Goal: Information Seeking & Learning: Check status

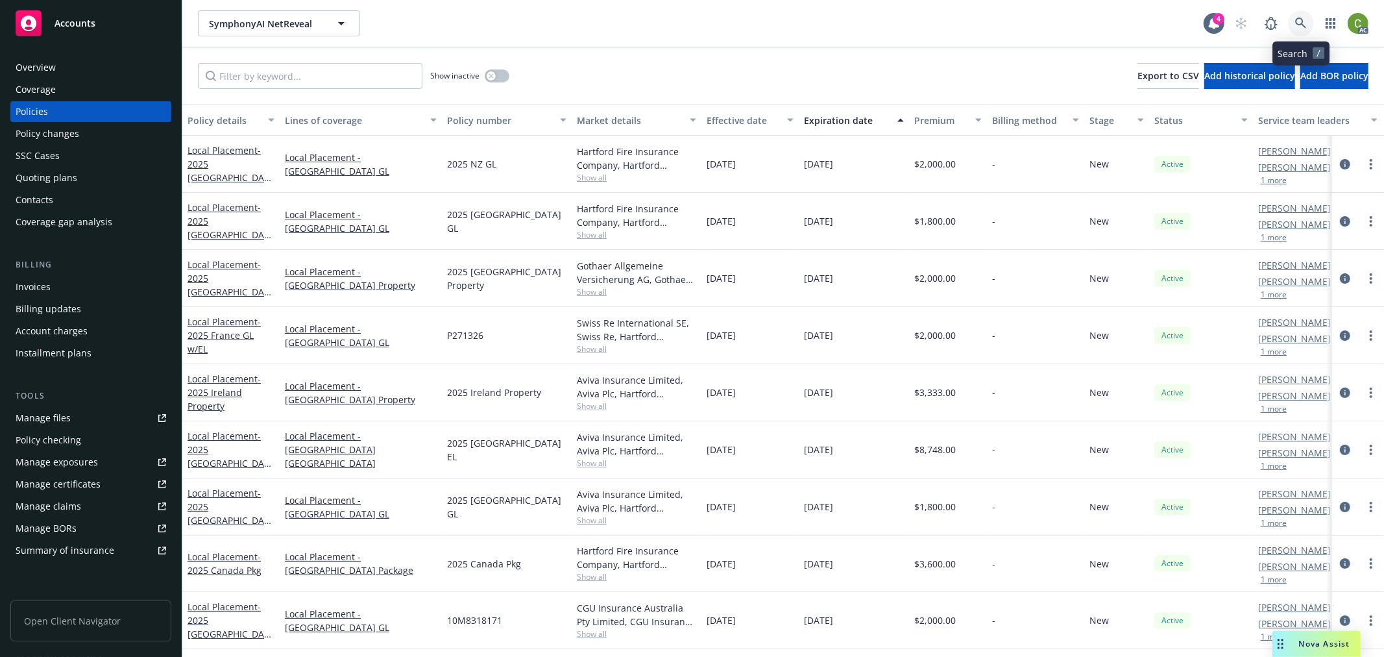
click at [1301, 27] on icon at bounding box center [1301, 24] width 12 height 12
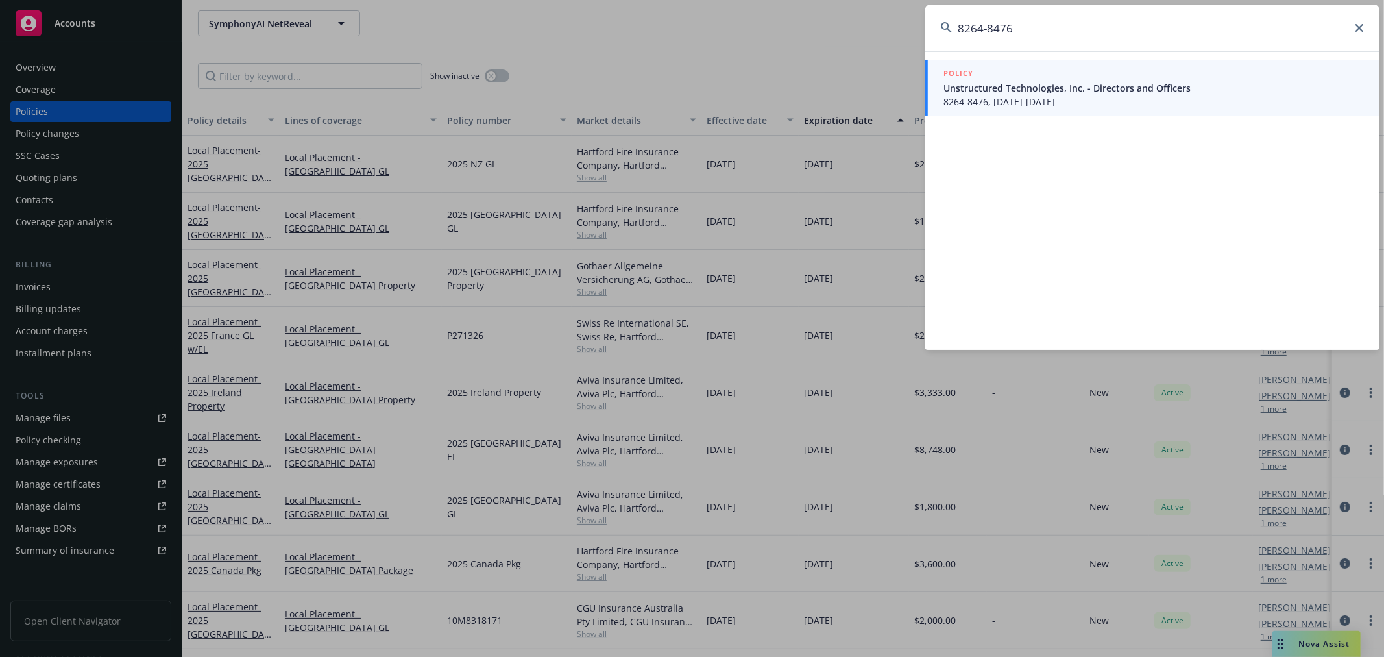
type input "8264-8476"
click at [1113, 91] on span "Unstructured Technologies, Inc. - Directors and Officers" at bounding box center [1153, 88] width 420 height 14
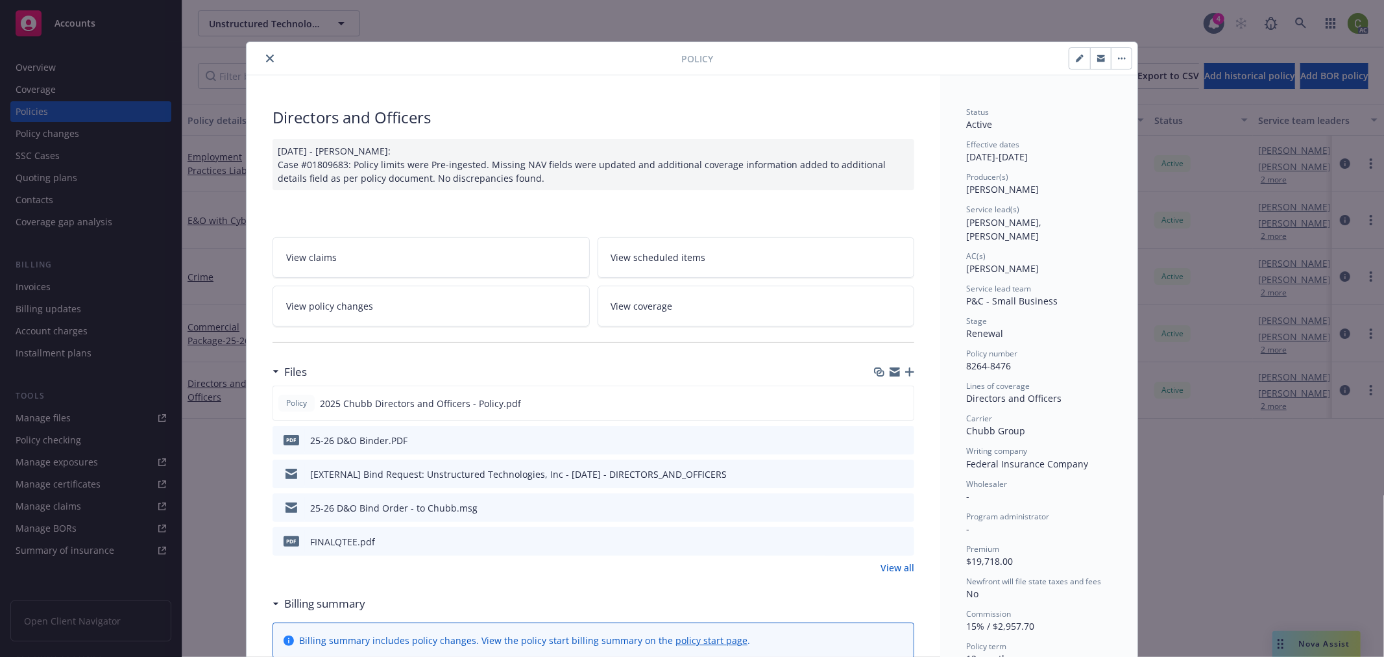
click at [262, 56] on button "close" at bounding box center [270, 59] width 16 height 16
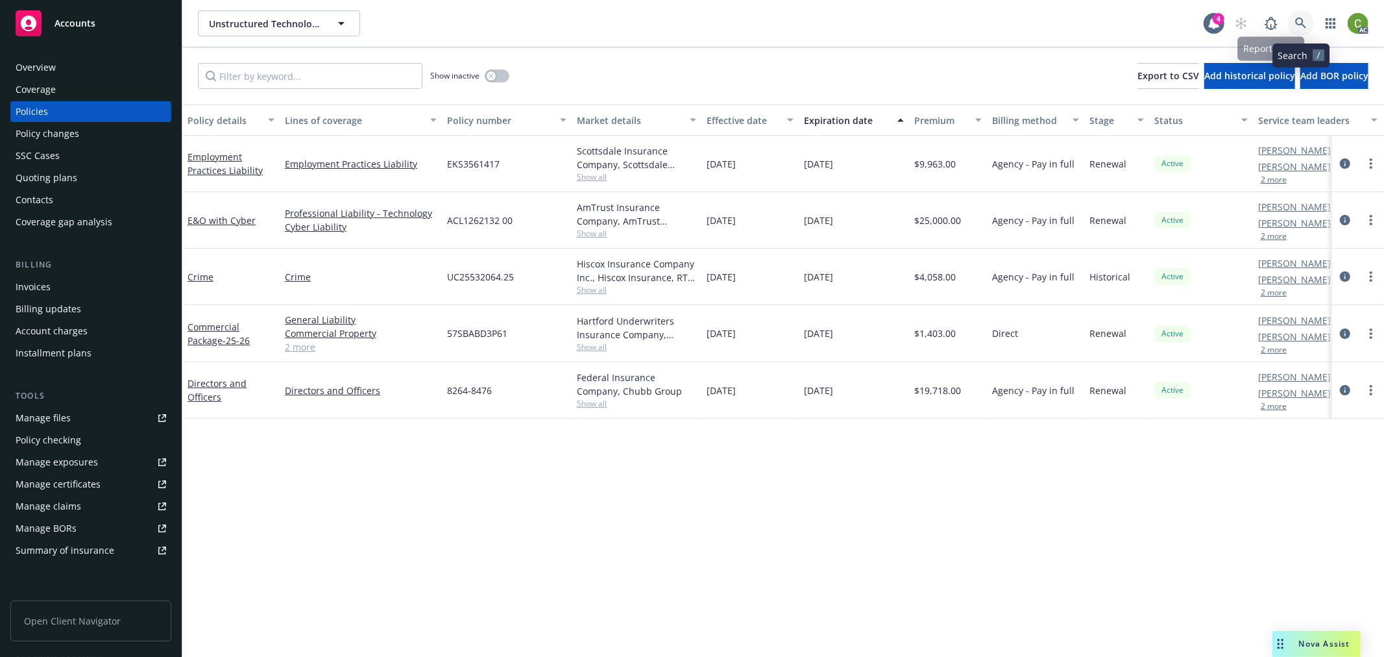
click at [1305, 20] on icon at bounding box center [1301, 24] width 12 height 12
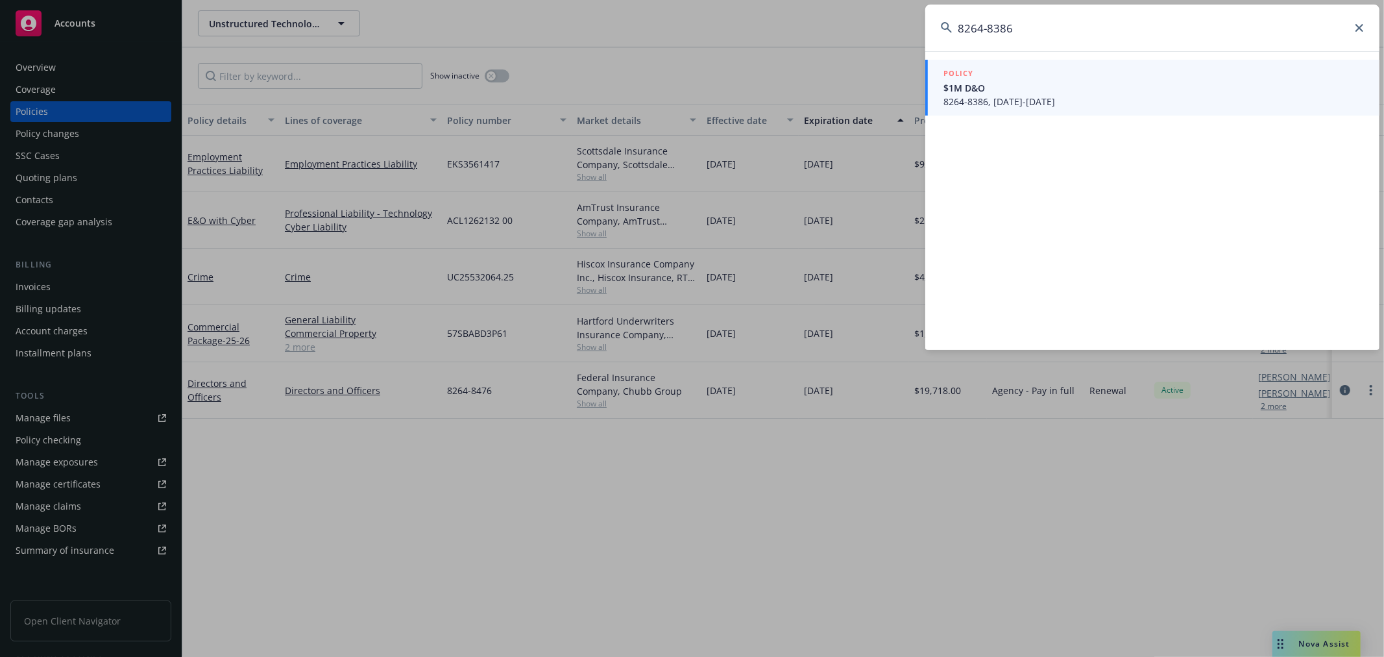
type input "8264-8386"
click at [1081, 97] on span "8264-8386, 09/16/2025-09/16/2026" at bounding box center [1153, 102] width 420 height 14
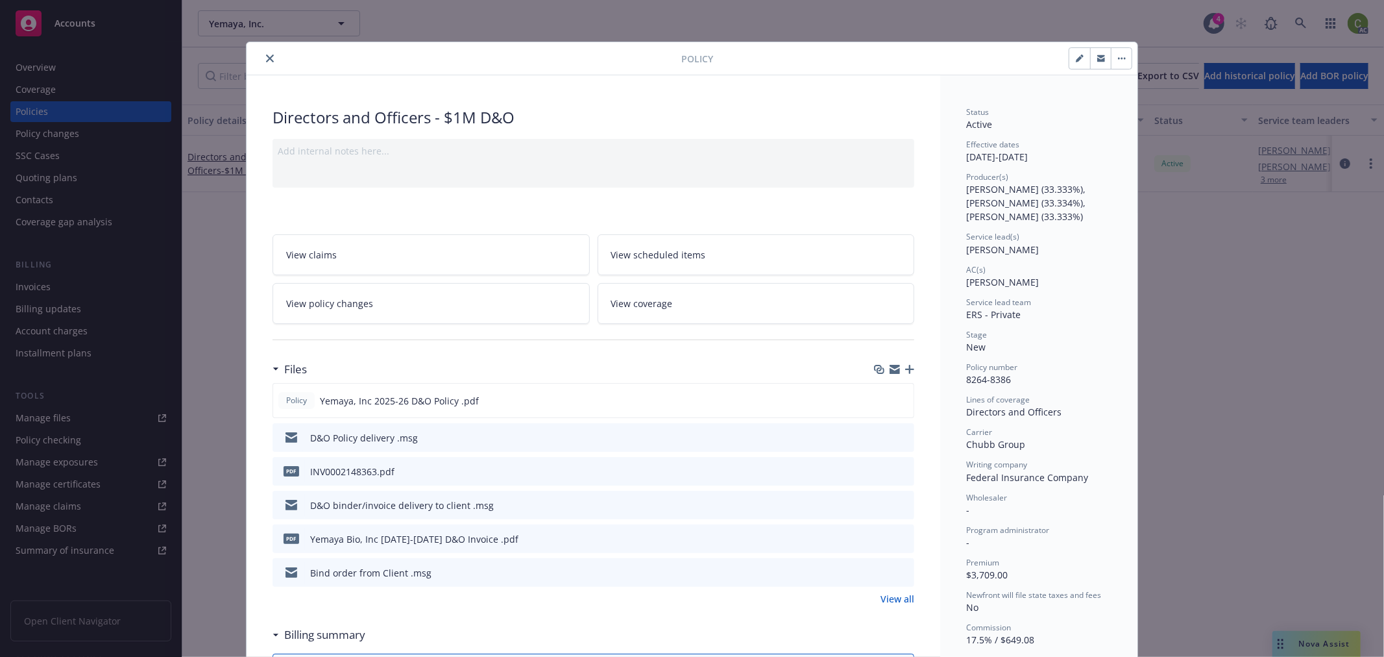
click at [266, 54] on icon "close" at bounding box center [270, 58] width 8 height 8
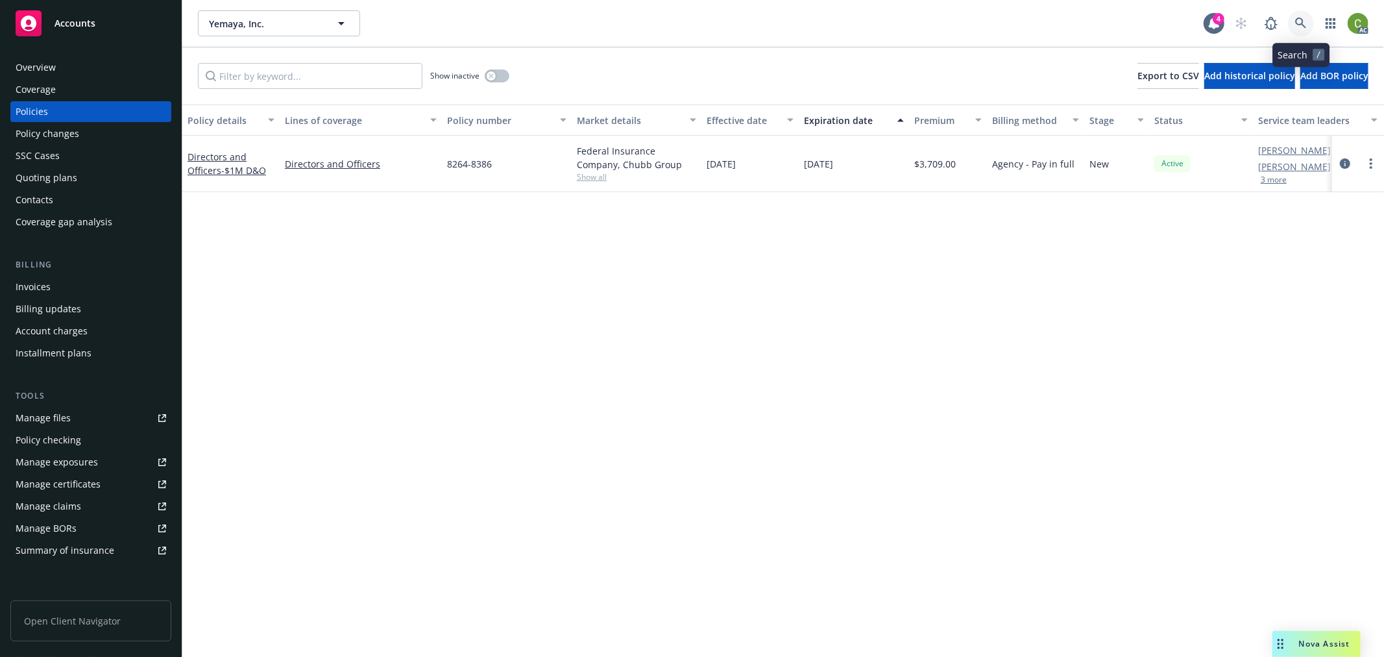
drag, startPoint x: 1296, startPoint y: 25, endPoint x: 1297, endPoint y: 53, distance: 27.9
click at [1296, 24] on icon at bounding box center [1301, 24] width 12 height 12
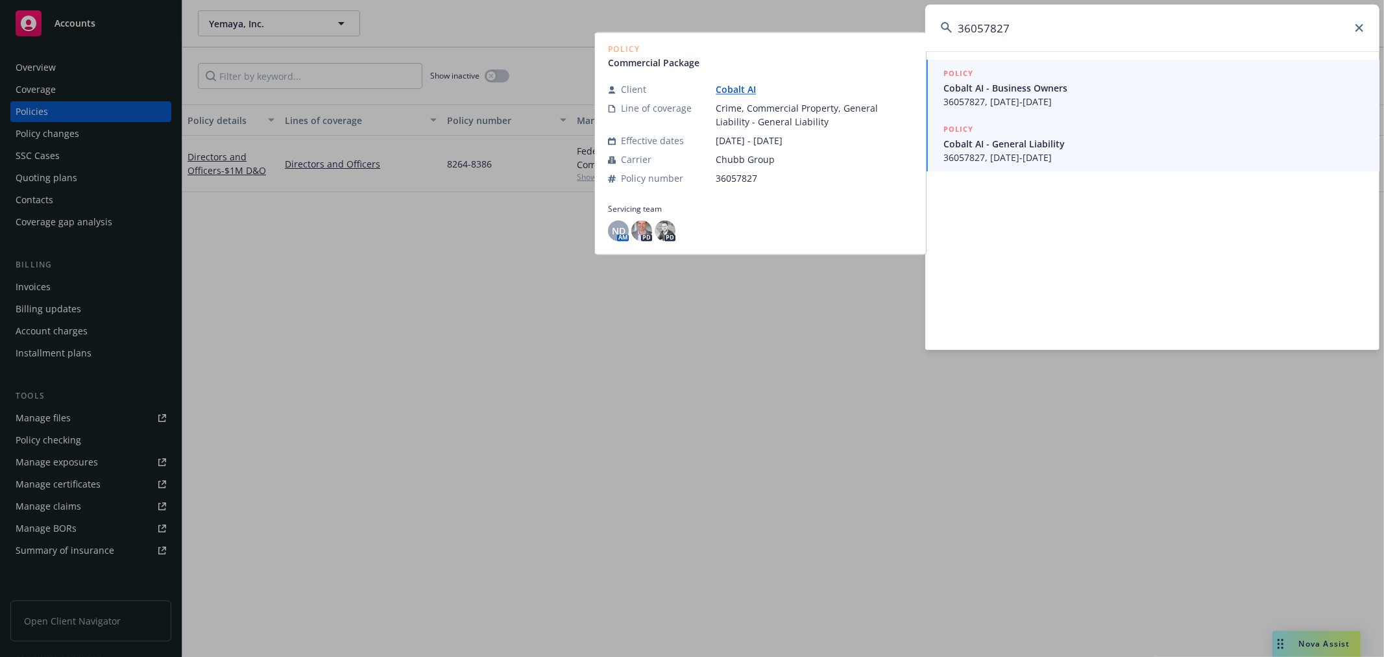
type input "36057827"
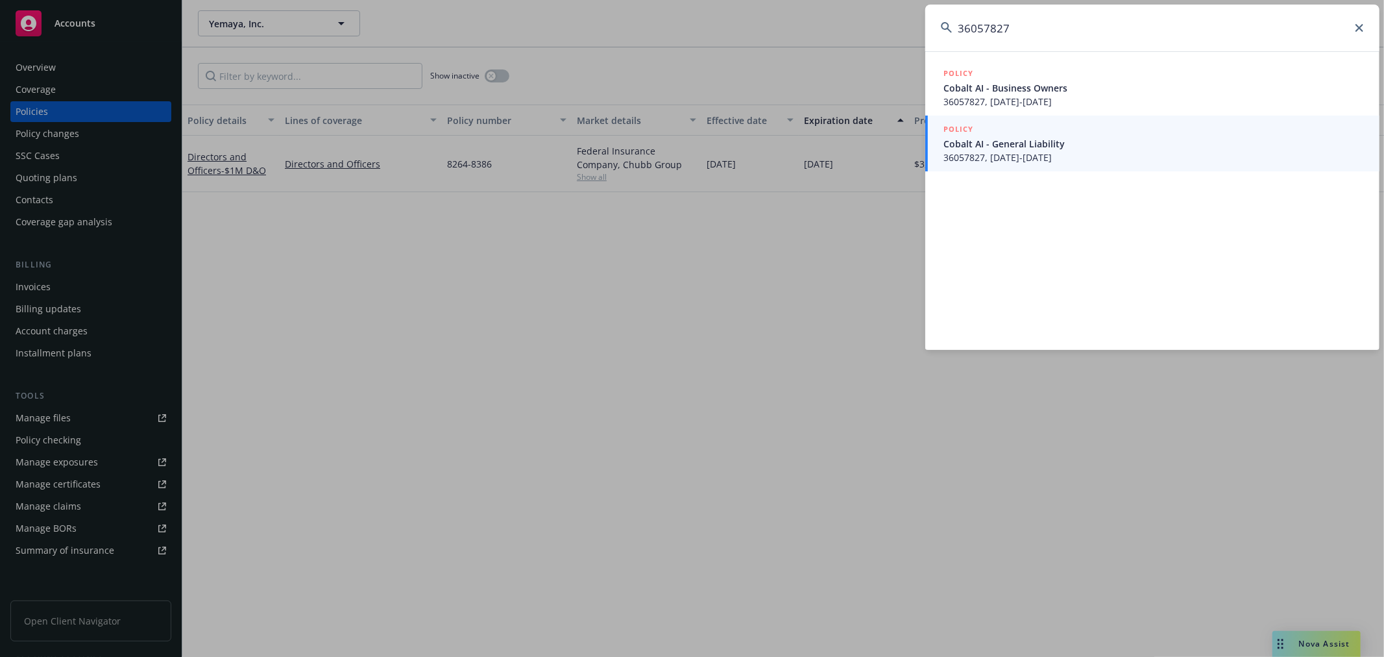
click at [1060, 95] on span "36057827, 03/28/2025-03/28/2026" at bounding box center [1153, 102] width 420 height 14
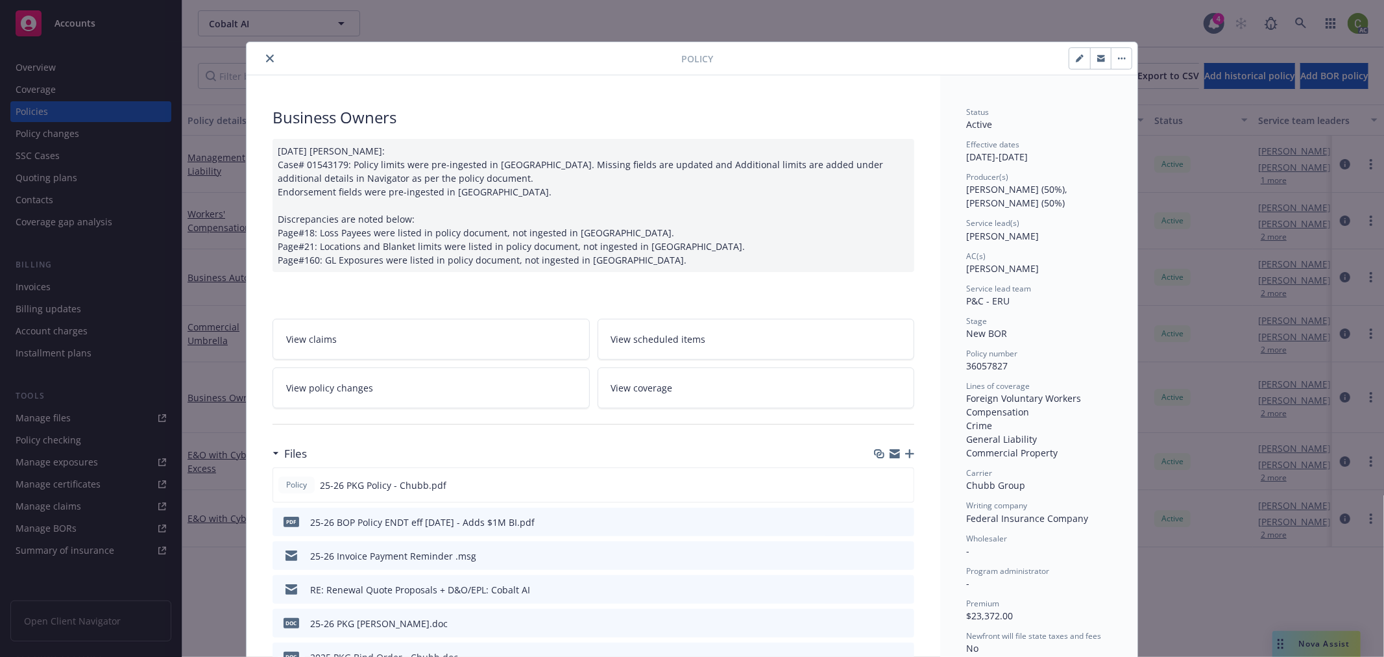
click at [433, 391] on link "View policy changes" at bounding box center [430, 387] width 317 height 41
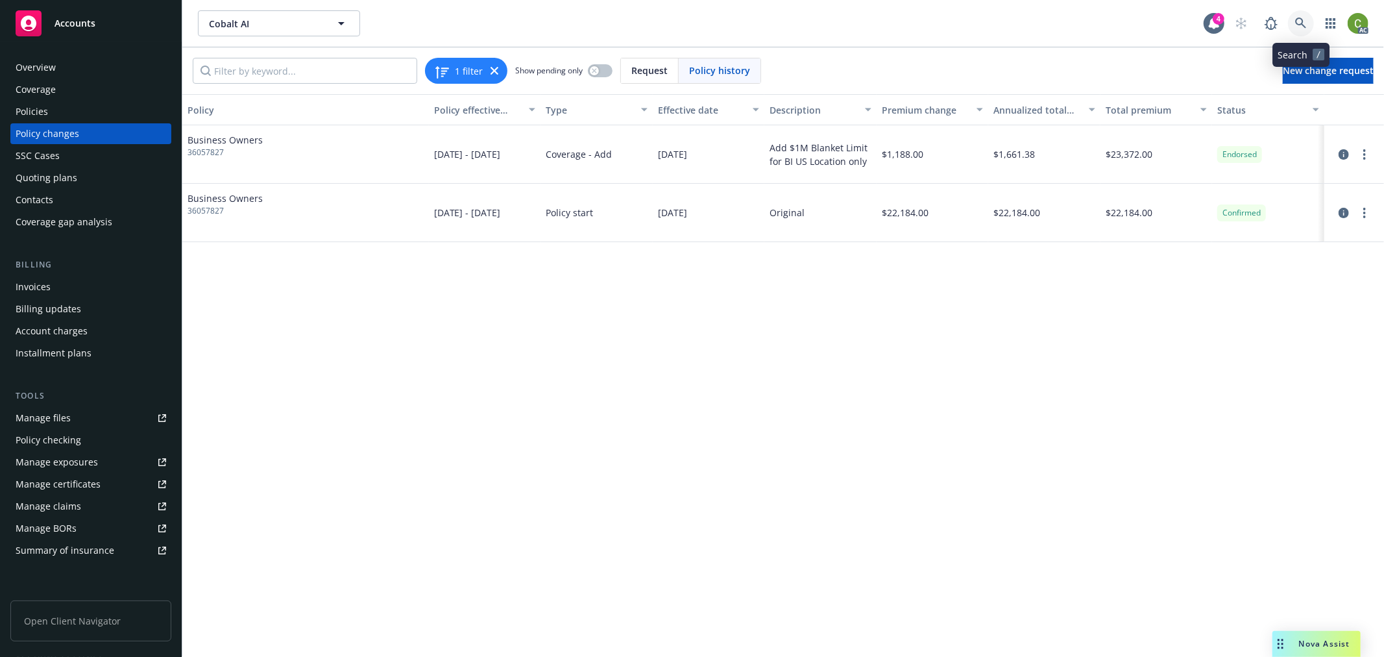
click at [1299, 21] on icon at bounding box center [1301, 24] width 12 height 12
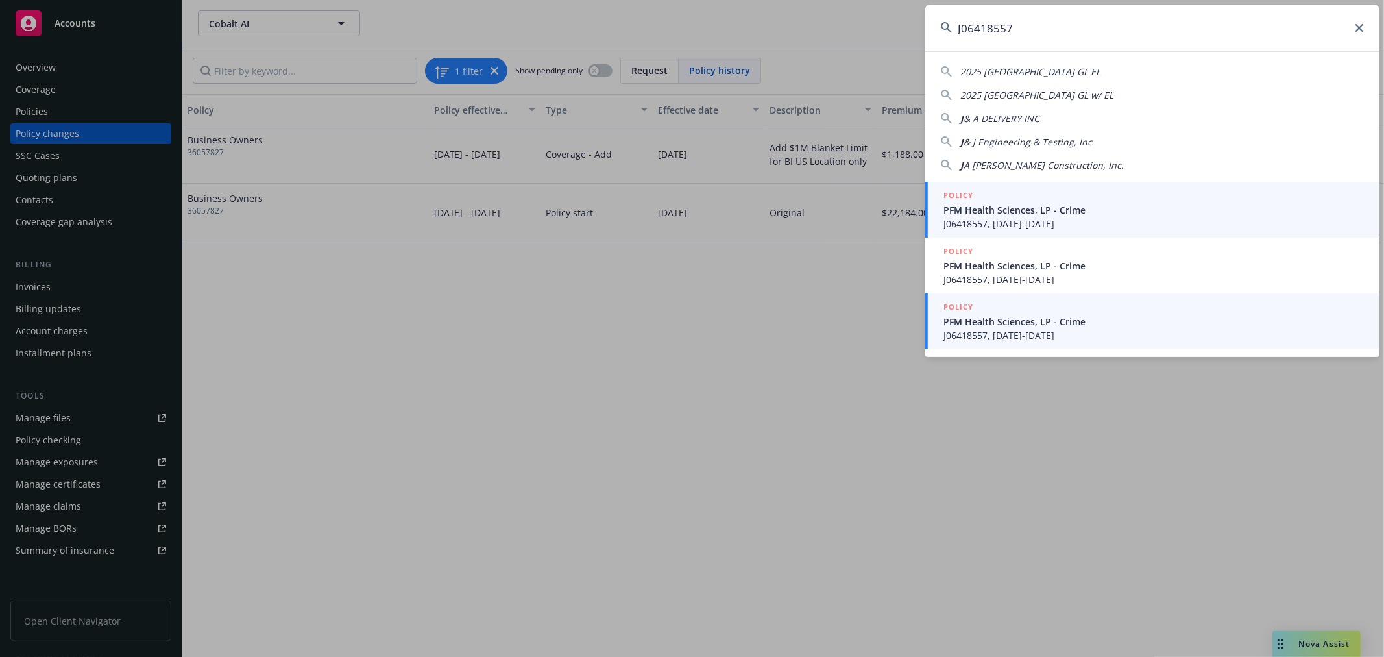
type input "J06418557"
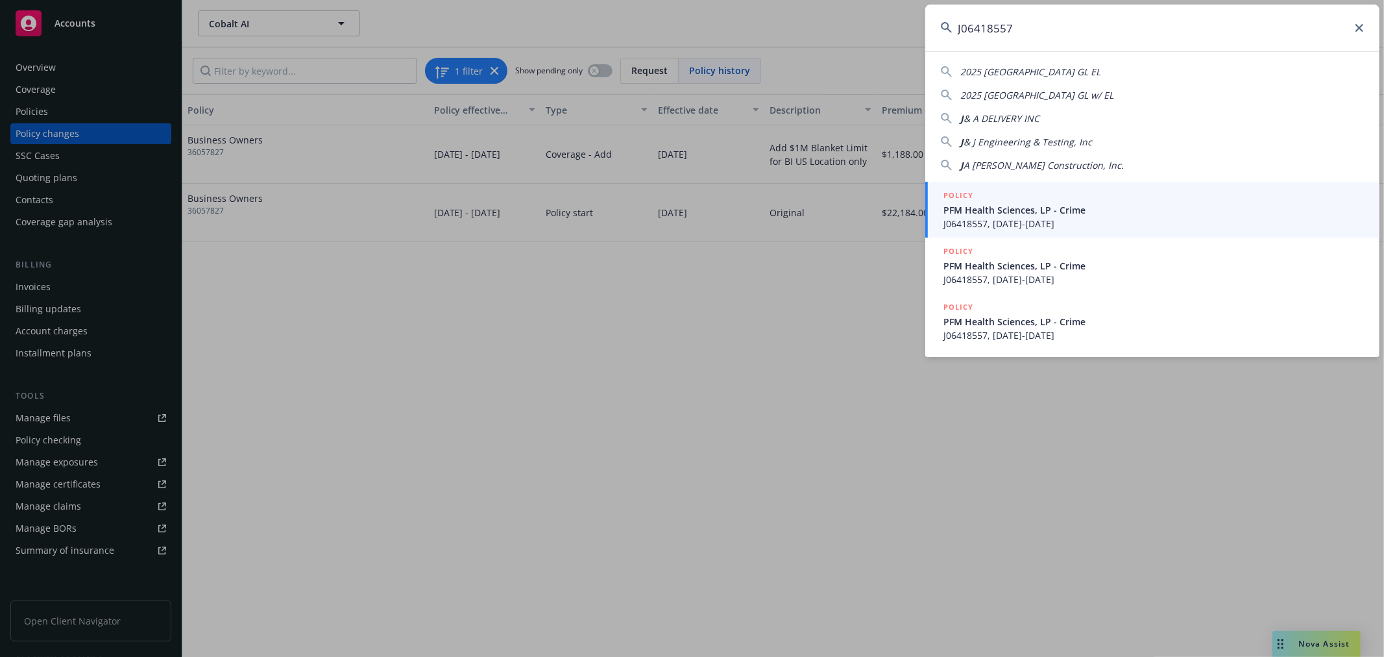
click at [1035, 329] on span "J06418557, 09/01/2025-09/01/2026" at bounding box center [1153, 335] width 420 height 14
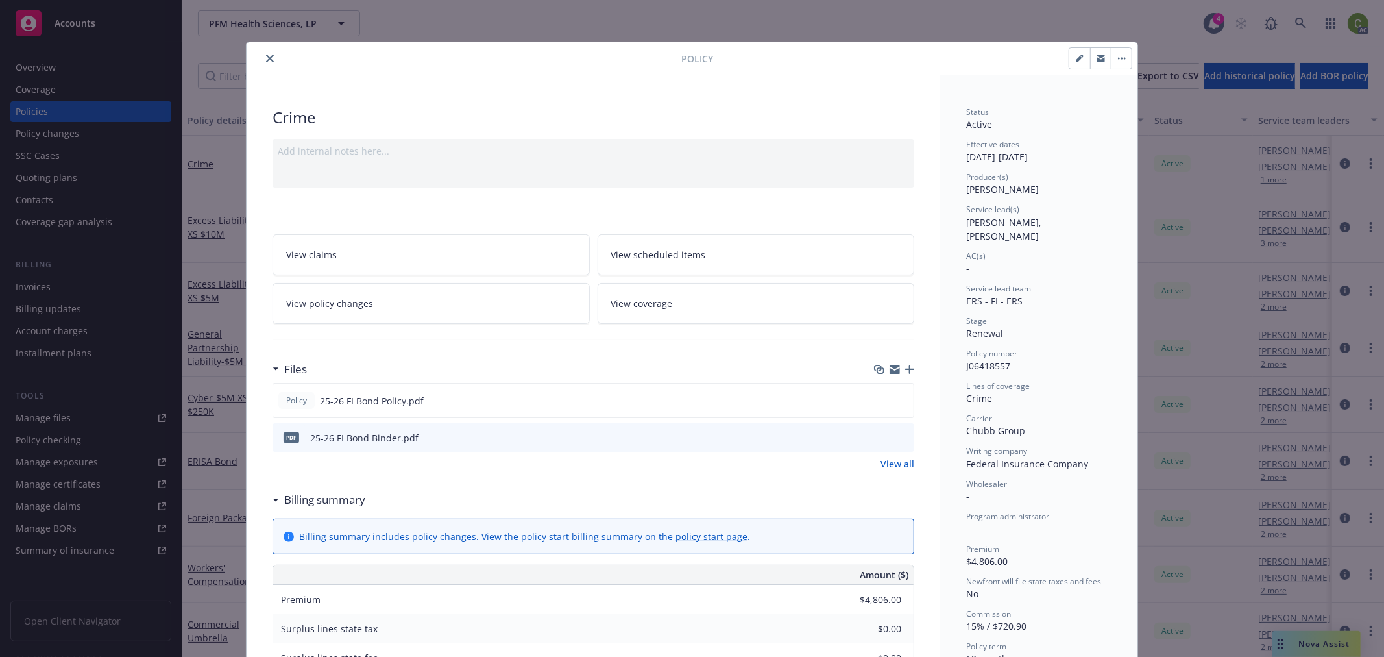
click at [267, 56] on icon "close" at bounding box center [270, 58] width 8 height 8
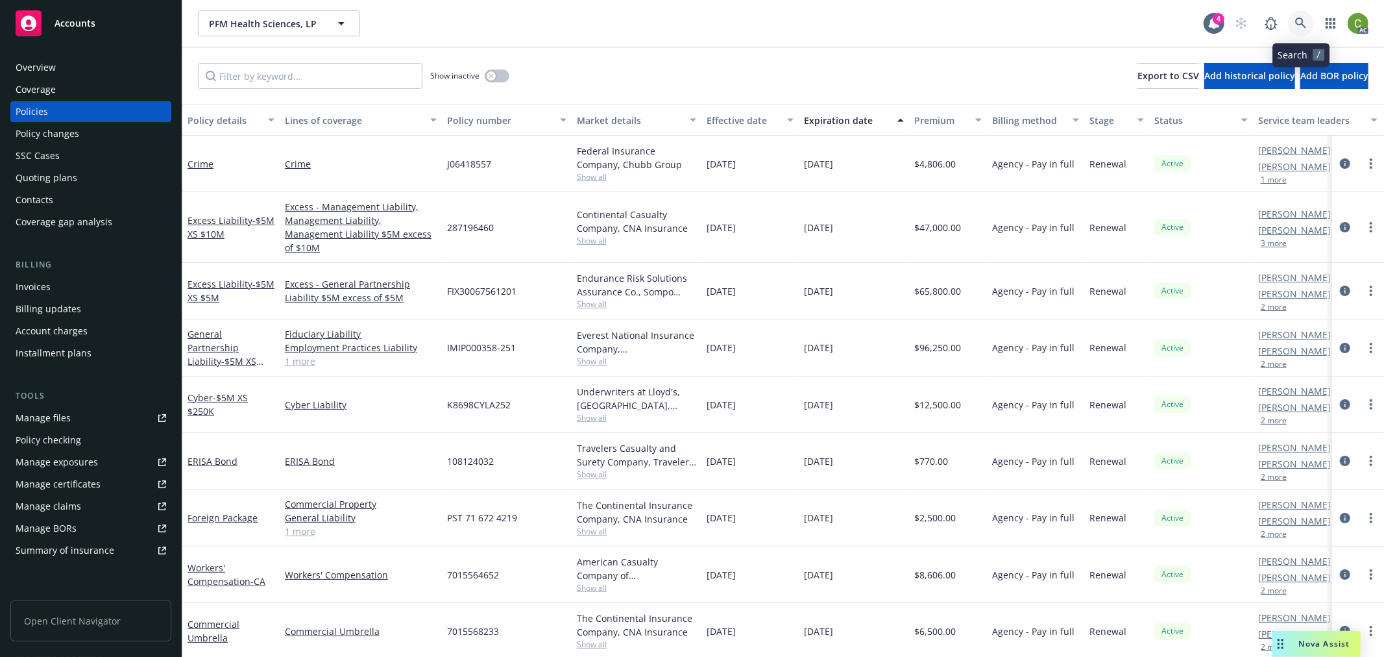
click at [1301, 18] on icon at bounding box center [1300, 23] width 11 height 11
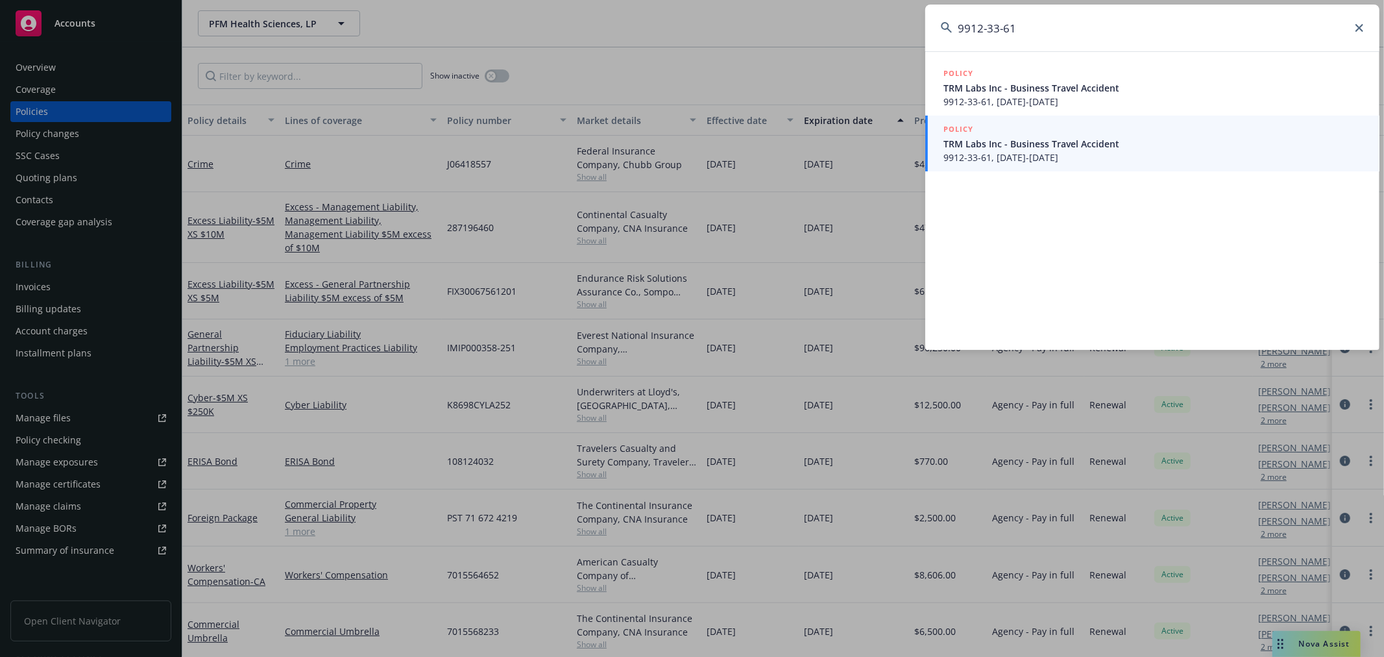
drag, startPoint x: 1092, startPoint y: 30, endPoint x: 455, endPoint y: 60, distance: 637.8
click at [484, 55] on div "9912-33-61 POLICY TRM Labs Inc - Business Travel Accident 9912-33-61, 04/29/202…" at bounding box center [692, 328] width 1384 height 657
paste input "D01795909"
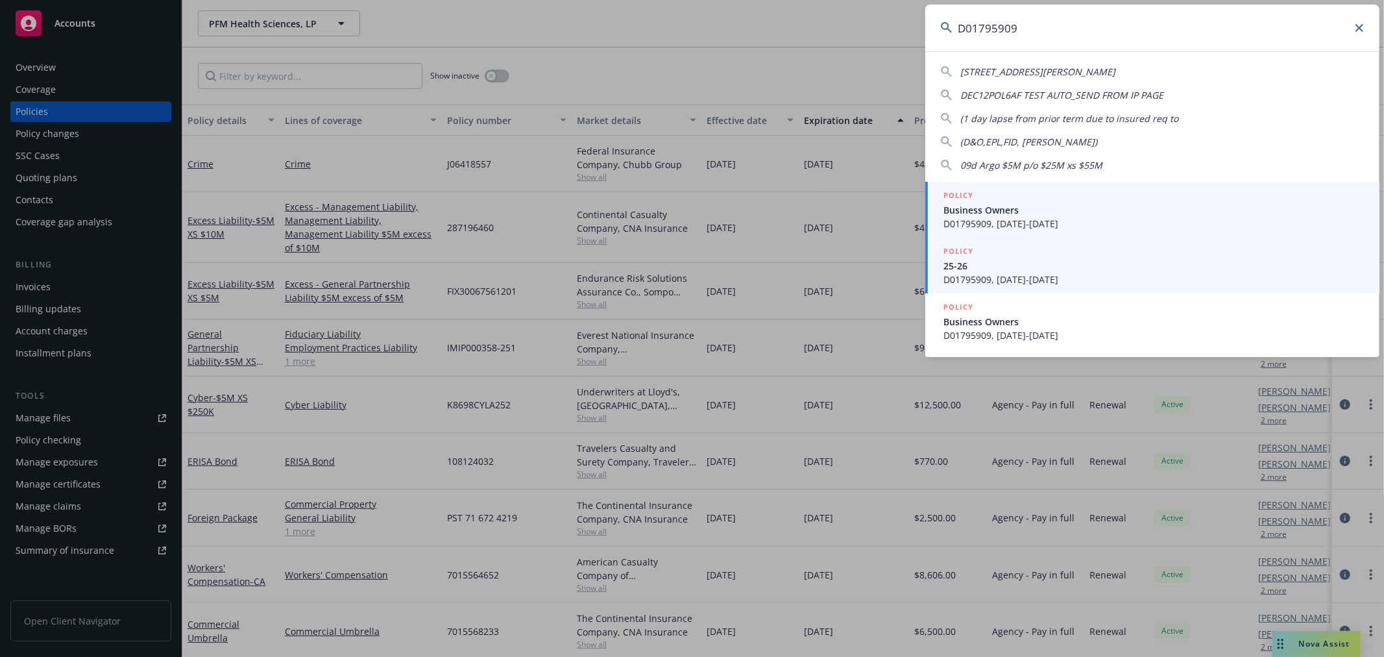
type input "D01795909"
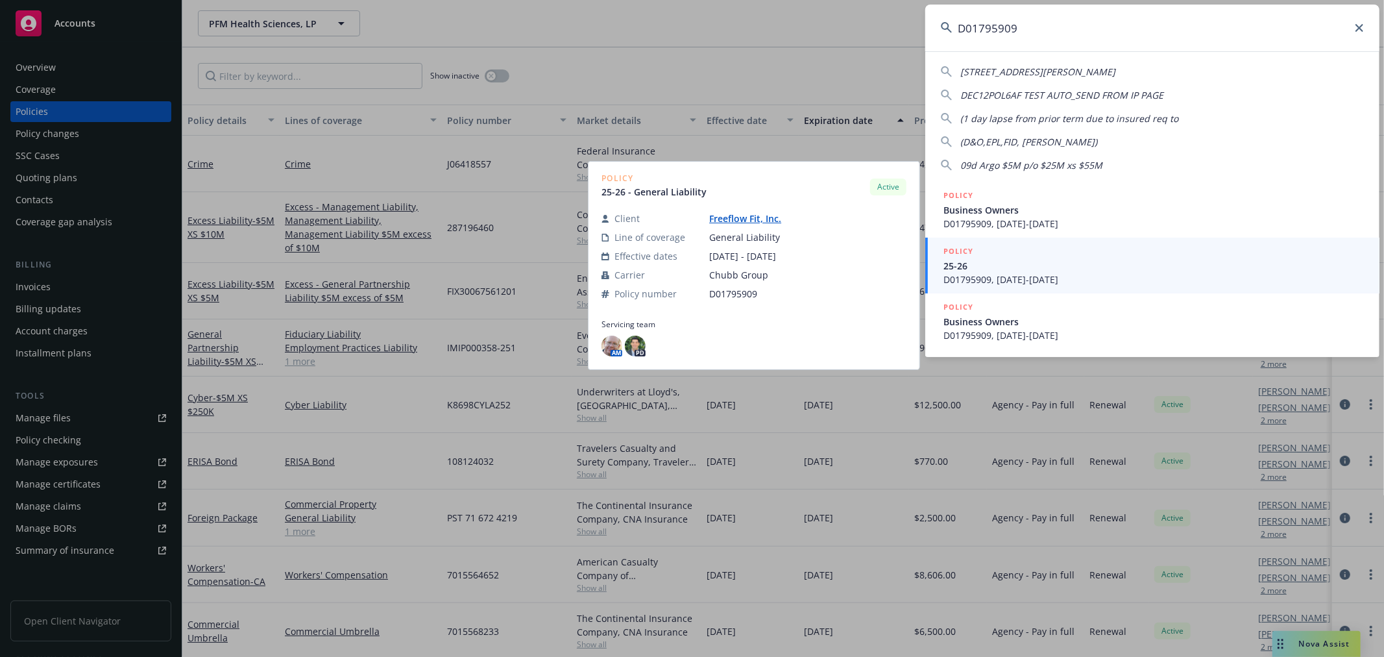
click at [1022, 266] on span "25-26" at bounding box center [1153, 266] width 420 height 14
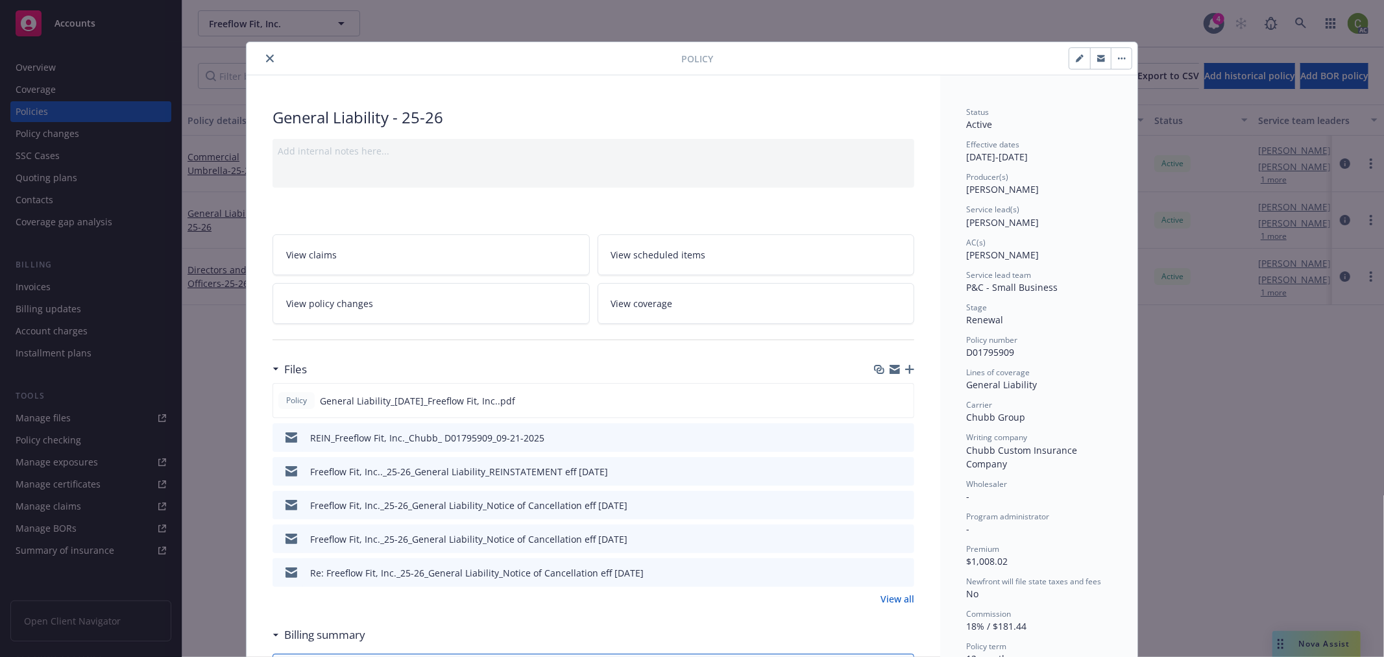
click at [896, 468] on icon "preview file" at bounding box center [902, 470] width 12 height 9
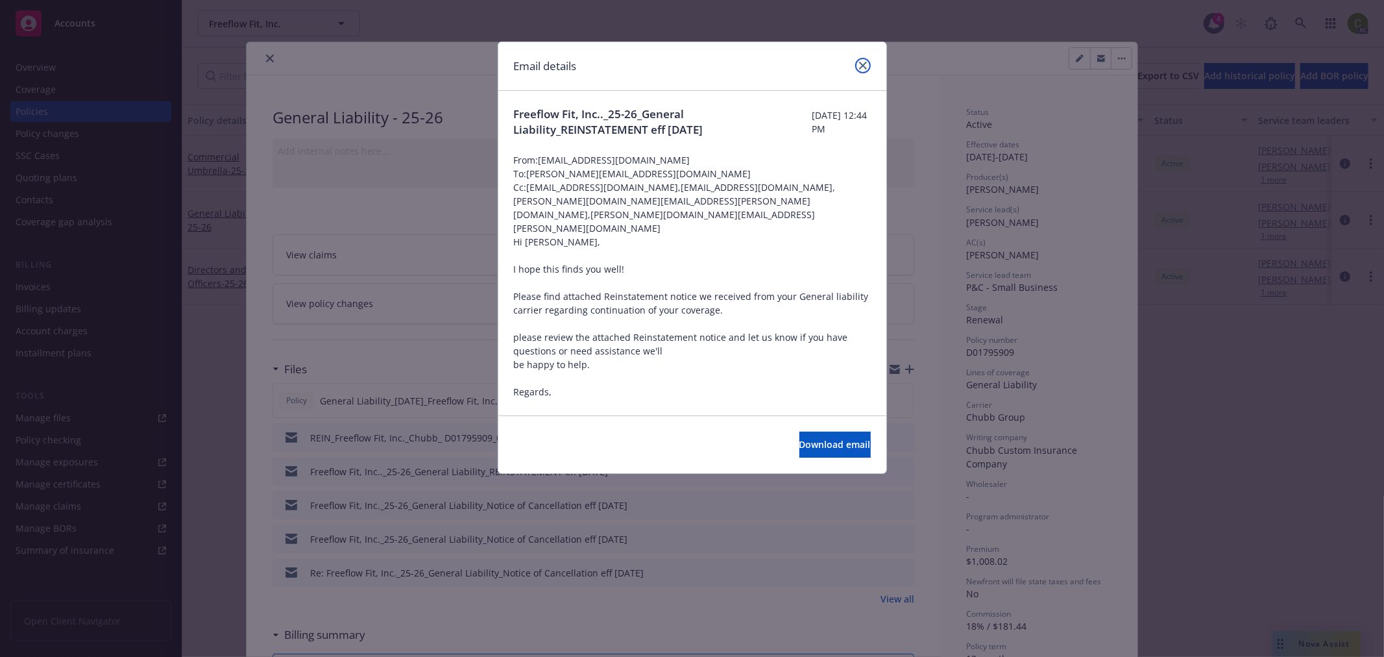
click at [859, 65] on icon "close" at bounding box center [863, 66] width 8 height 8
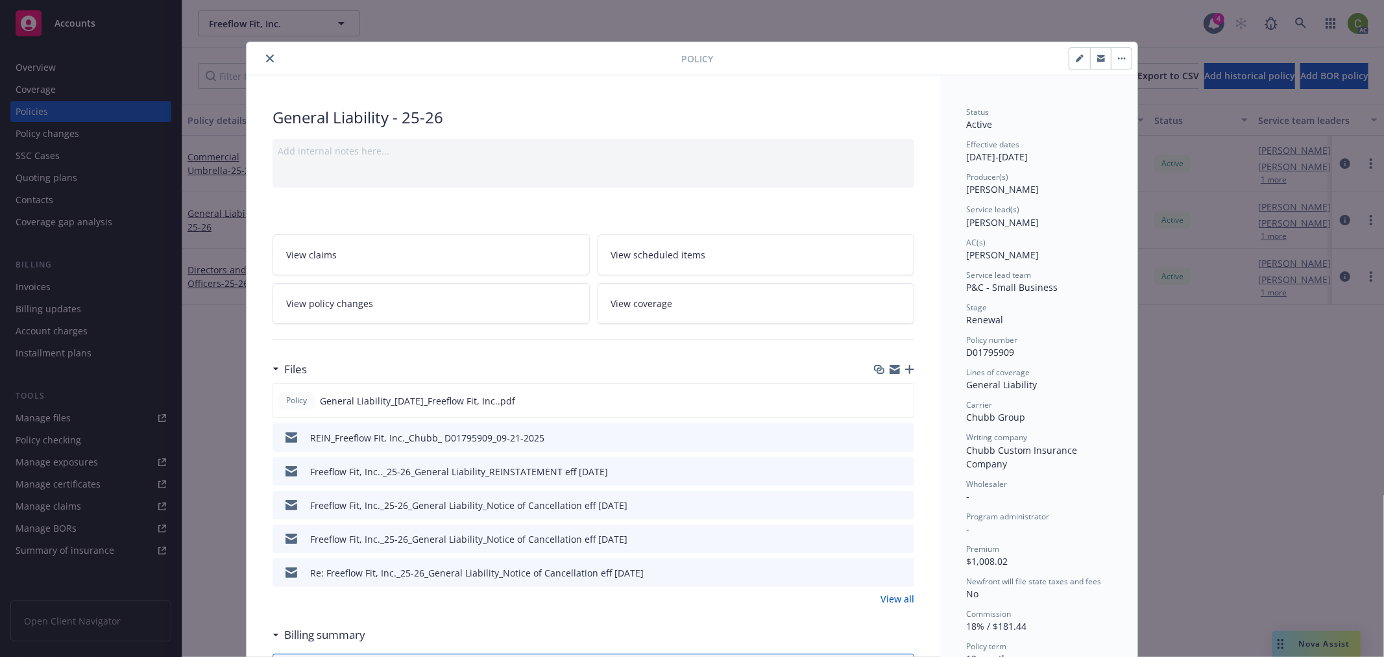
click at [266, 56] on icon "close" at bounding box center [270, 58] width 8 height 8
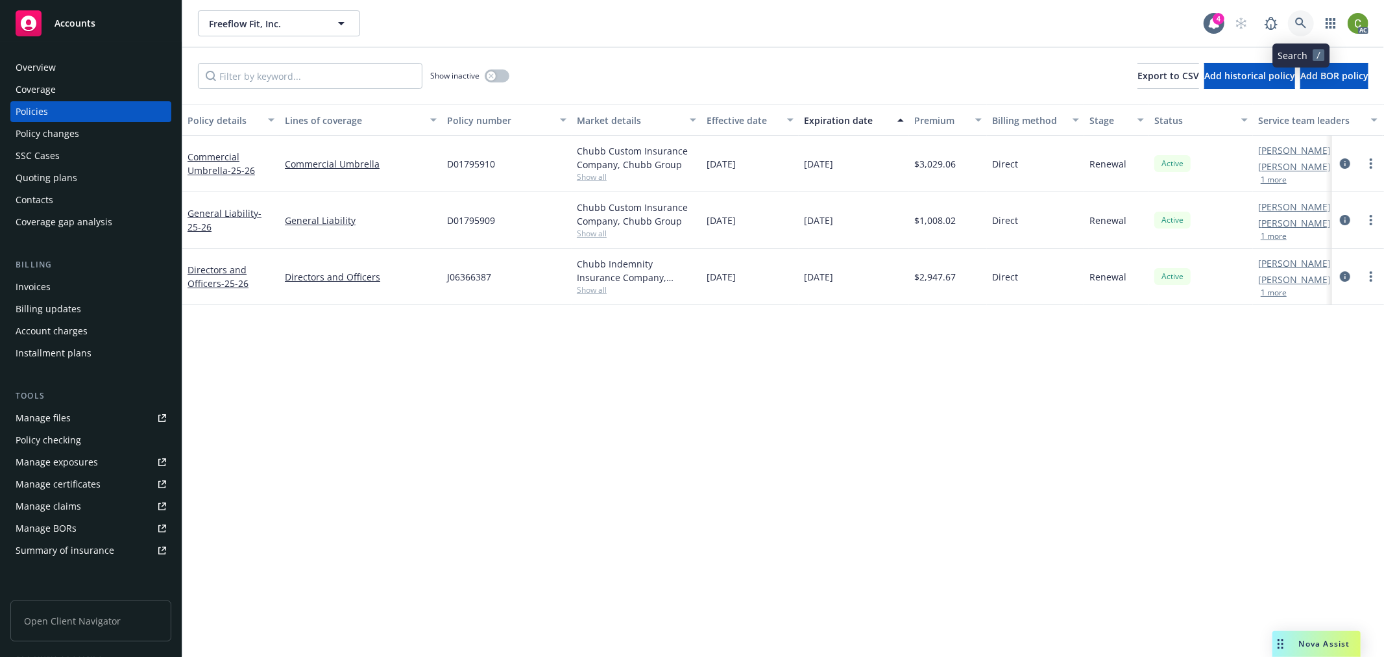
click at [1301, 26] on icon at bounding box center [1301, 24] width 12 height 12
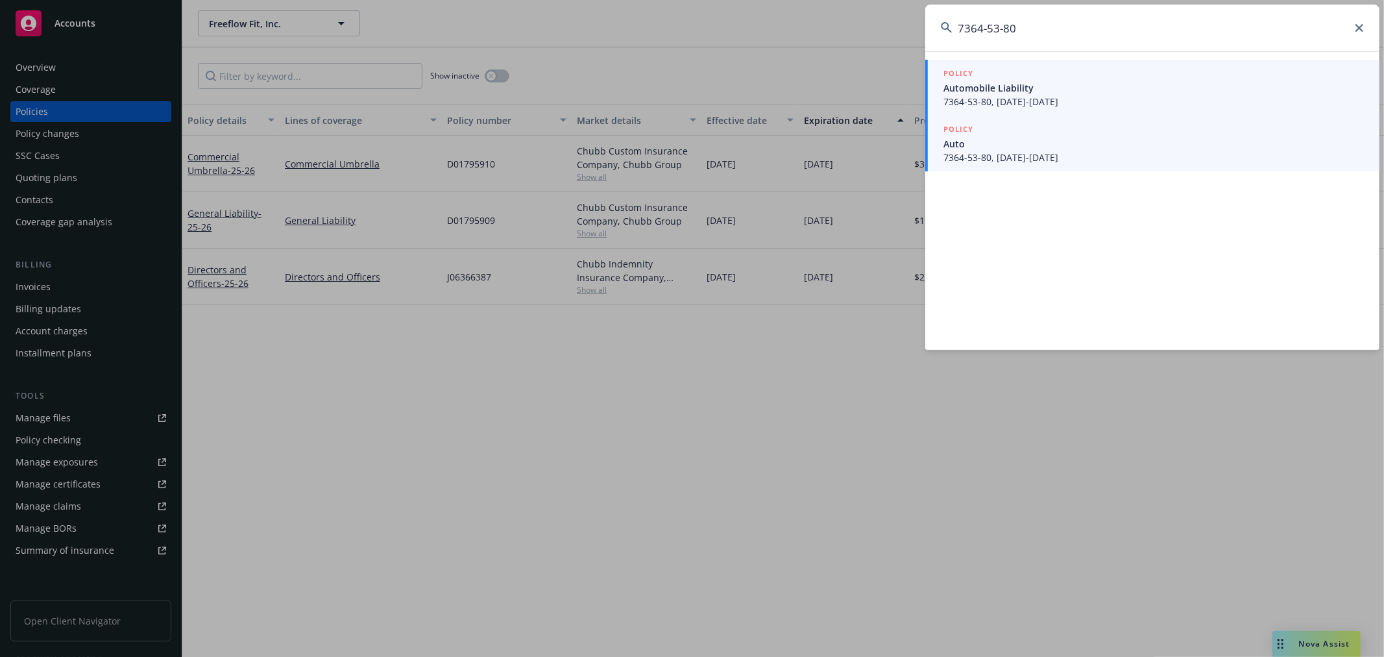
type input "7364-53-80"
click at [1070, 91] on span "Automobile Liability" at bounding box center [1153, 88] width 420 height 14
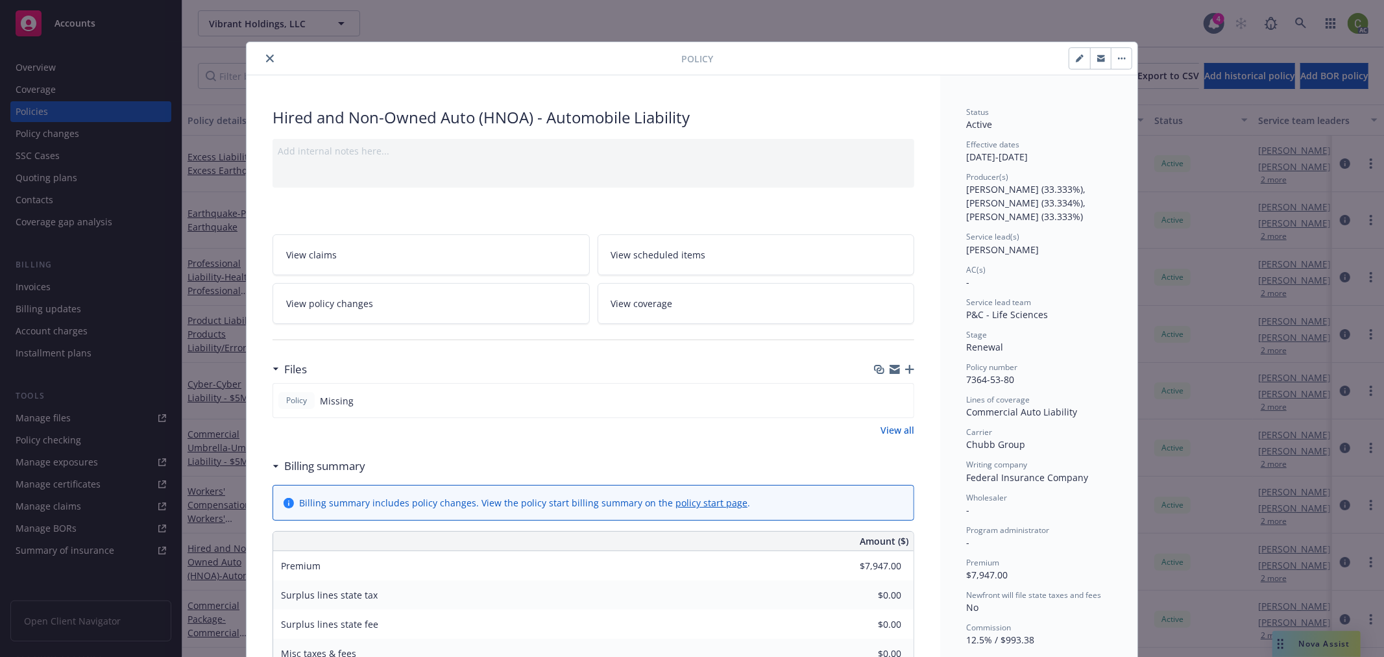
drag, startPoint x: 261, startPoint y: 58, endPoint x: 274, endPoint y: 58, distance: 13.0
click at [266, 57] on icon "close" at bounding box center [270, 58] width 8 height 8
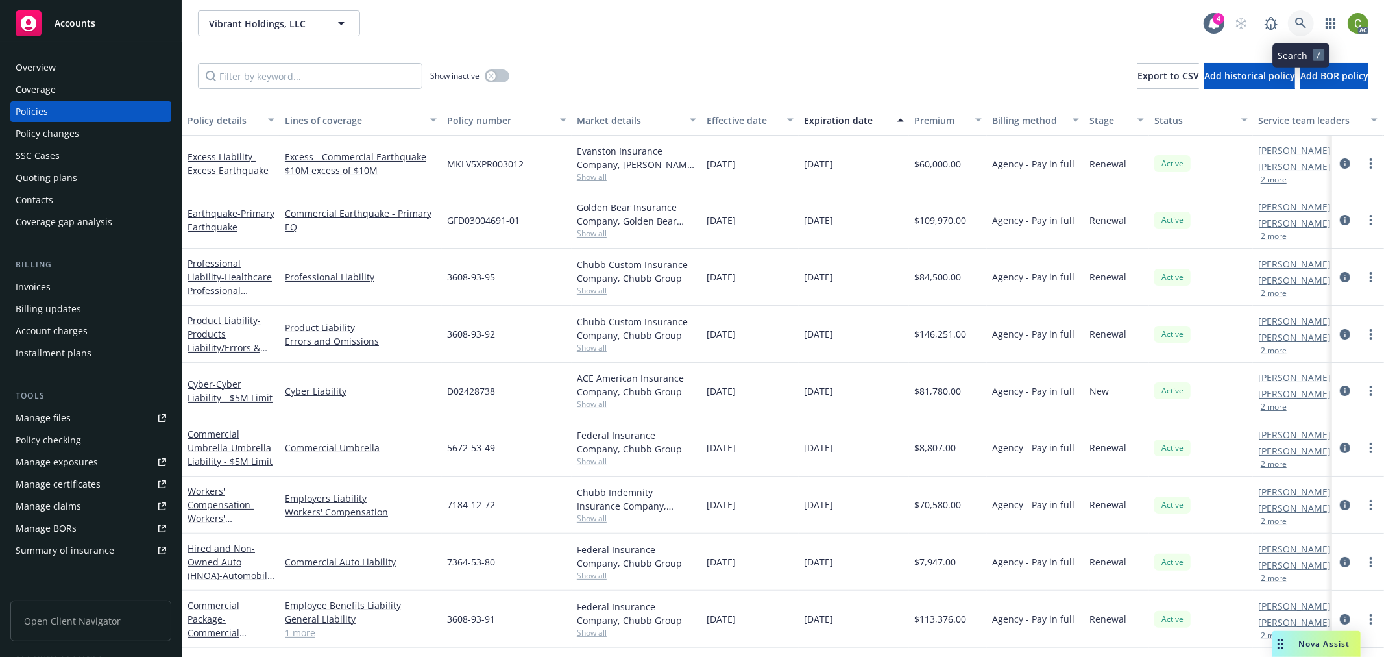
click at [1301, 18] on icon at bounding box center [1300, 23] width 11 height 11
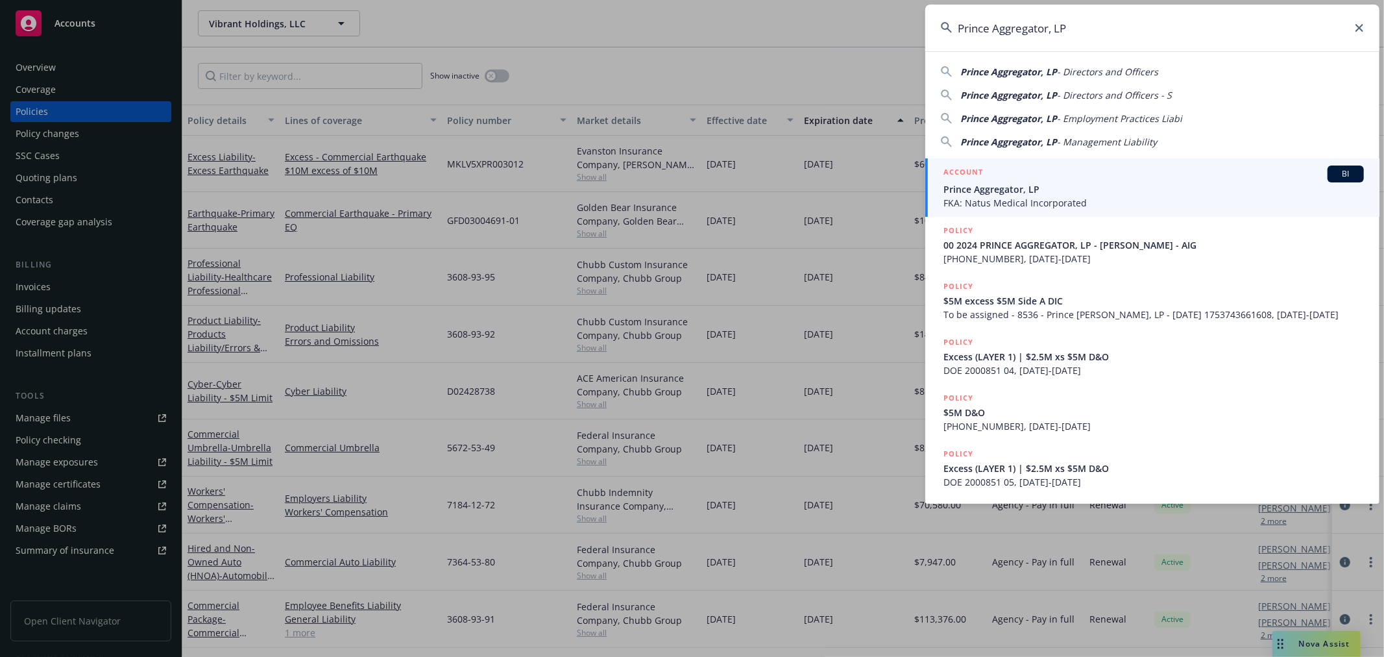
type input "Prince Aggregator, LP"
click at [1054, 182] on span "Prince Aggregator, LP" at bounding box center [1153, 189] width 420 height 14
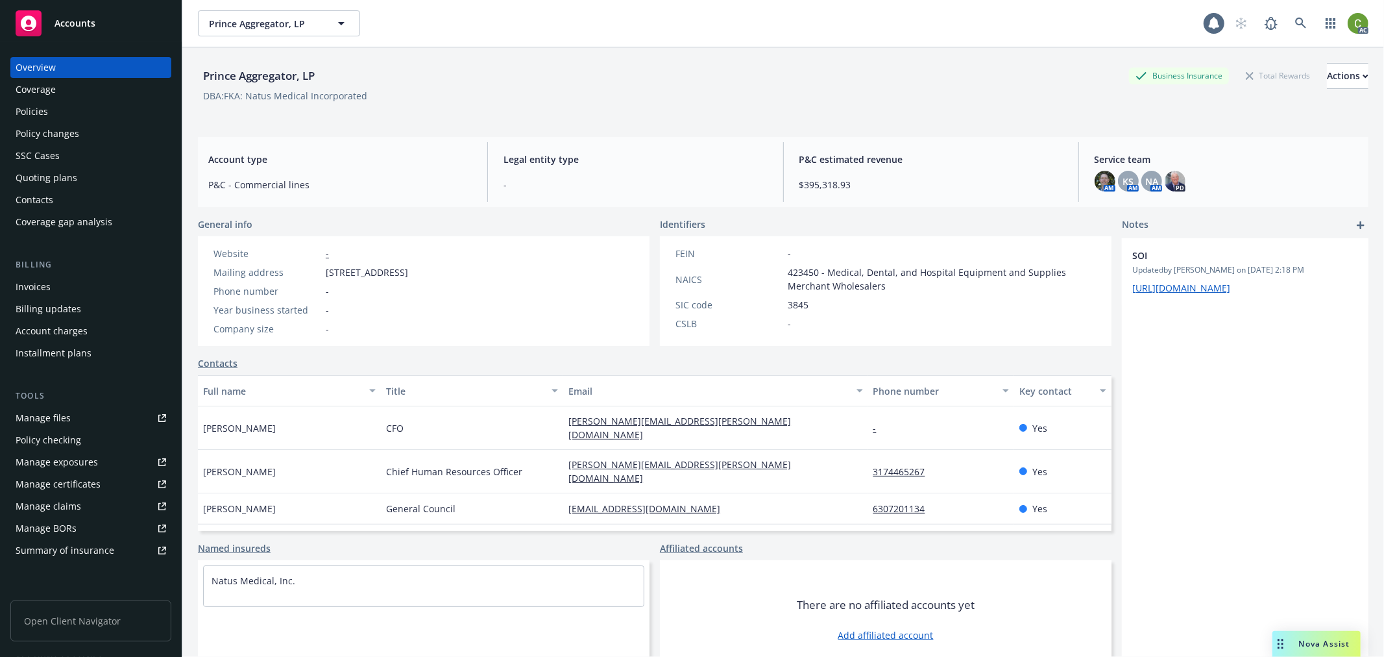
click at [64, 114] on div "Policies" at bounding box center [91, 111] width 151 height 21
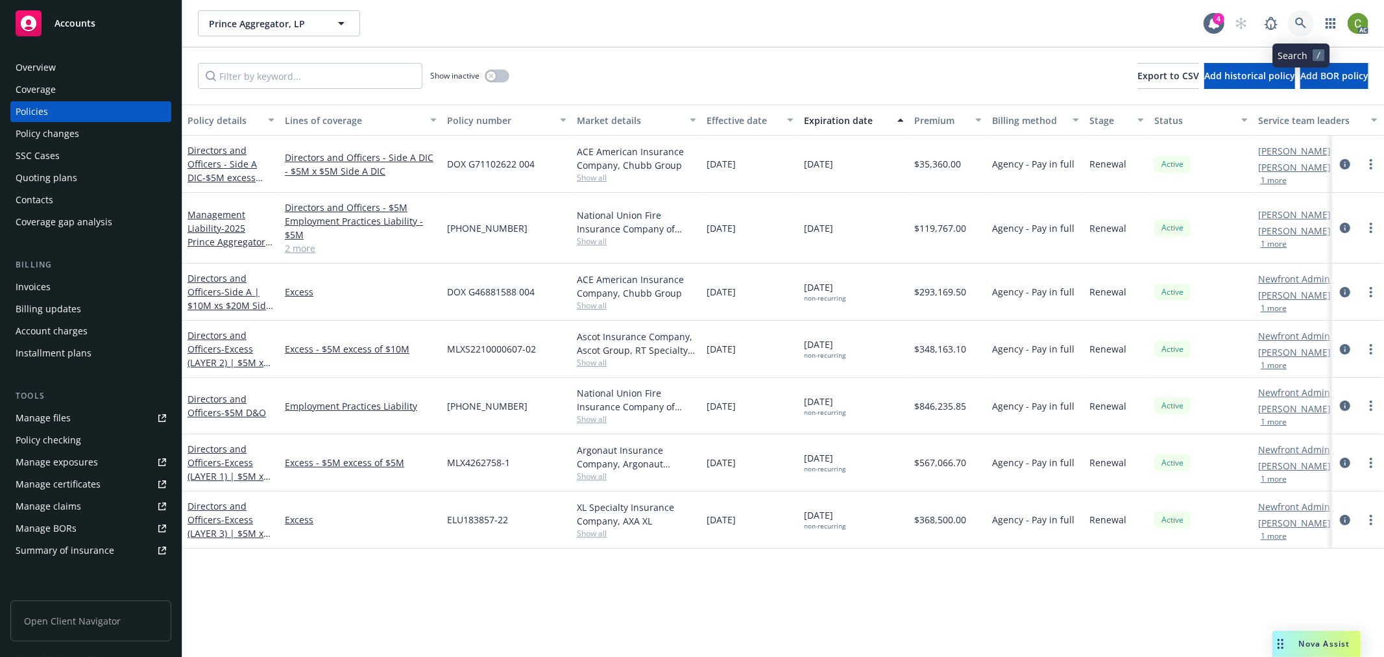
click at [1301, 21] on icon at bounding box center [1301, 24] width 12 height 12
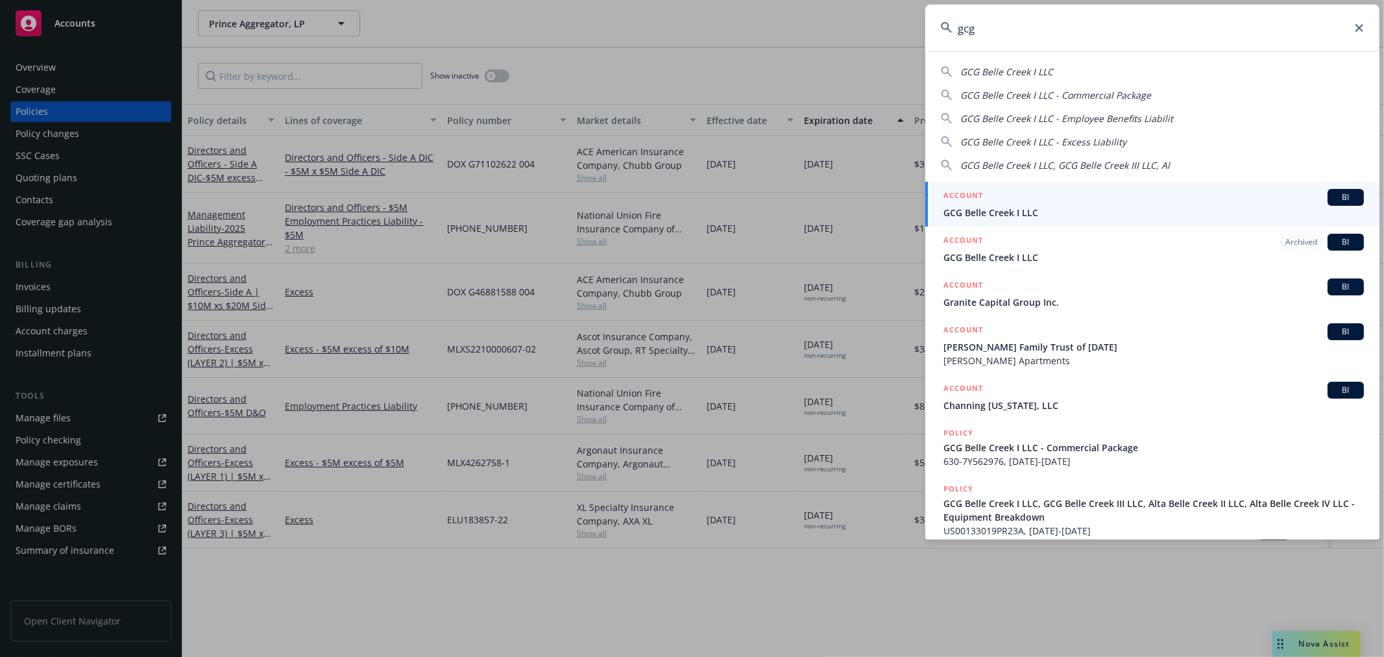
type input "gcg"
click at [973, 206] on span "GCG Belle Creek I LLC" at bounding box center [1153, 213] width 420 height 14
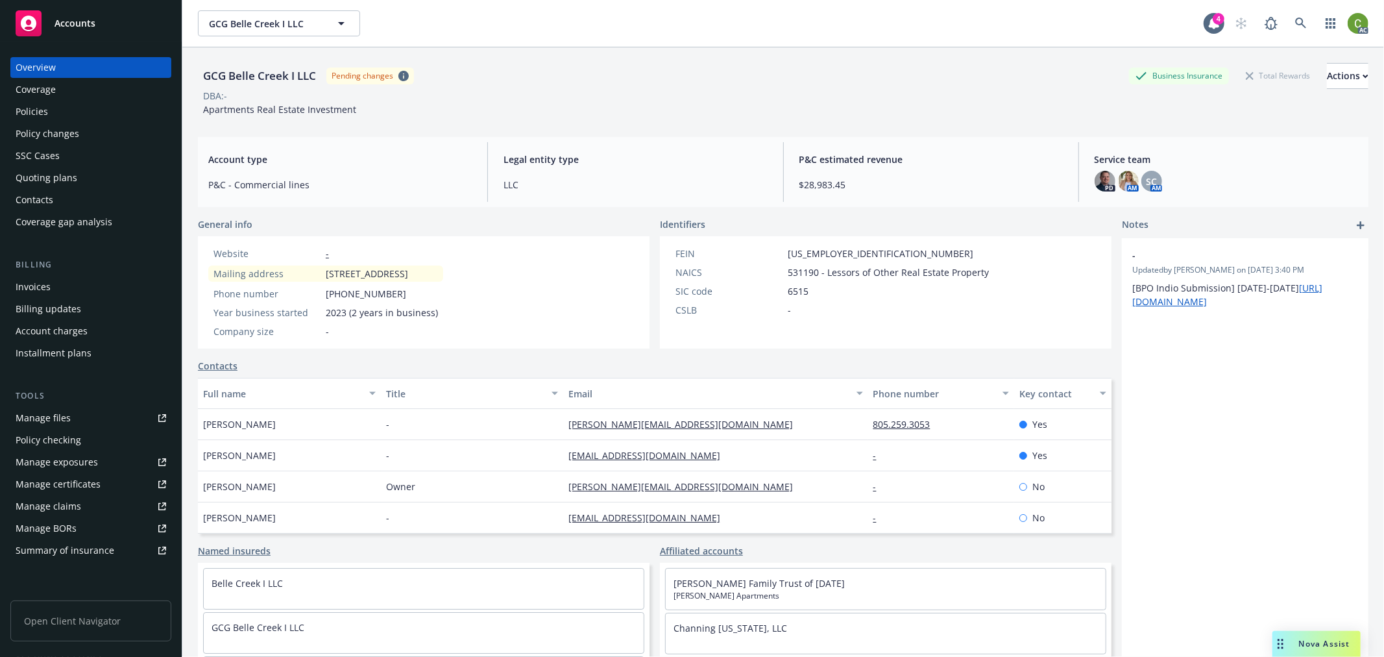
click at [237, 75] on div "GCG Belle Creek I LLC" at bounding box center [259, 75] width 123 height 17
drag, startPoint x: 287, startPoint y: 76, endPoint x: 203, endPoint y: 86, distance: 84.9
click at [203, 86] on div "GCG Belle Creek I LLC Pending changes" at bounding box center [306, 76] width 216 height 26
copy div "GCG Belle Creek"
click at [1295, 19] on icon at bounding box center [1301, 24] width 12 height 12
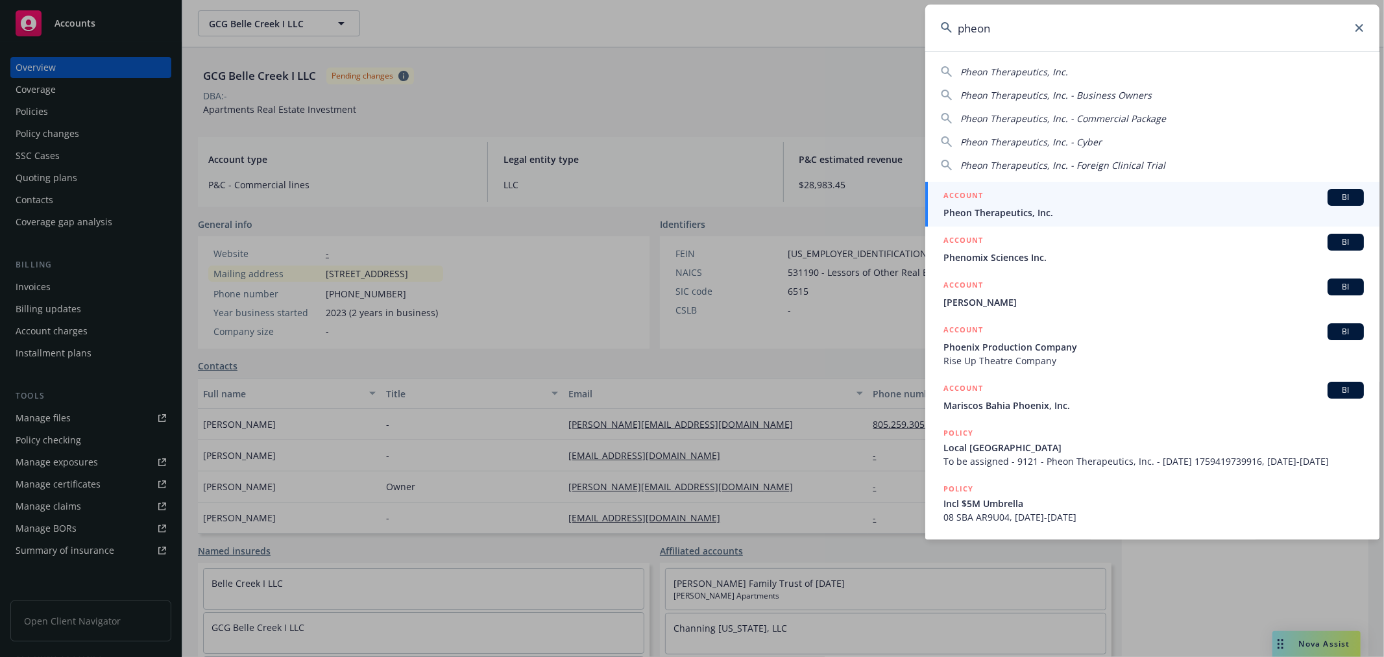
type input "pheon"
click at [1013, 209] on span "Pheon Therapeutics, Inc." at bounding box center [1153, 213] width 420 height 14
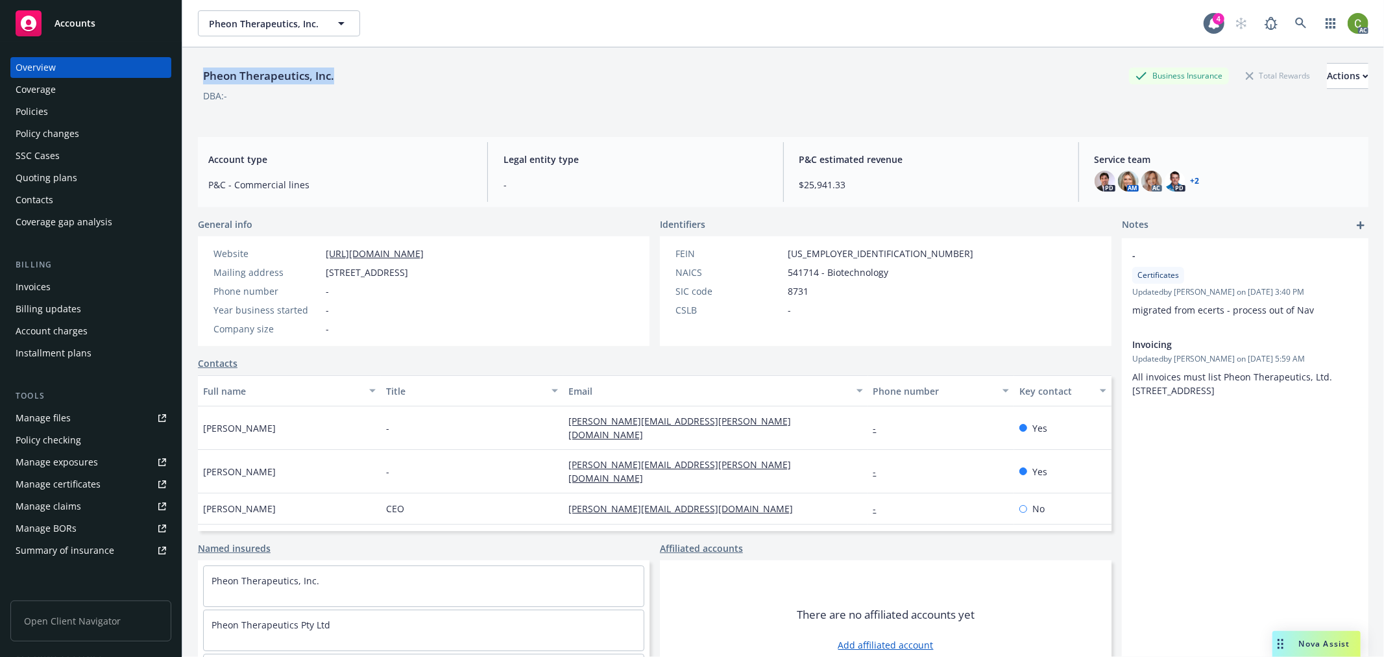
drag, startPoint x: 200, startPoint y: 74, endPoint x: 344, endPoint y: 78, distance: 144.1
click at [344, 78] on div "Pheon Therapeutics, Inc. Business Insurance Total Rewards Actions" at bounding box center [783, 76] width 1170 height 26
copy div "Pheon Therapeutics, Inc."
click at [1297, 18] on link at bounding box center [1301, 23] width 26 height 26
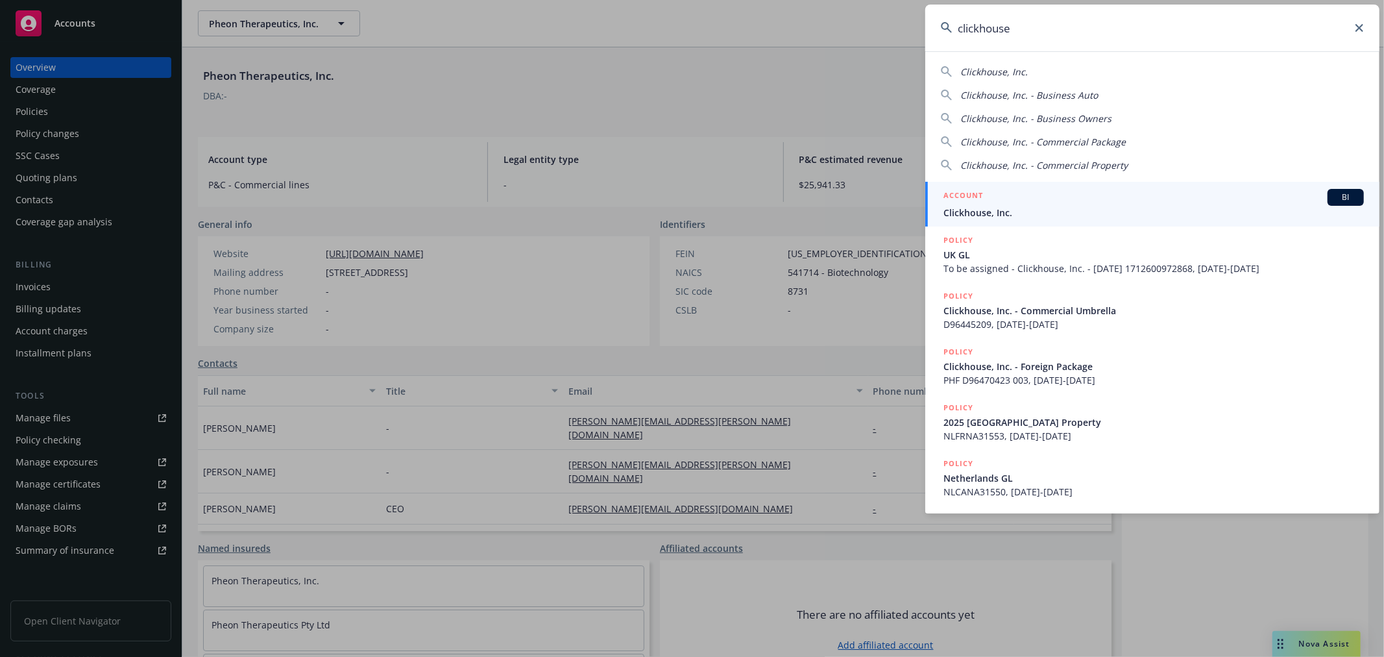
type input "clickhouse"
click at [1024, 193] on div "ACCOUNT BI" at bounding box center [1153, 197] width 420 height 17
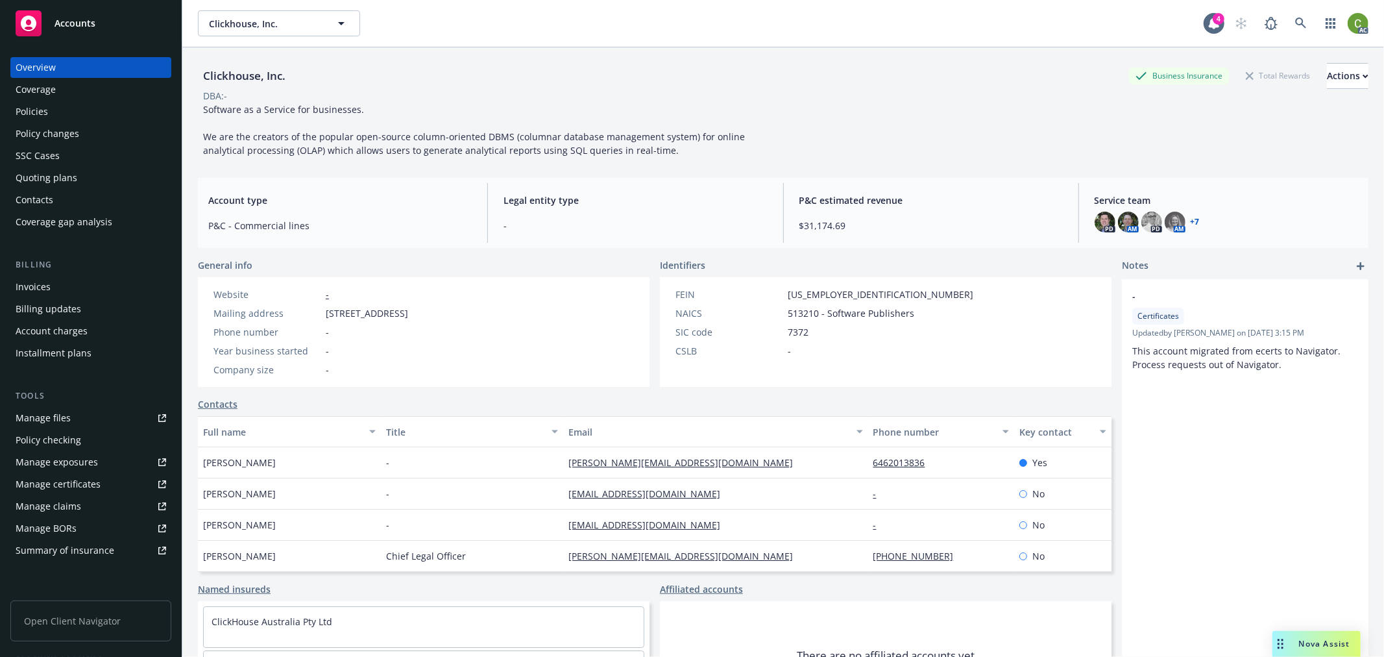
click at [55, 289] on div "Invoices" at bounding box center [91, 286] width 151 height 21
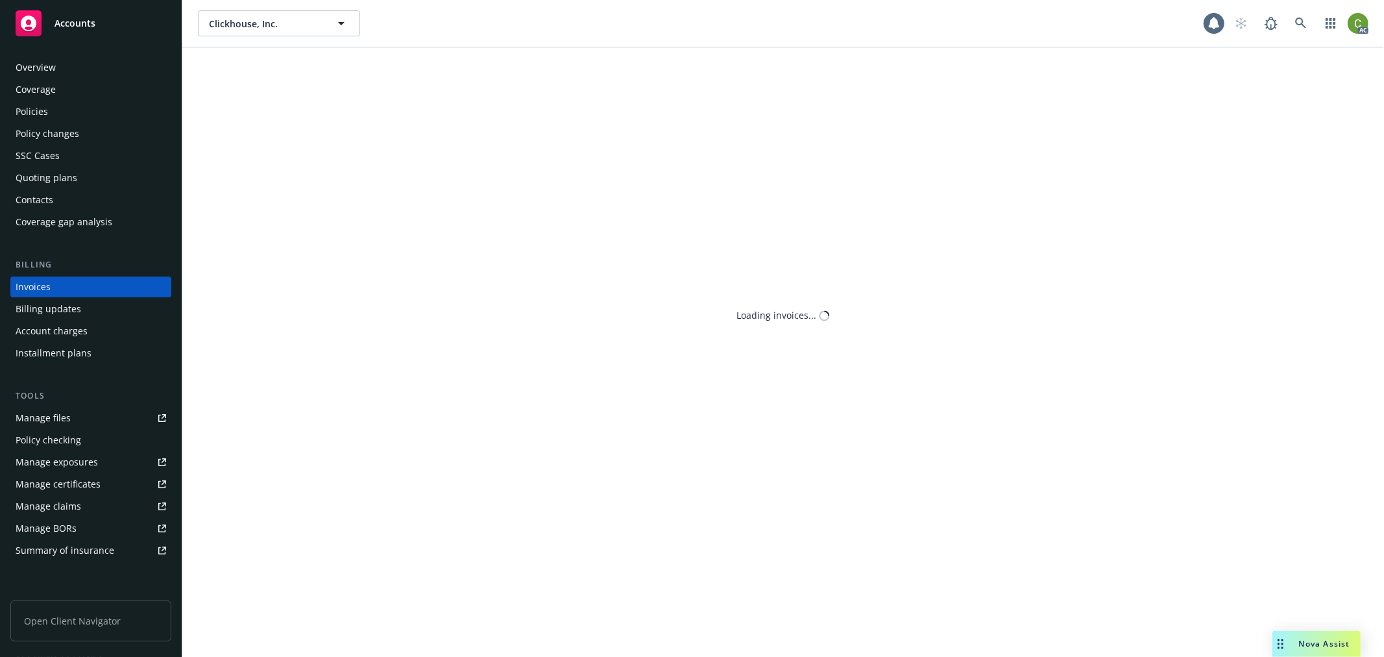
click at [66, 328] on div "Account charges" at bounding box center [52, 330] width 72 height 21
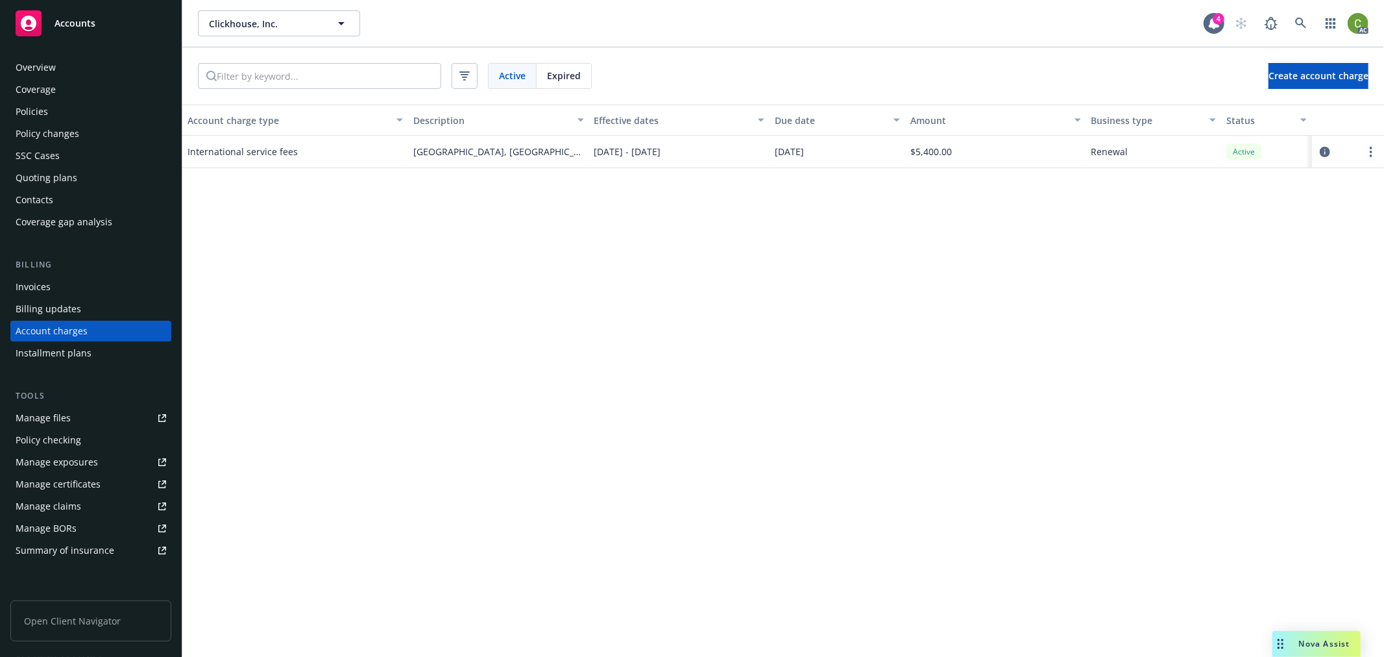
click at [62, 281] on div "Invoices" at bounding box center [91, 286] width 151 height 21
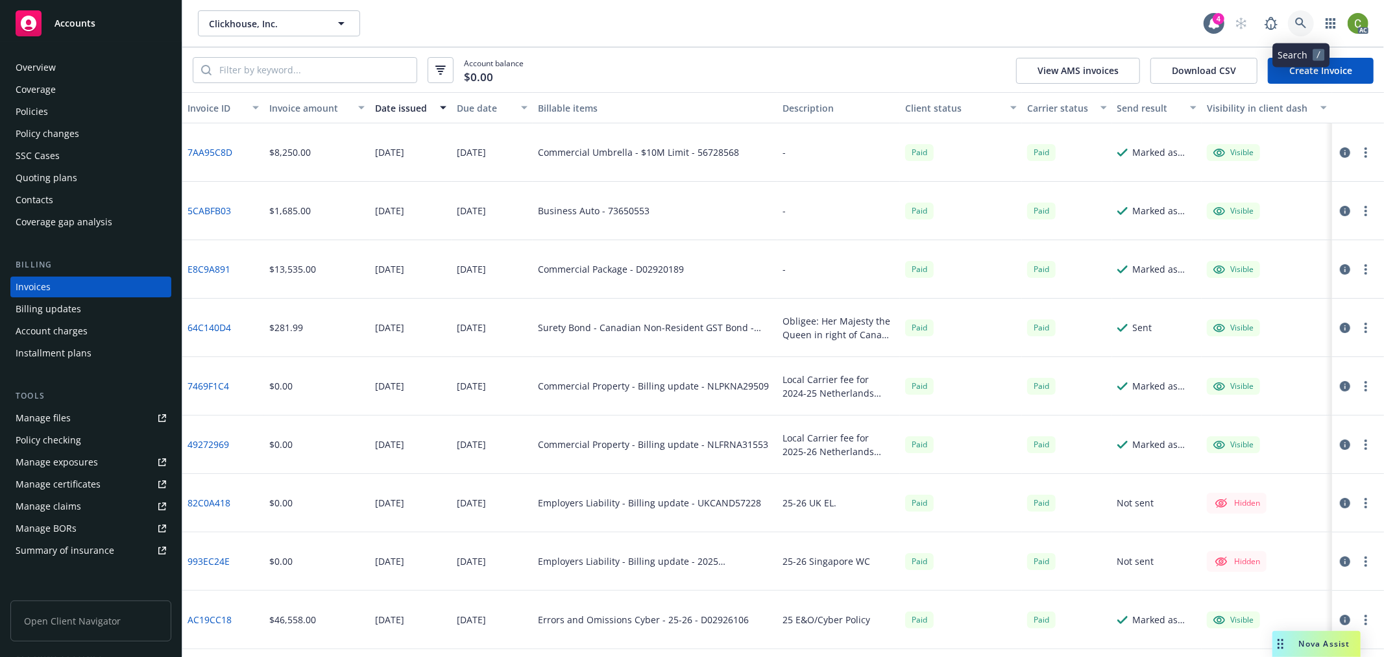
click at [1306, 21] on link at bounding box center [1301, 23] width 26 height 26
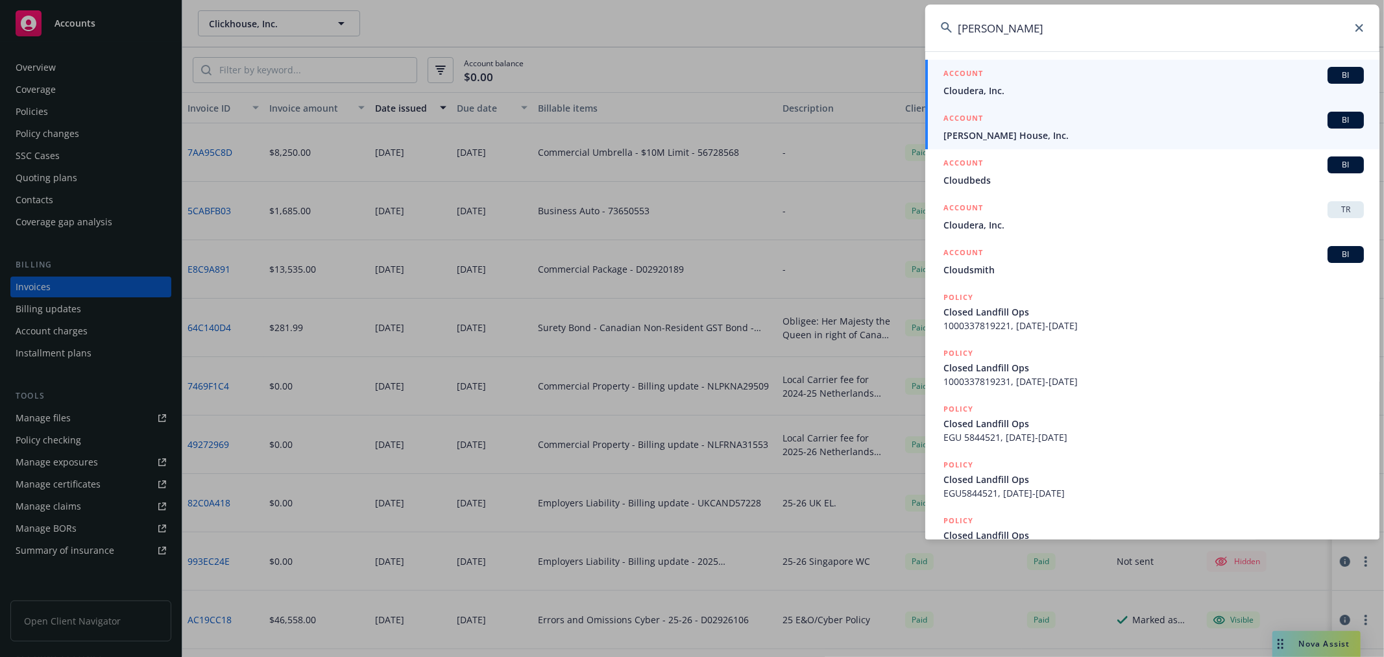
type input "clouse"
click at [1109, 87] on span "Cloudera, Inc." at bounding box center [1153, 91] width 420 height 14
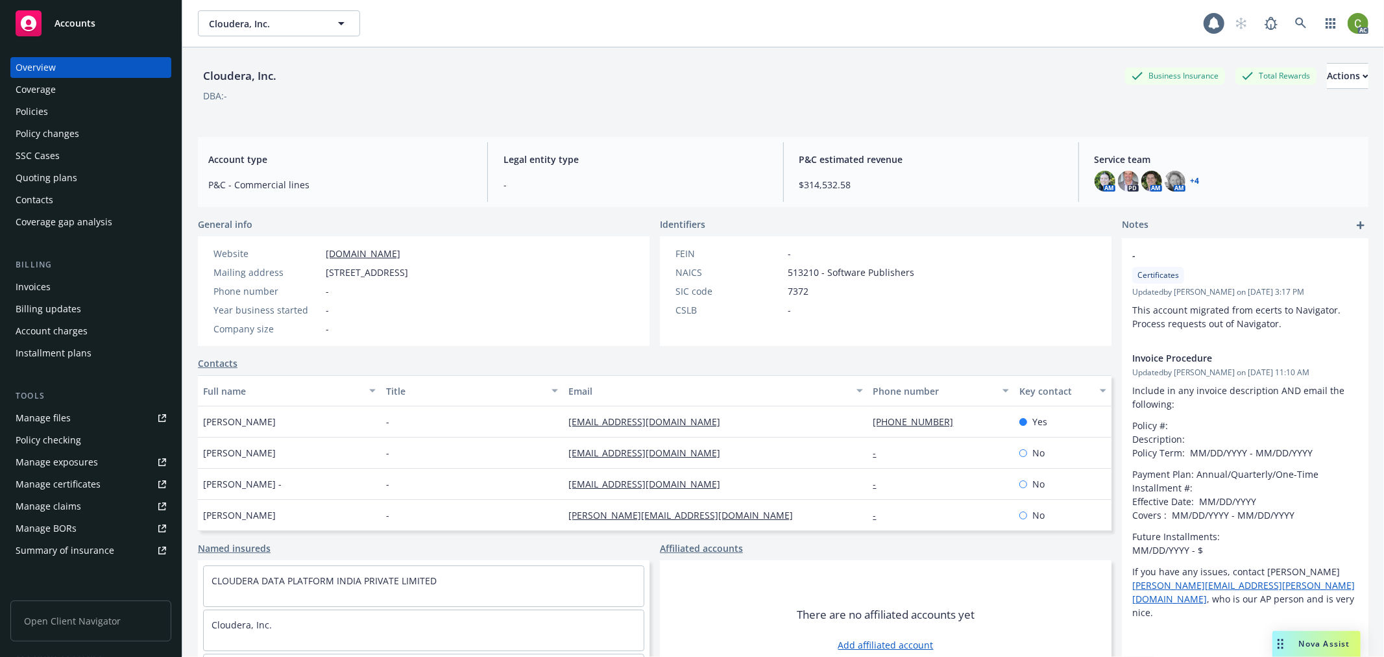
click at [63, 288] on div "Invoices" at bounding box center [91, 286] width 151 height 21
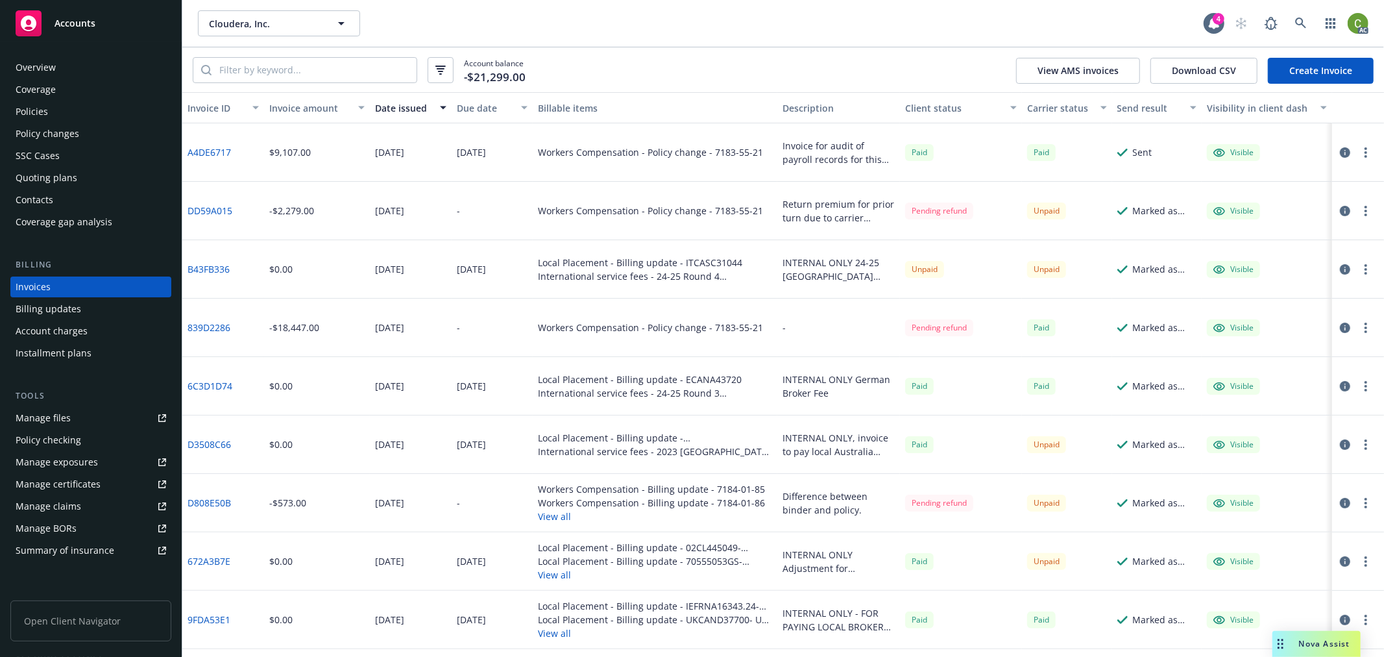
click at [212, 267] on link "B43FB336" at bounding box center [208, 269] width 42 height 14
click at [221, 384] on link "6C3D1D74" at bounding box center [209, 386] width 45 height 14
click at [1302, 28] on link at bounding box center [1301, 23] width 26 height 26
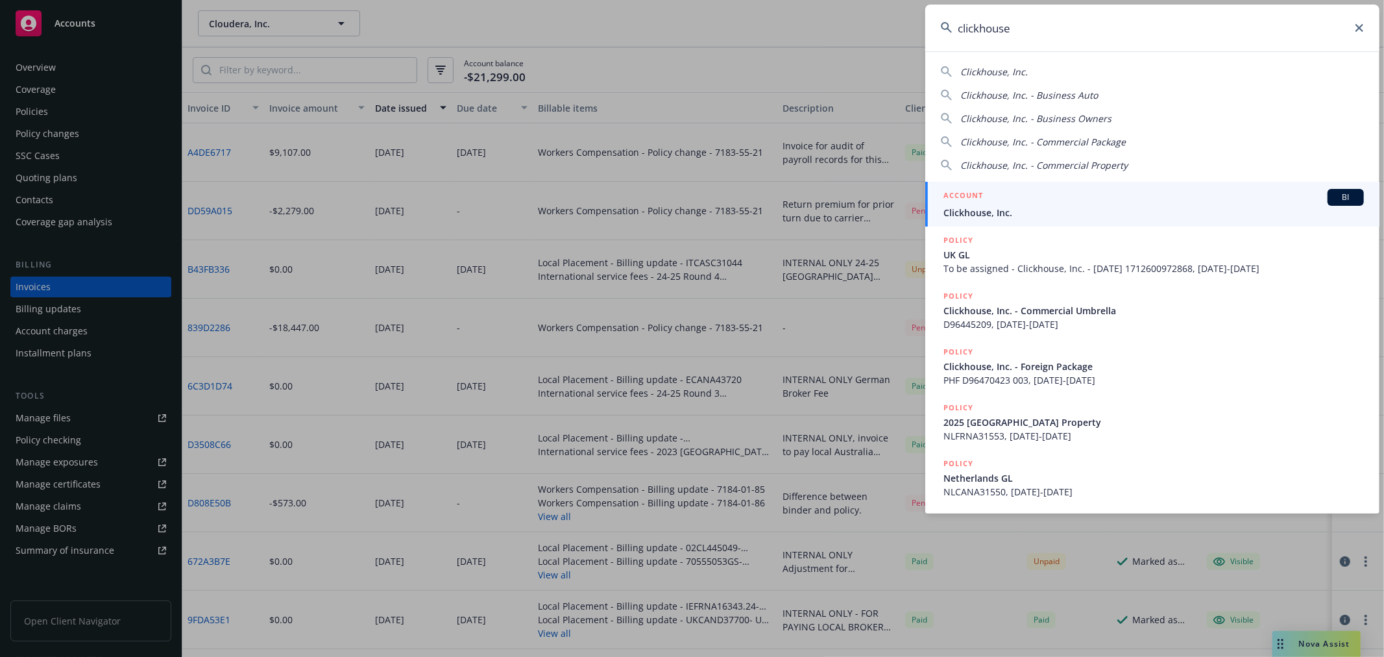
type input "clickhouse"
click at [1008, 202] on div "ACCOUNT BI" at bounding box center [1153, 197] width 420 height 17
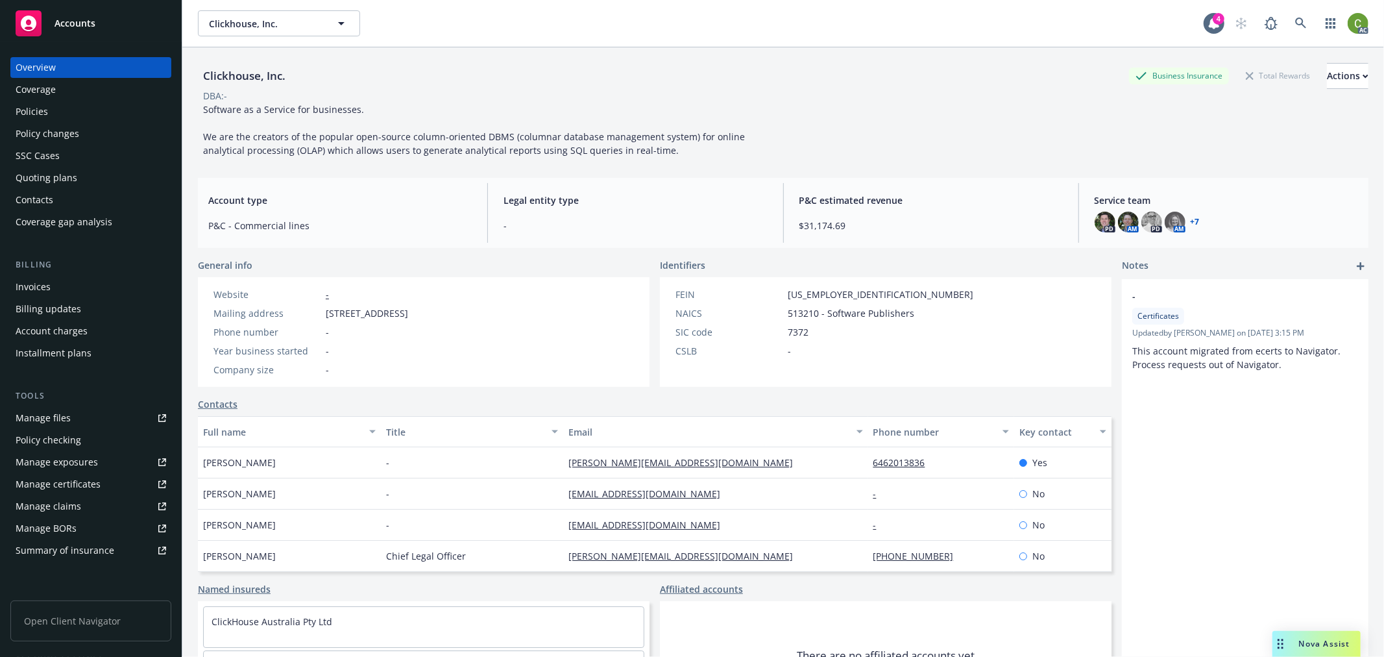
click at [56, 290] on div "Invoices" at bounding box center [91, 286] width 151 height 21
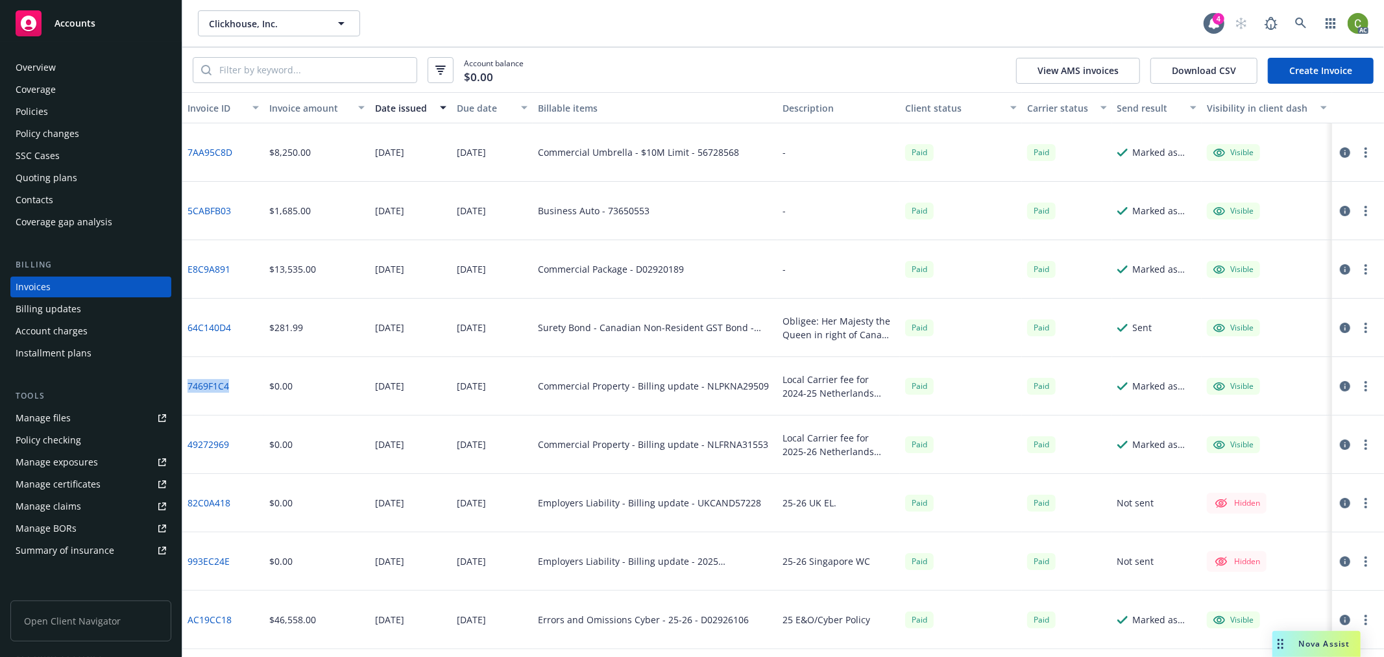
drag, startPoint x: 234, startPoint y: 398, endPoint x: 8, endPoint y: 463, distance: 234.3
click at [186, 403] on div "7469F1C4" at bounding box center [223, 386] width 82 height 58
copy link "7469F1C4"
click at [1300, 19] on icon at bounding box center [1301, 24] width 12 height 12
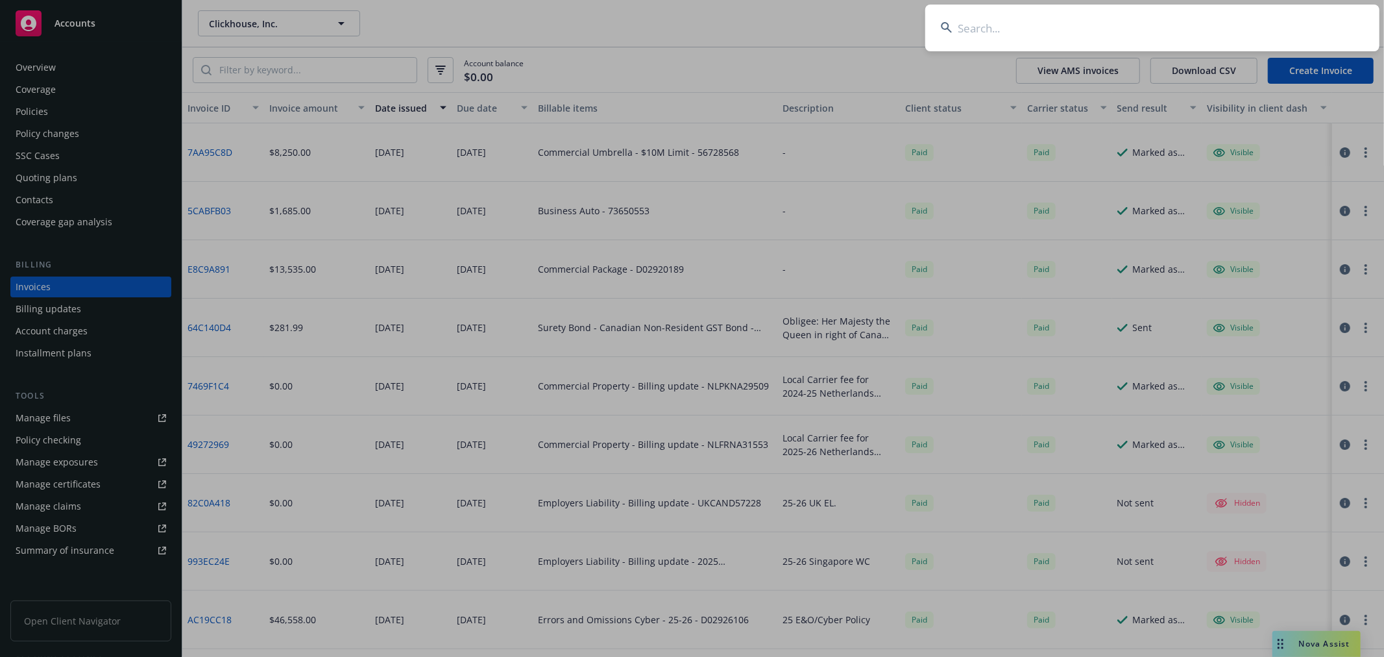
type input "s"
type input "p"
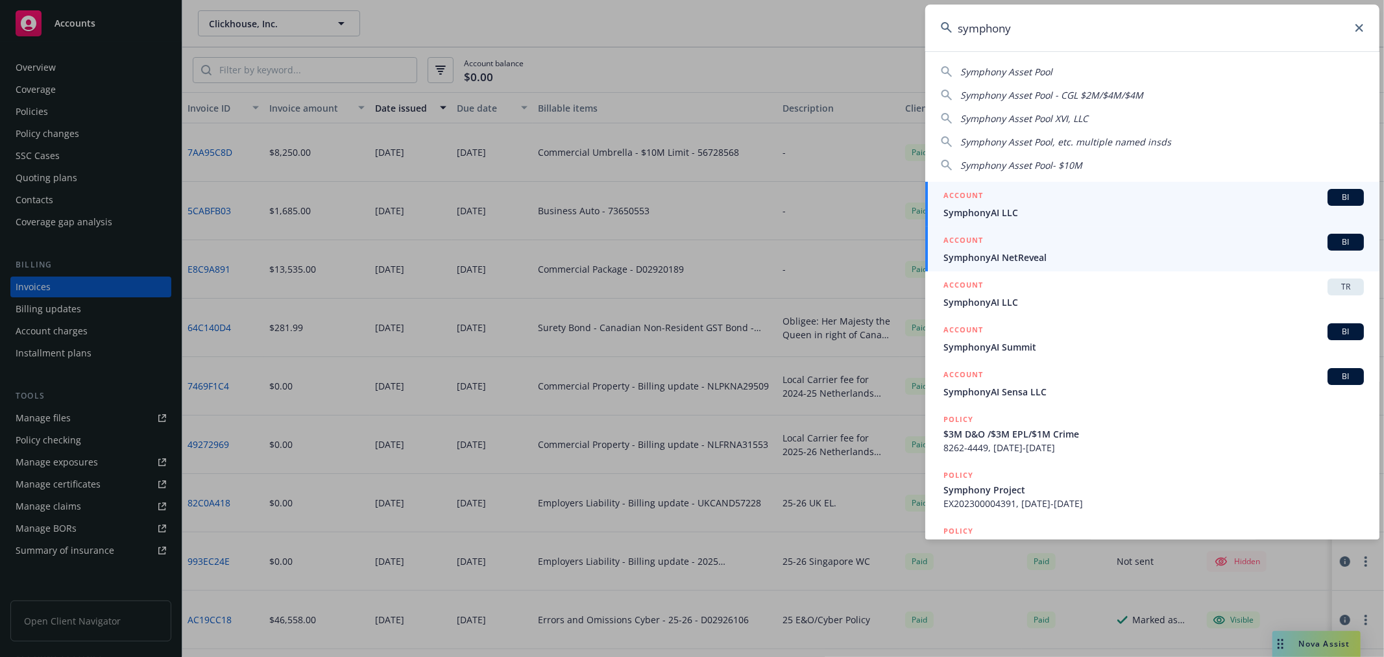
type input "symphony"
click at [1038, 260] on span "SymphonyAI NetReveal" at bounding box center [1153, 257] width 420 height 14
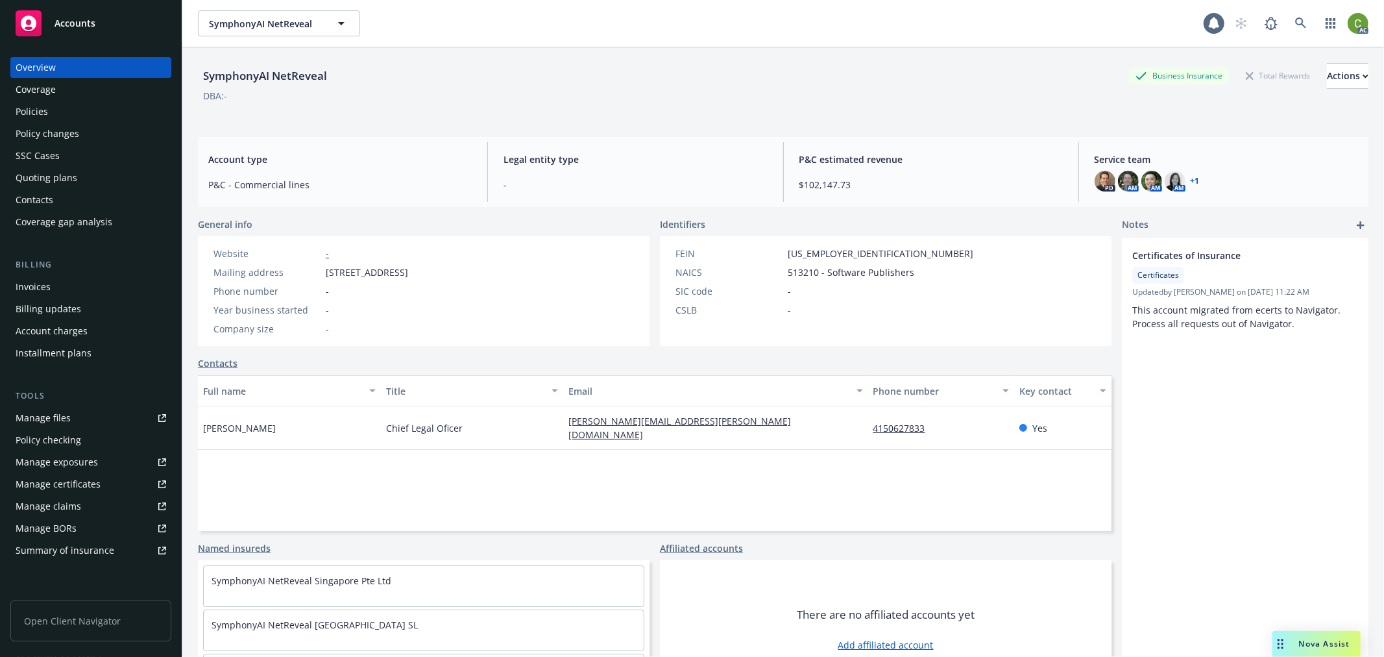
click at [99, 134] on div "Policy changes" at bounding box center [91, 133] width 151 height 21
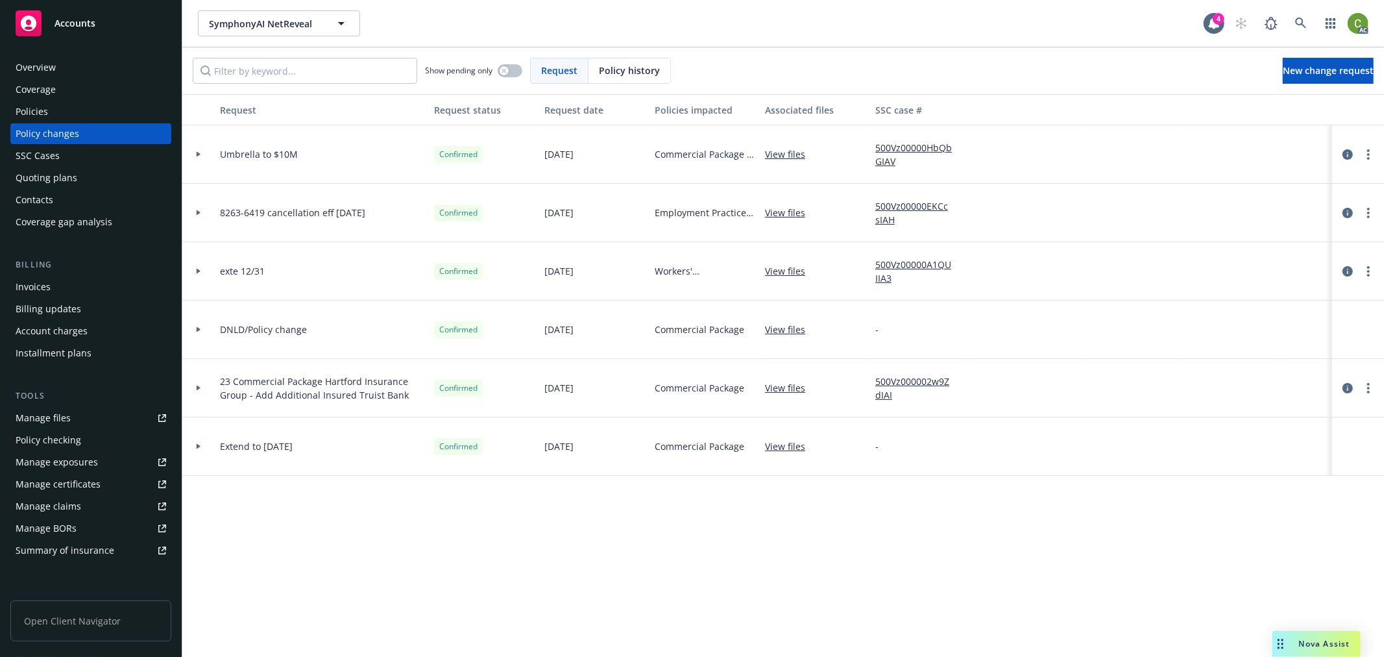
click at [613, 66] on span "Policy history" at bounding box center [629, 71] width 61 height 14
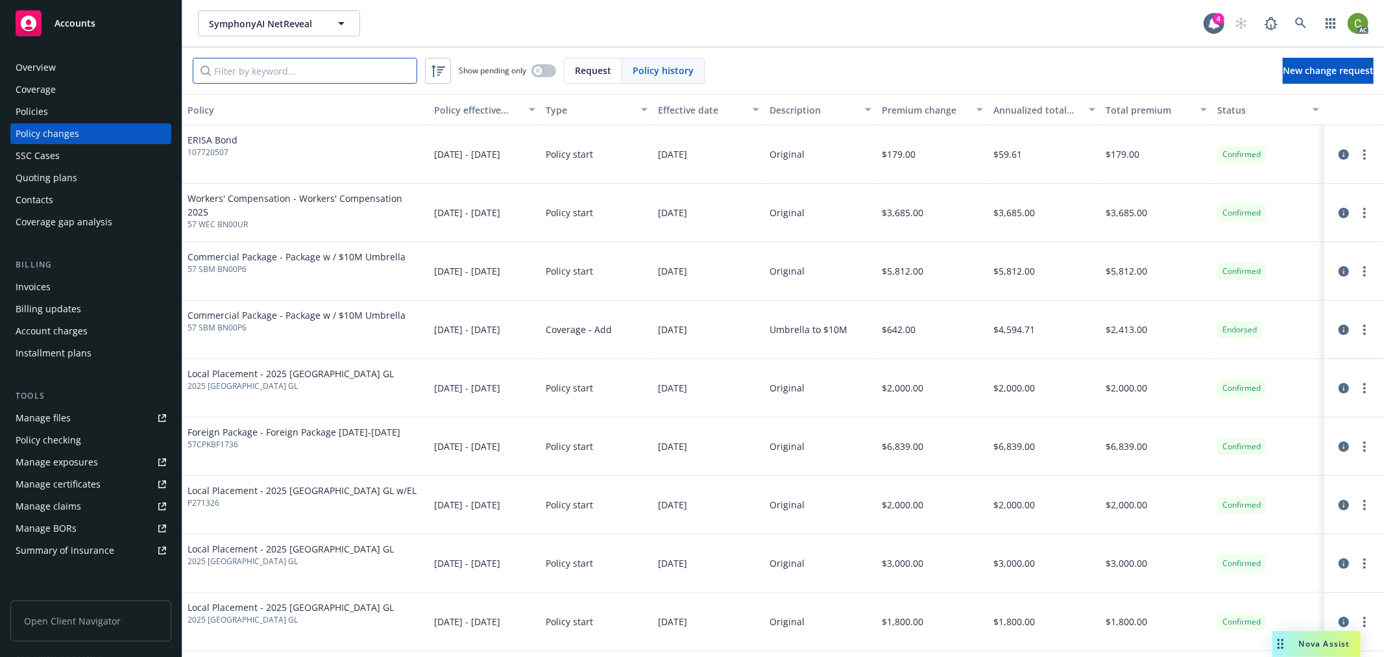
click at [328, 69] on input "Filter by keyword..." at bounding box center [305, 71] width 224 height 26
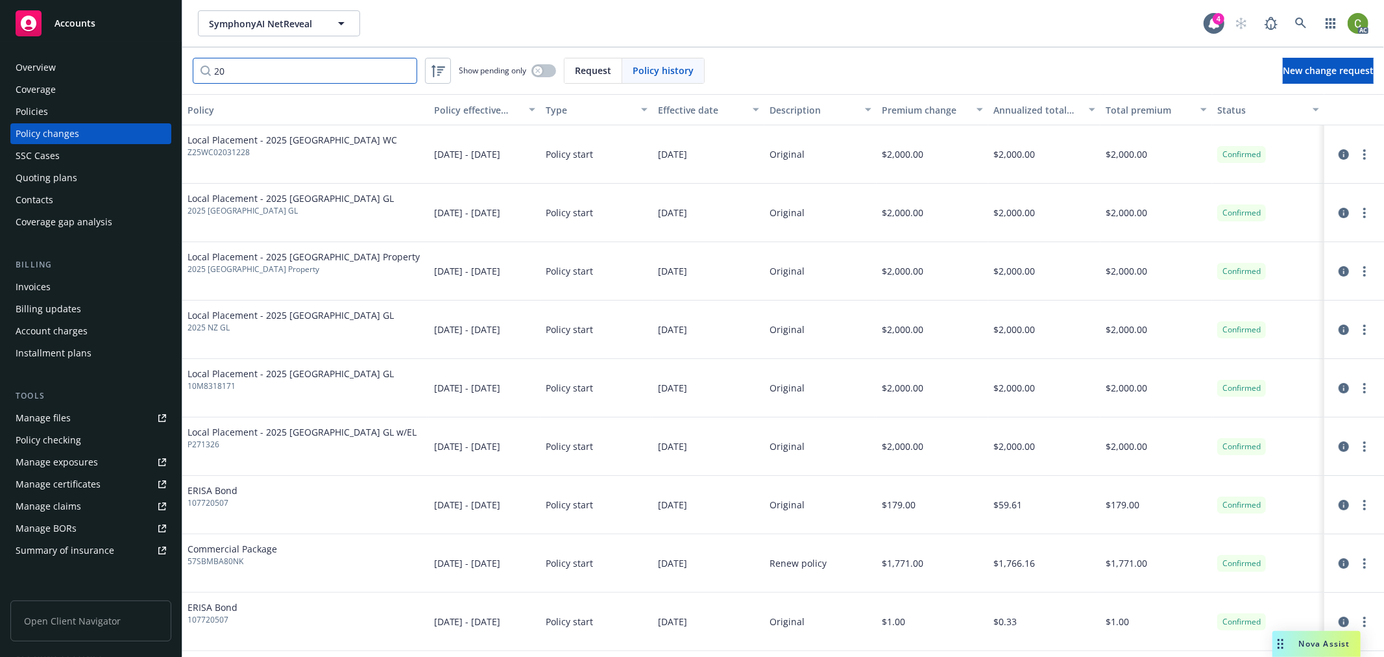
type input "2"
type input "p"
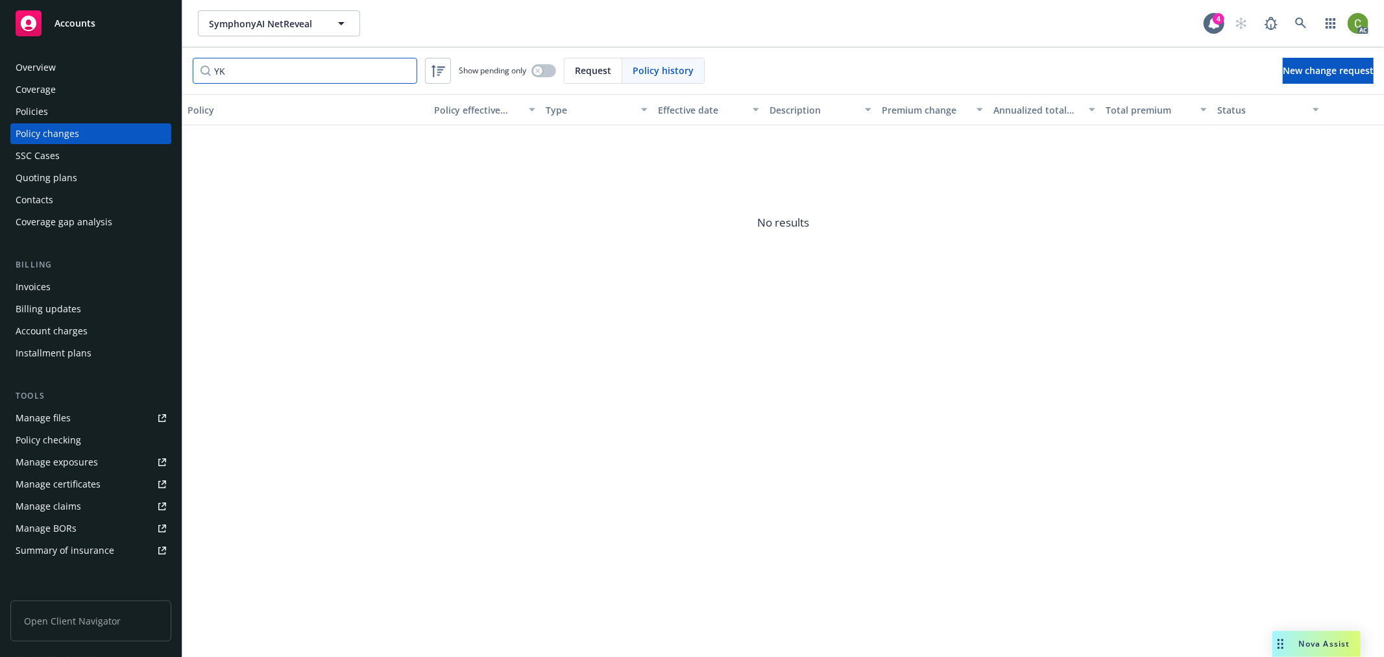
type input "Y"
type input "UK"
click at [1357, 154] on link "more" at bounding box center [1364, 155] width 16 height 16
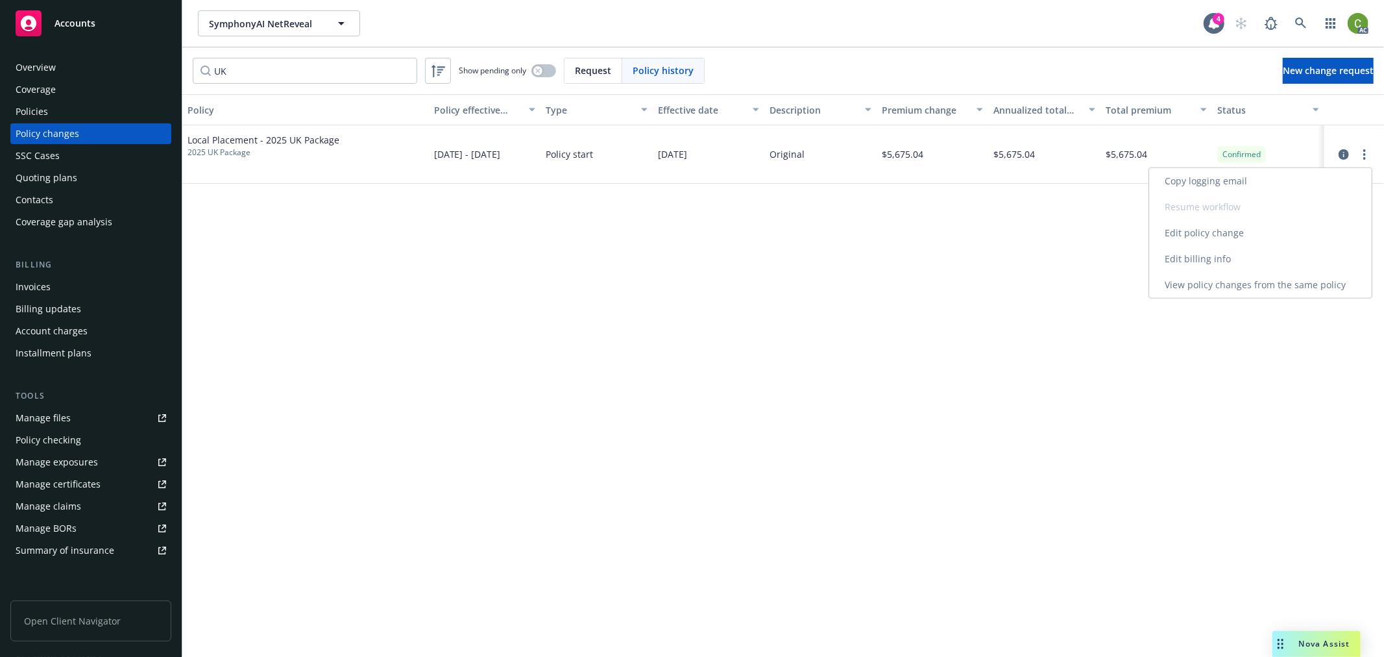
click at [1257, 258] on link "Edit billing info" at bounding box center [1260, 259] width 223 height 26
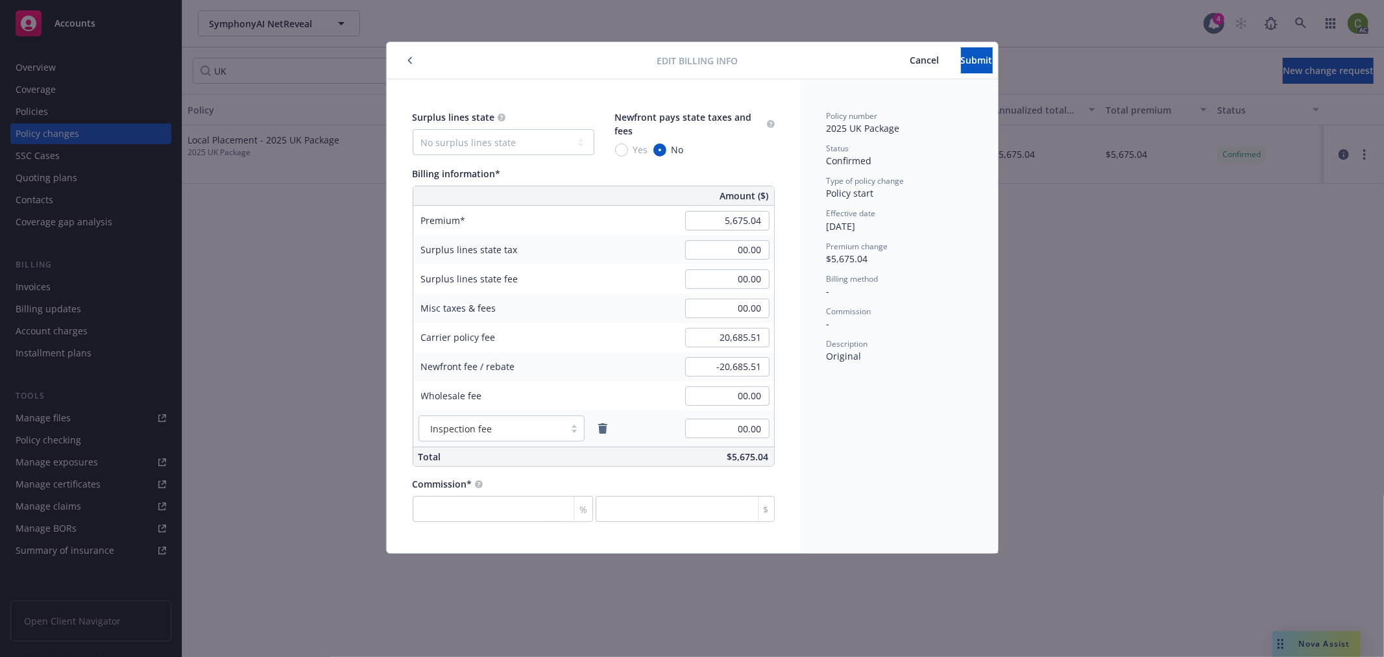
click at [910, 58] on span "Cancel" at bounding box center [924, 60] width 29 height 12
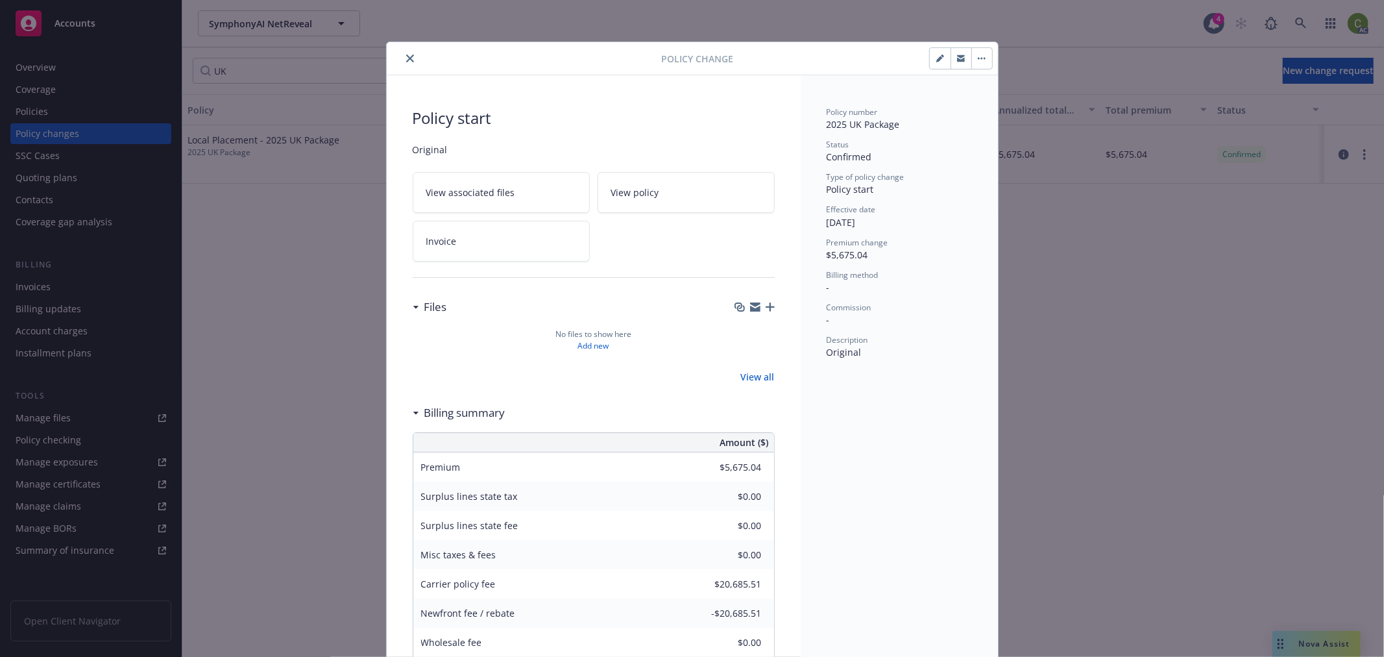
click at [406, 57] on icon "close" at bounding box center [410, 58] width 8 height 8
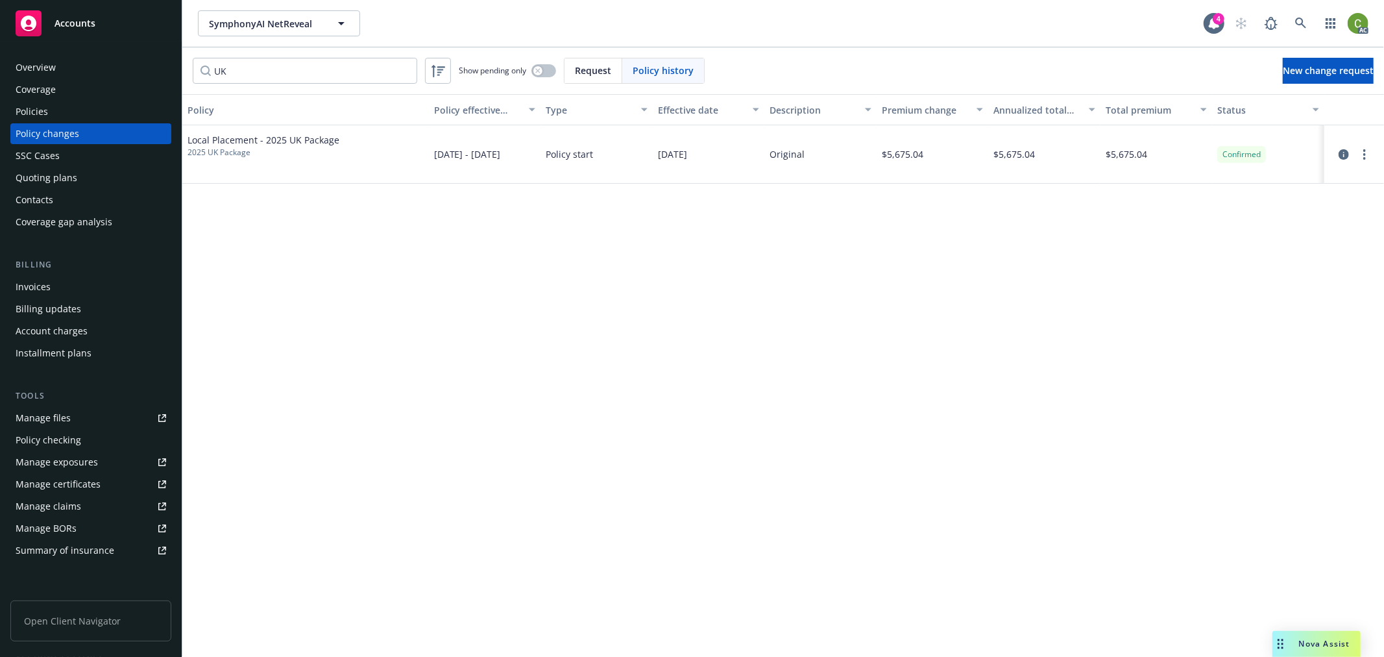
click at [90, 281] on div "Invoices" at bounding box center [91, 286] width 151 height 21
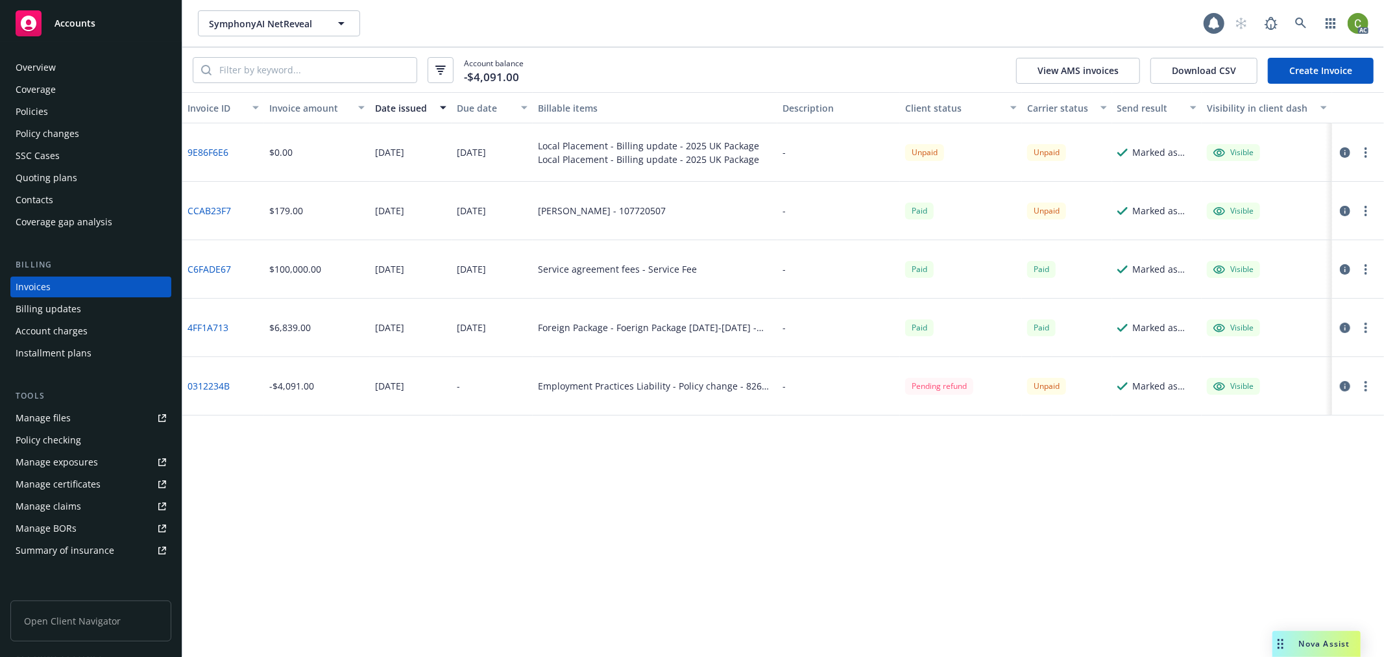
click at [215, 148] on link "9E86F6E6" at bounding box center [207, 152] width 41 height 14
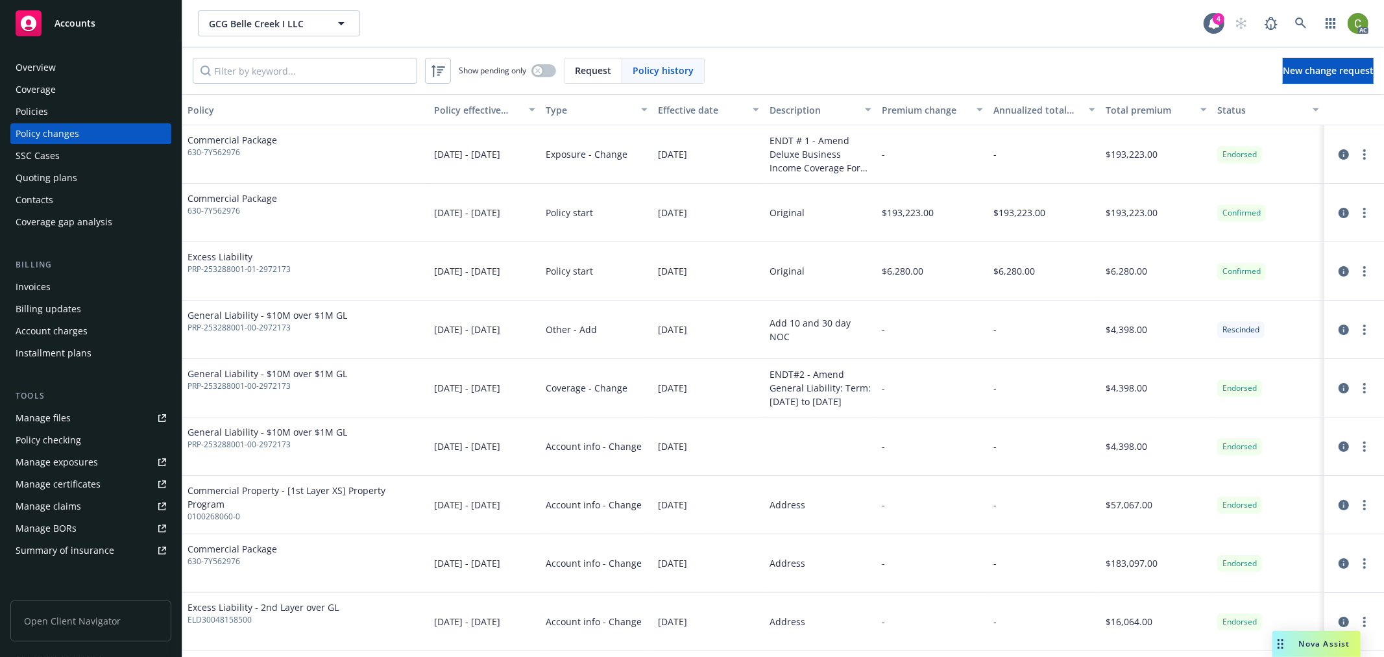
click at [77, 110] on div "Policies" at bounding box center [91, 111] width 151 height 21
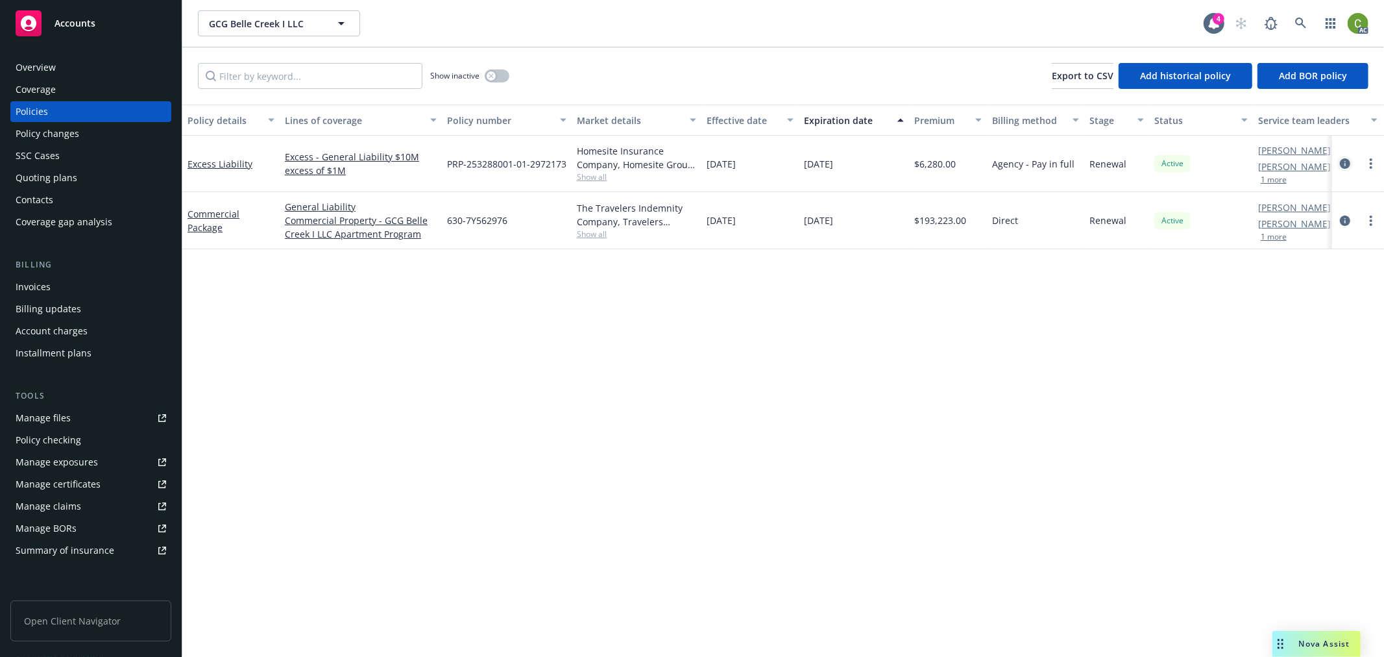
click at [1344, 160] on icon "circleInformation" at bounding box center [1345, 163] width 10 height 10
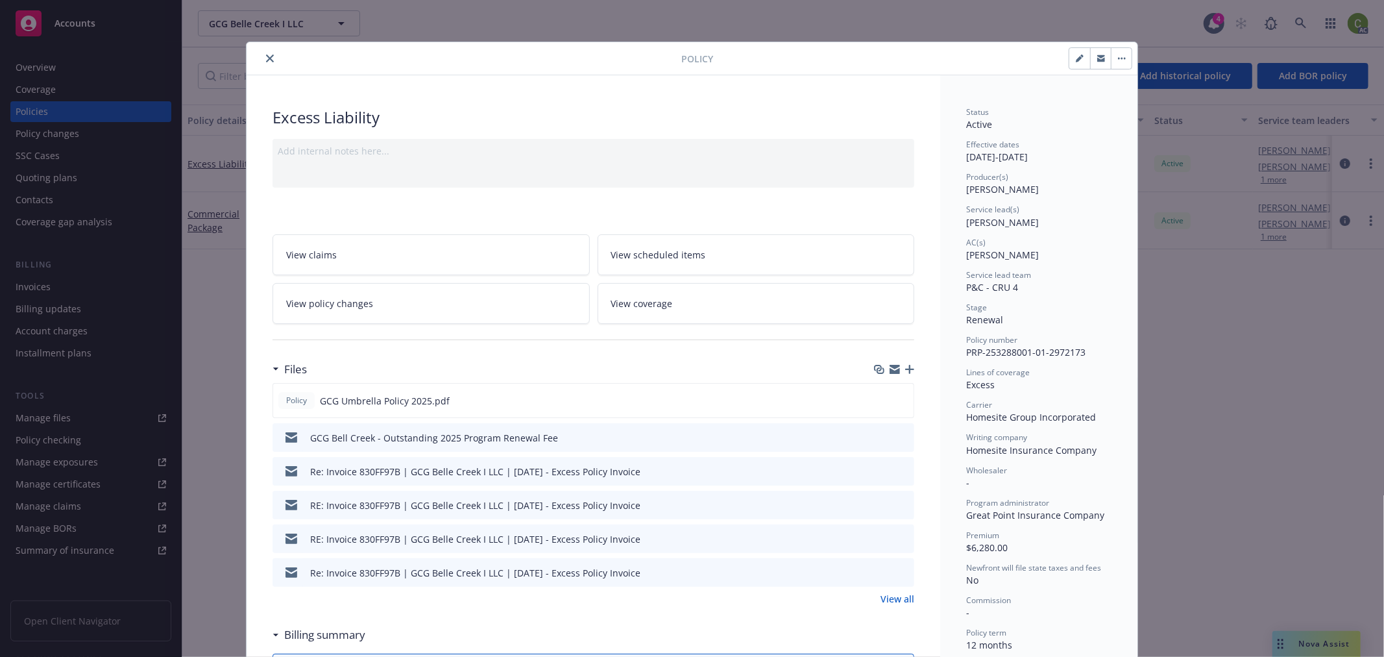
click at [897, 436] on icon "preview file" at bounding box center [902, 436] width 12 height 9
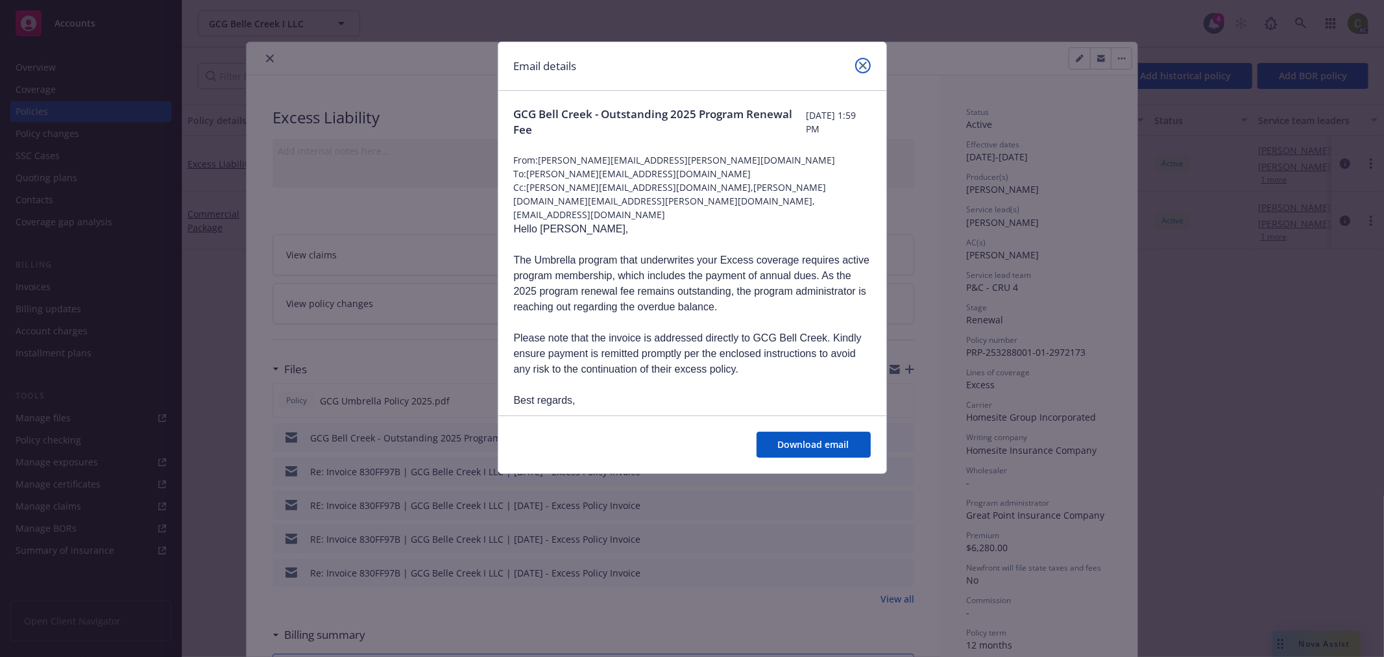
drag, startPoint x: 862, startPoint y: 61, endPoint x: 870, endPoint y: 134, distance: 73.8
click at [862, 60] on link "close" at bounding box center [863, 66] width 16 height 16
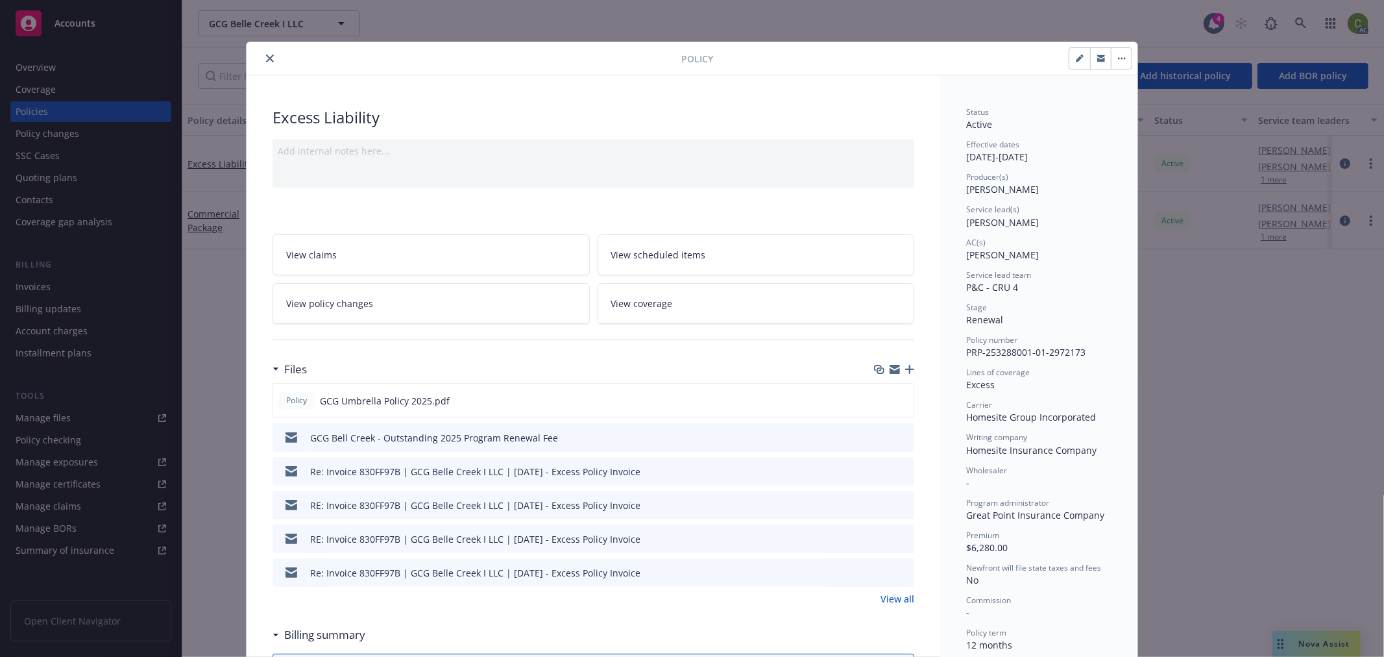
click at [894, 599] on link "View all" at bounding box center [897, 599] width 34 height 14
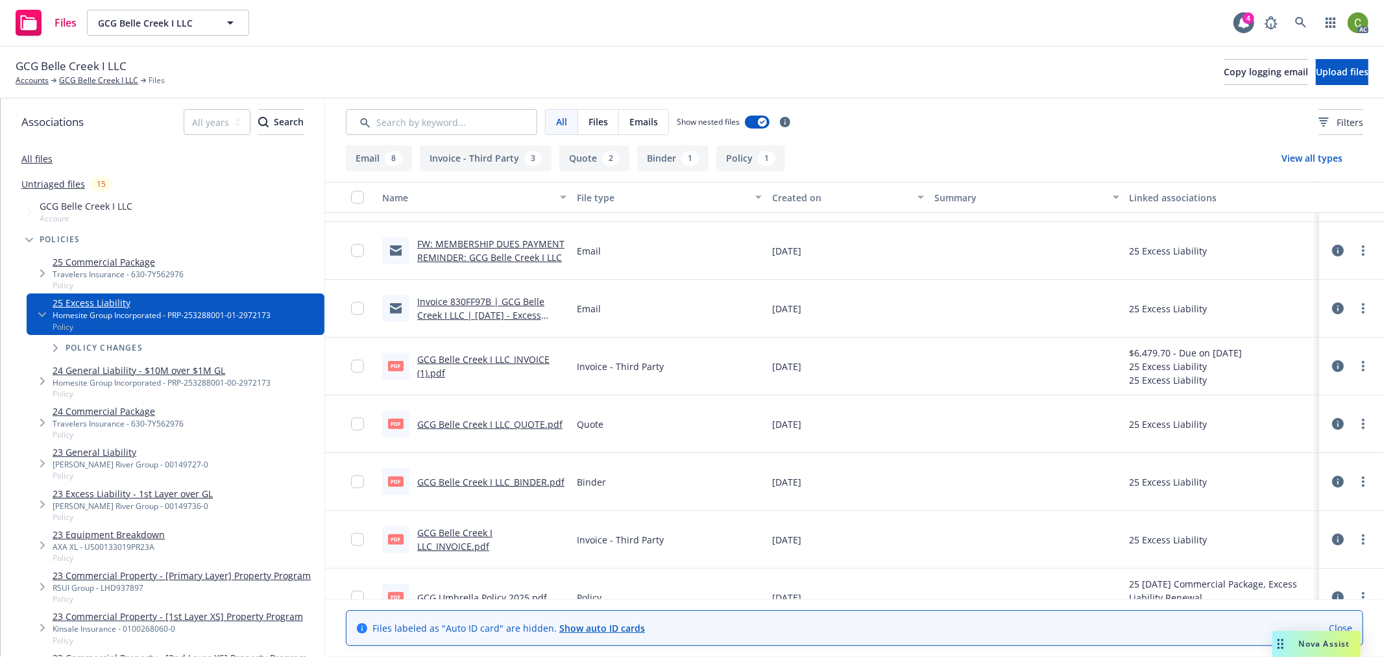
scroll to position [360, 0]
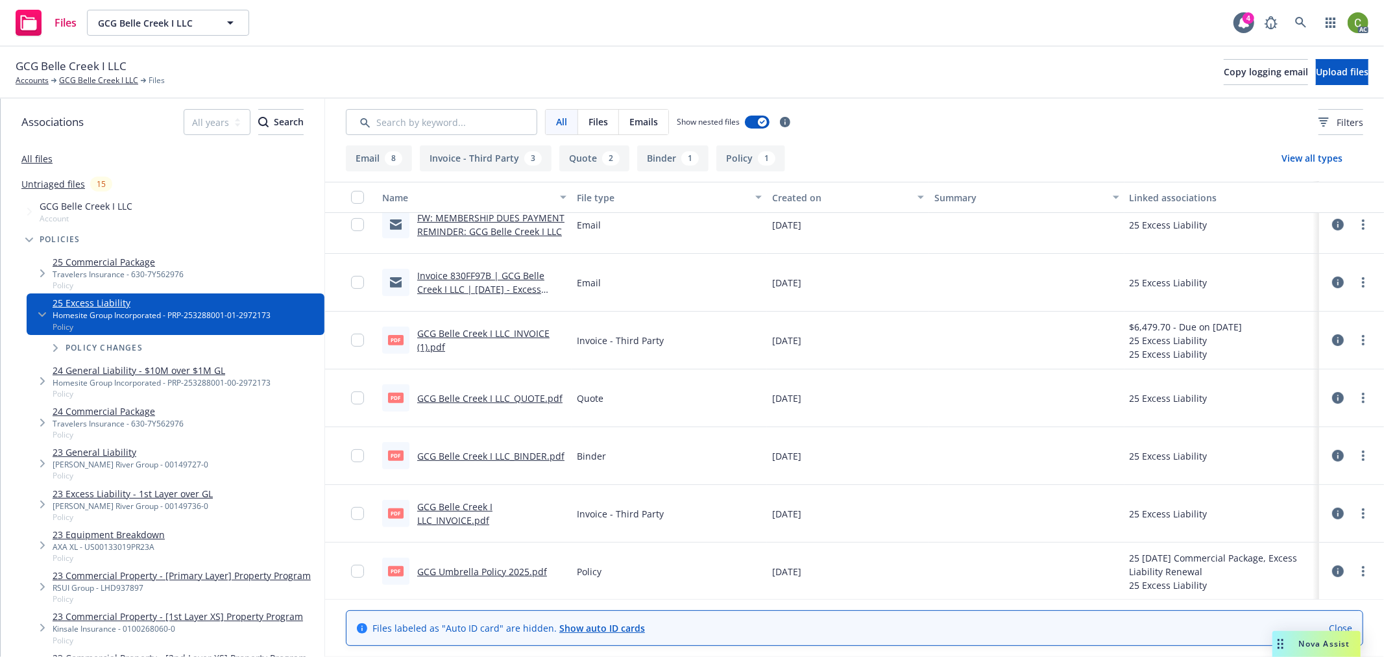
click at [492, 511] on link "GCG Belle Creek I LLC_INVOICE.pdf" at bounding box center [454, 513] width 75 height 26
click at [519, 332] on link "GCG Belle Creek I LLC_INVOICE (1).pdf" at bounding box center [483, 340] width 132 height 26
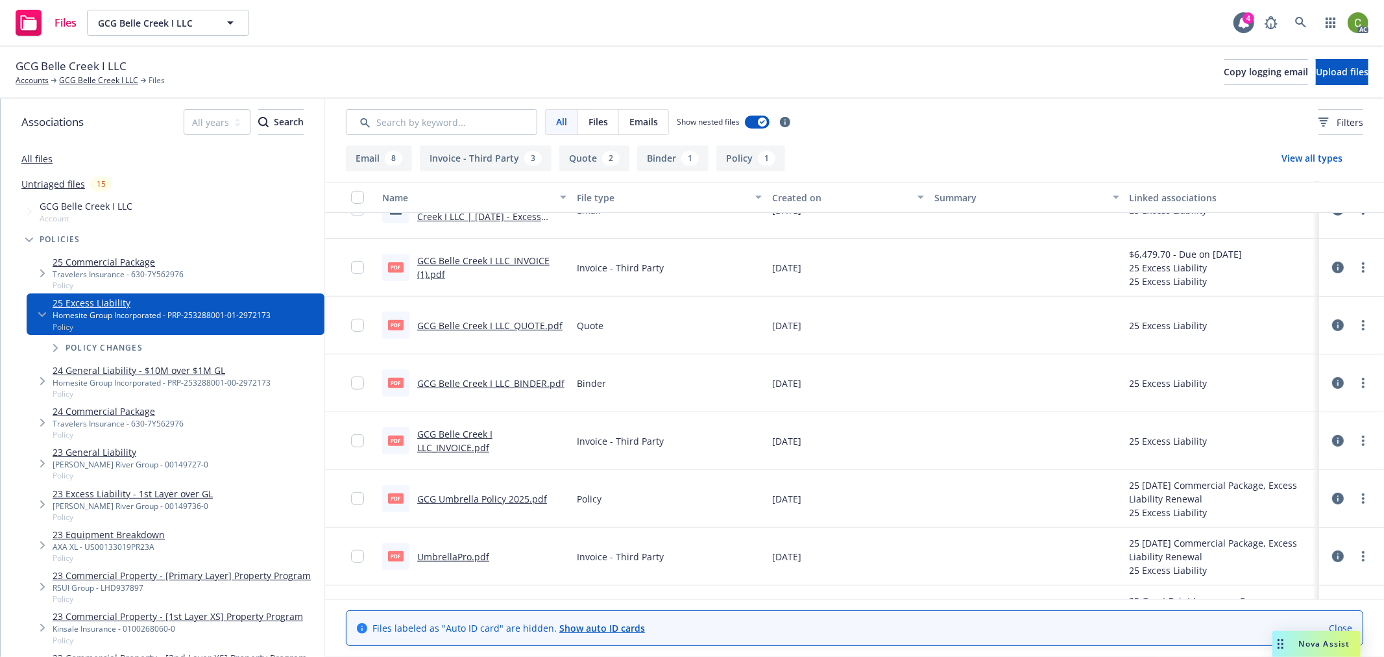
scroll to position [476, 0]
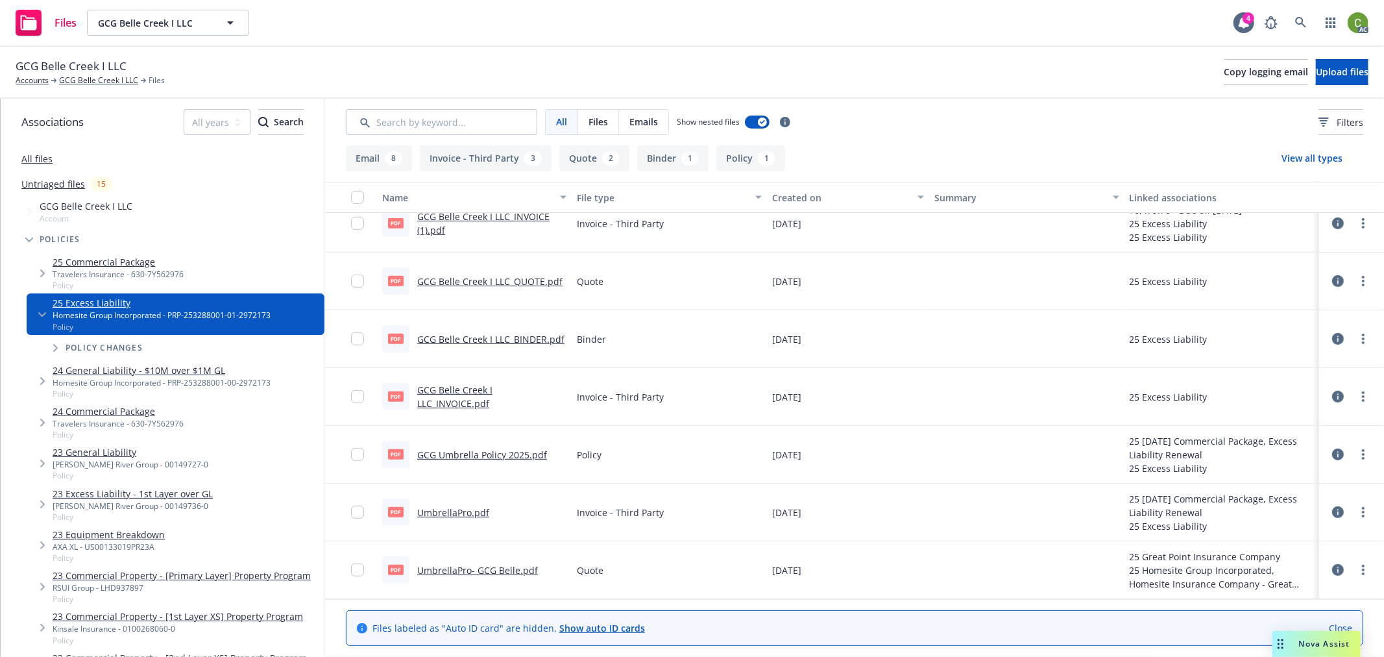
click at [455, 509] on link "UmbrellaPro.pdf" at bounding box center [453, 512] width 72 height 12
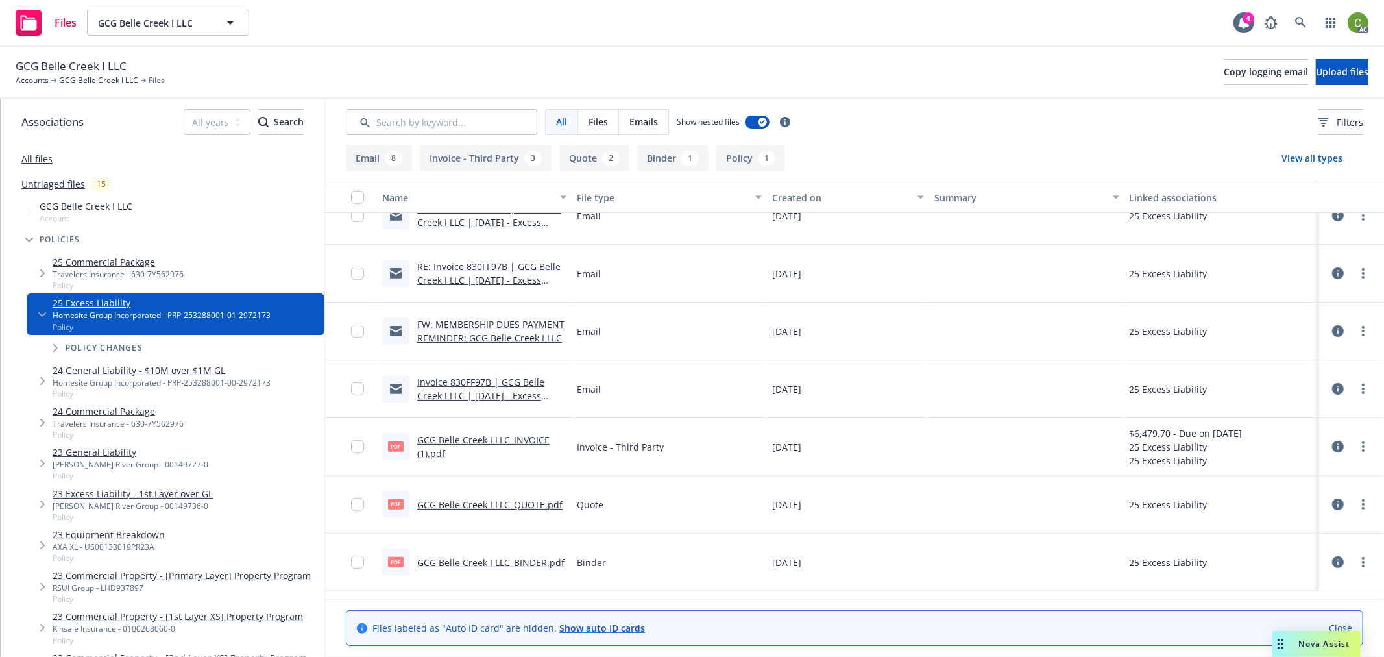
scroll to position [115, 0]
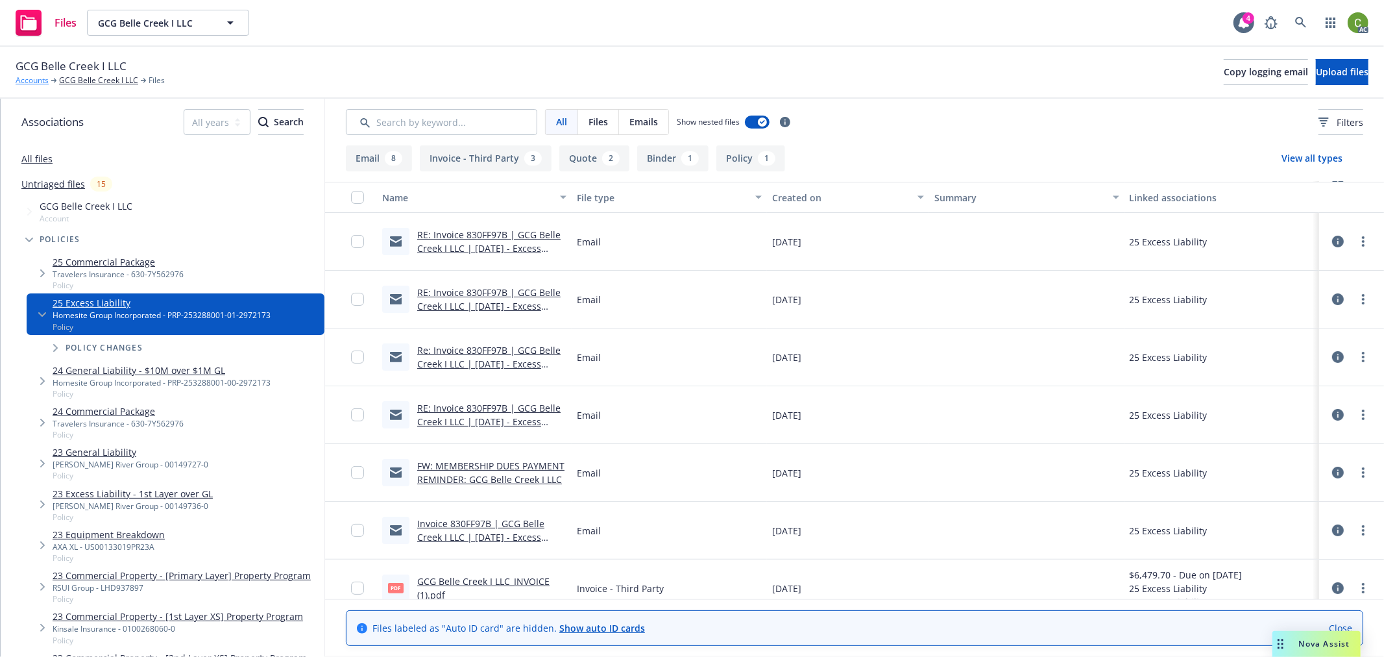
click at [33, 79] on link "Accounts" at bounding box center [32, 81] width 33 height 12
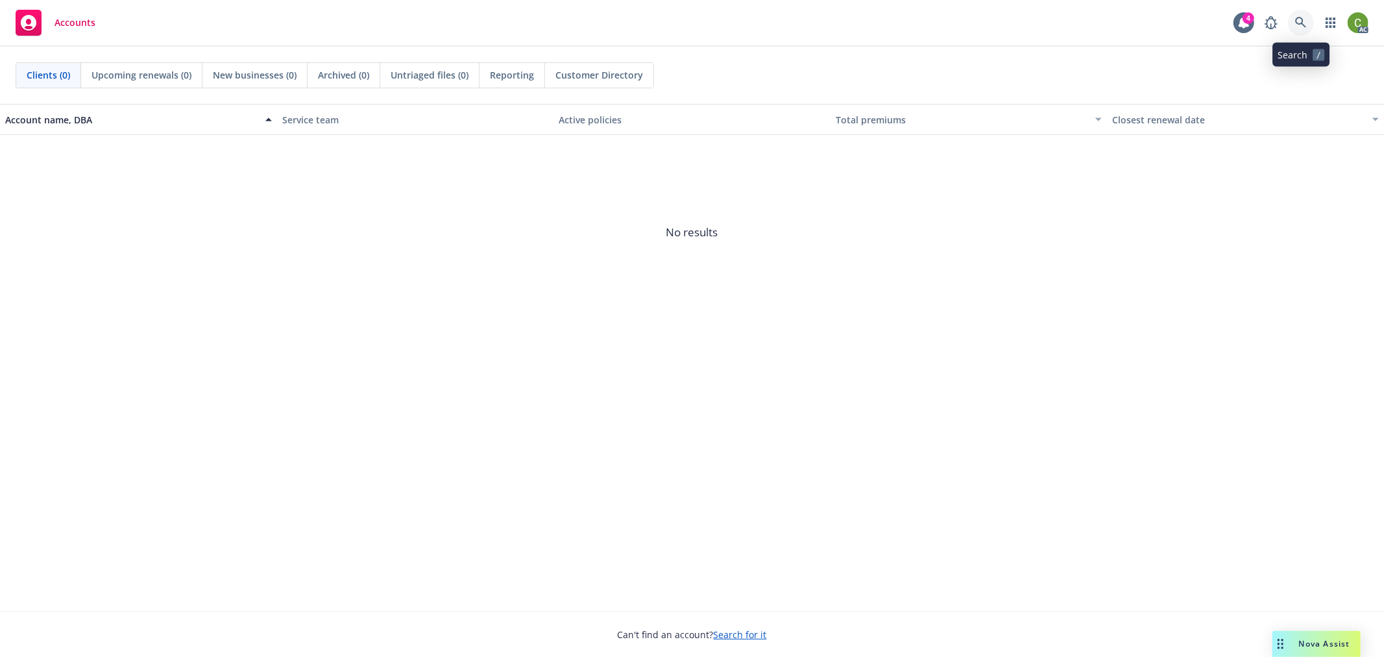
click at [1299, 21] on icon at bounding box center [1301, 23] width 12 height 12
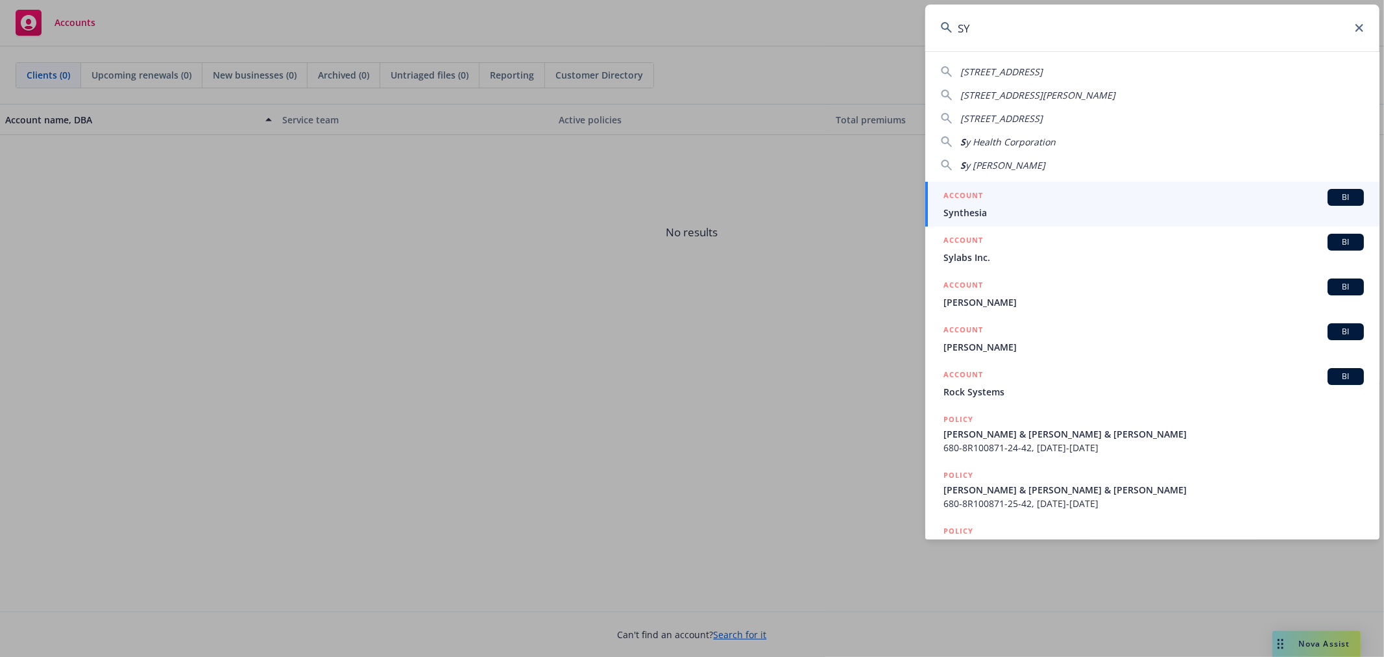
type input "S"
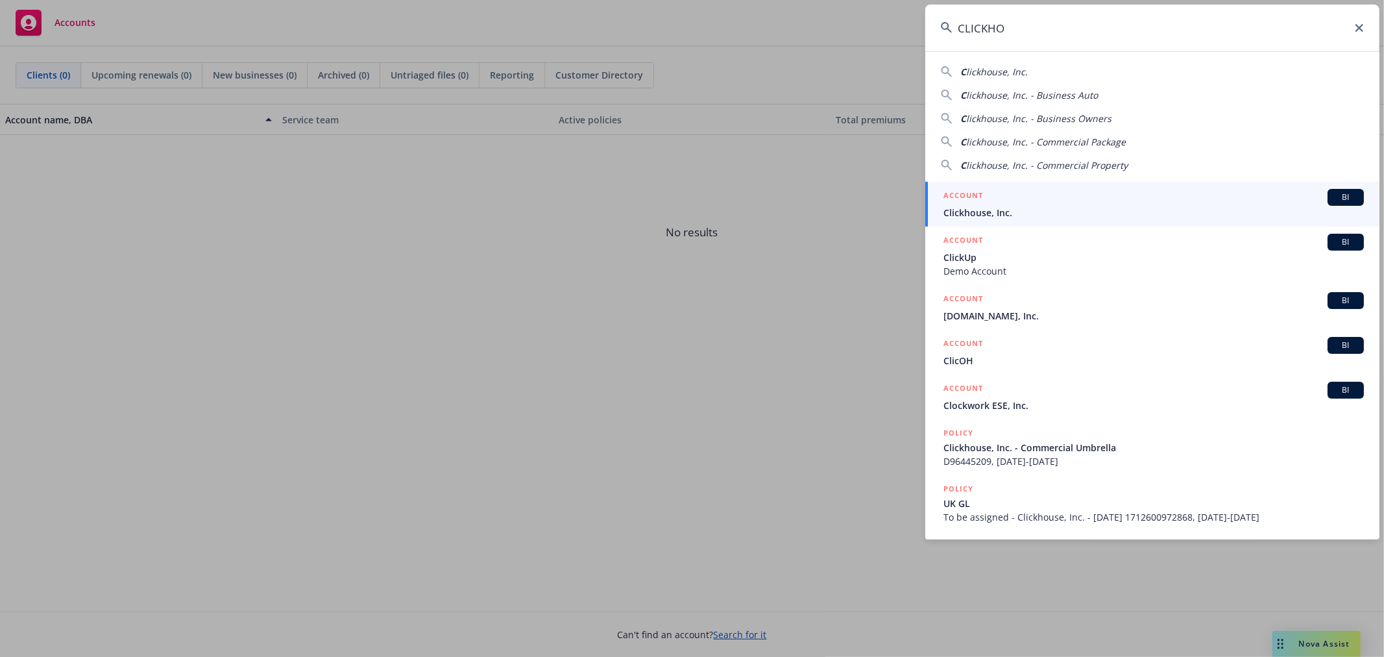
type input "CLICKHO"
click at [958, 208] on span "Clickhouse, Inc." at bounding box center [1153, 213] width 420 height 14
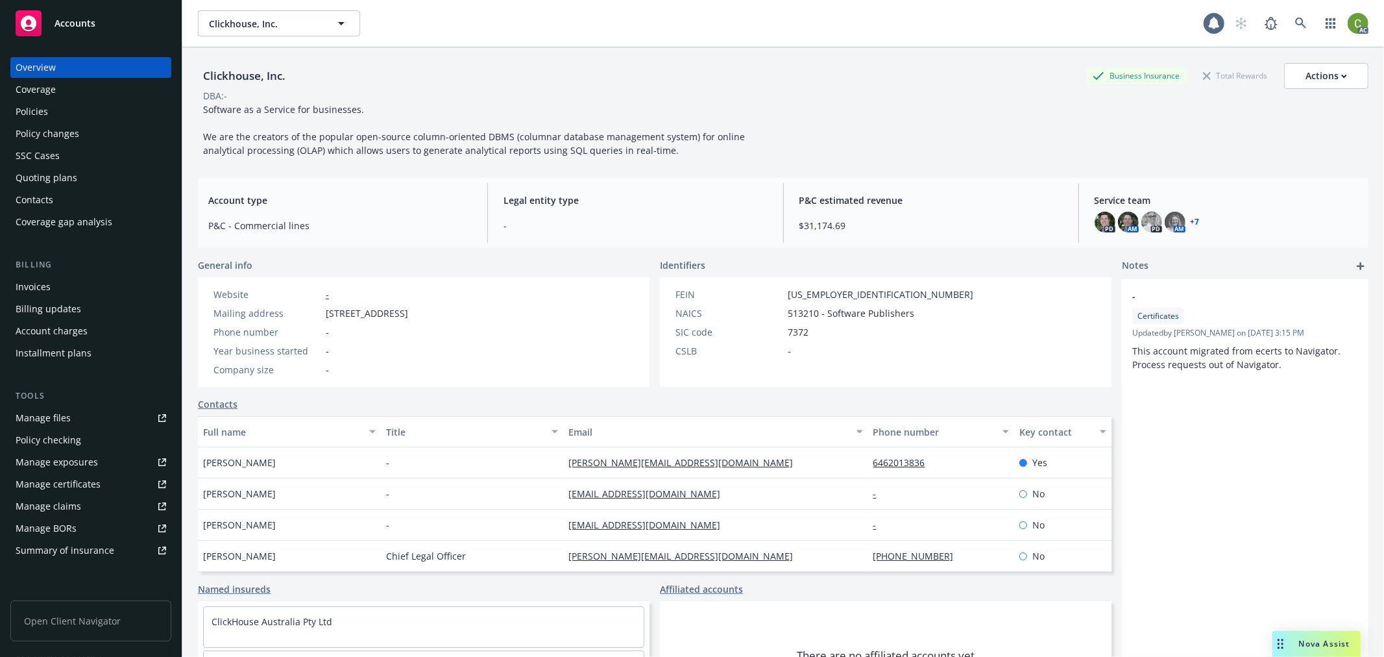
click at [62, 285] on div "Invoices" at bounding box center [91, 286] width 151 height 21
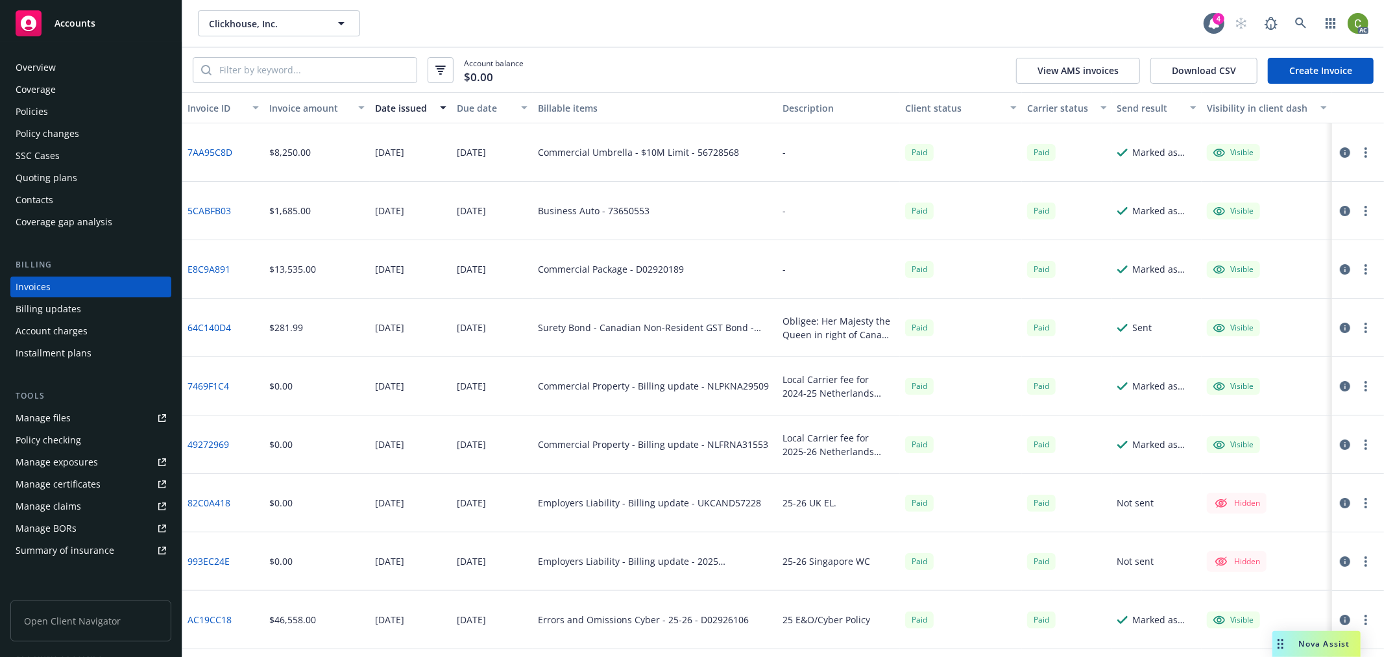
click at [214, 383] on link "7469F1C4" at bounding box center [208, 386] width 42 height 14
click at [221, 379] on link "7469F1C4" at bounding box center [208, 386] width 42 height 14
click at [213, 442] on link "49272969" at bounding box center [208, 444] width 42 height 14
drag, startPoint x: 230, startPoint y: 455, endPoint x: 189, endPoint y: 455, distance: 40.9
click at [189, 455] on div "49272969" at bounding box center [223, 444] width 82 height 58
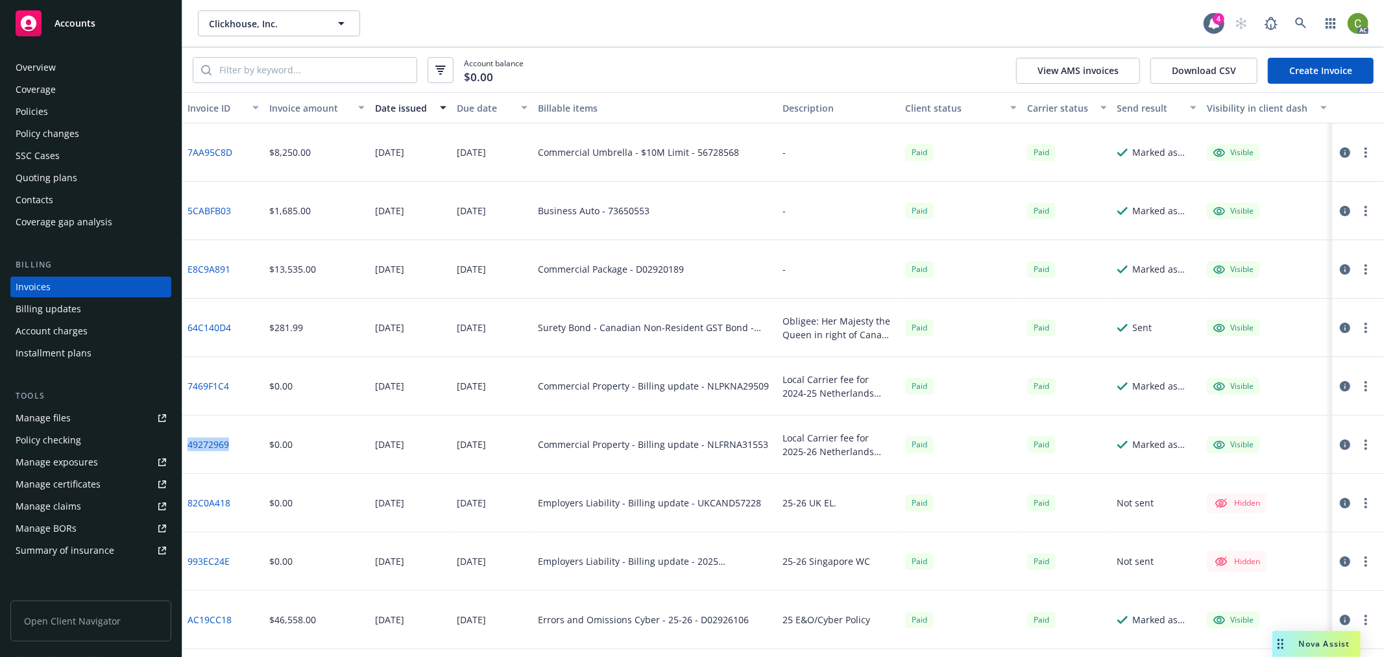
copy link "49272969"
click at [1296, 20] on icon at bounding box center [1300, 23] width 11 height 11
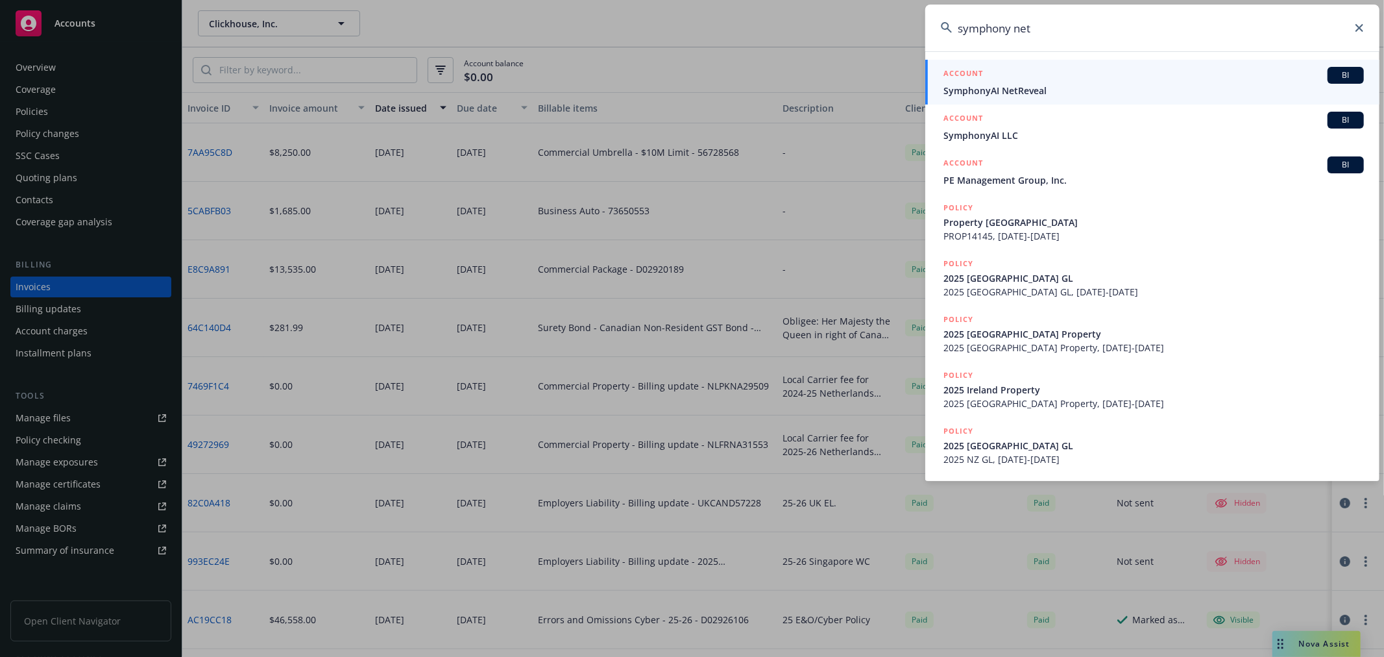
type input "symphony net"
click at [1070, 81] on div "ACCOUNT BI" at bounding box center [1153, 75] width 420 height 17
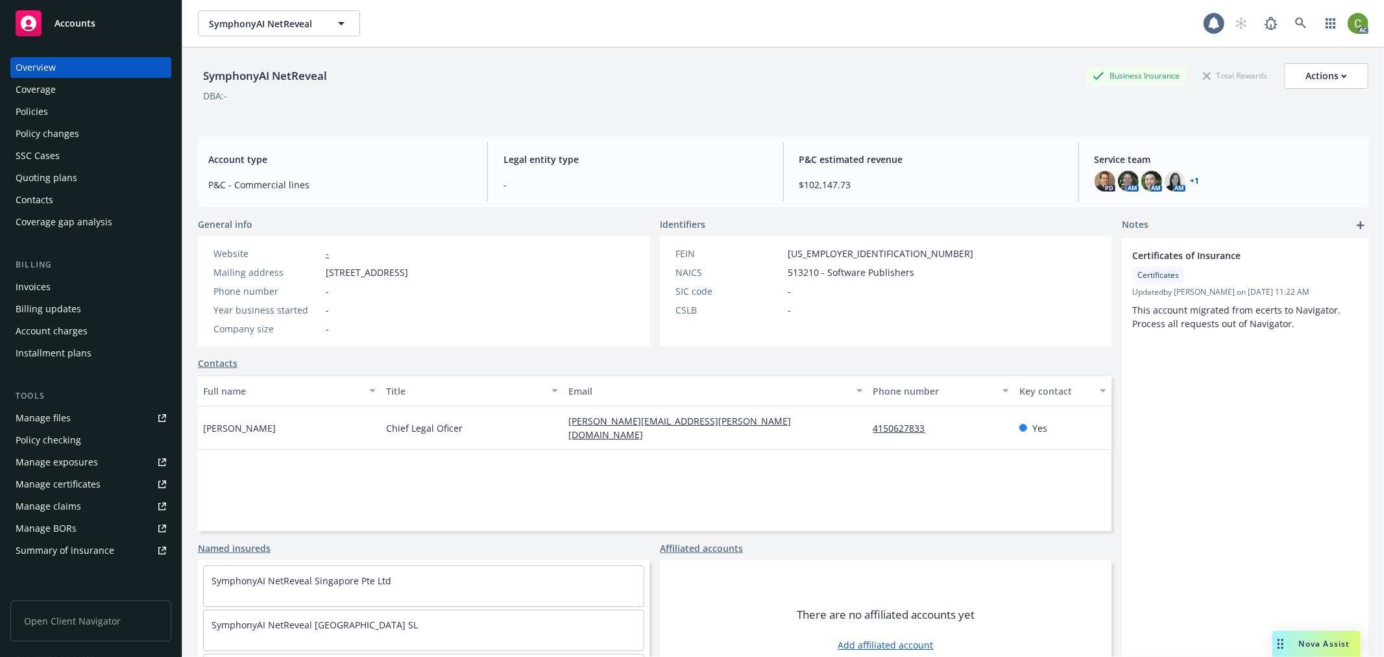
click at [62, 281] on div "Invoices" at bounding box center [91, 286] width 151 height 21
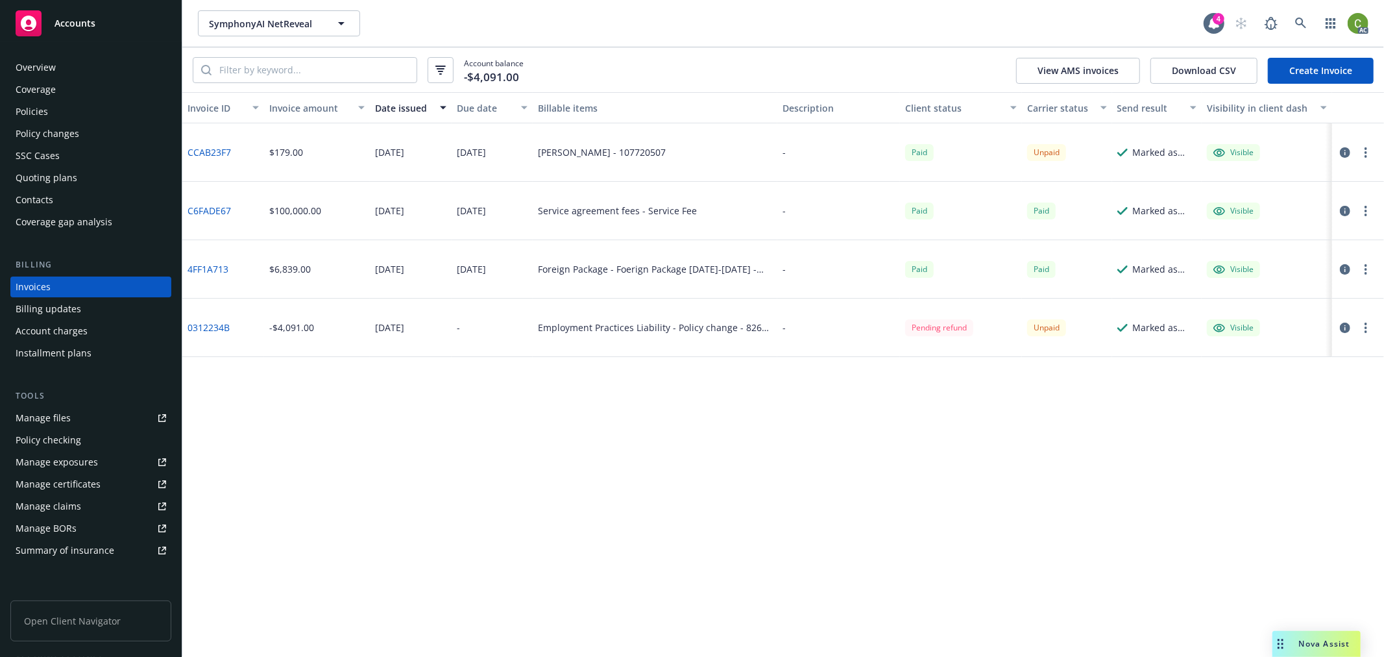
drag, startPoint x: 53, startPoint y: 110, endPoint x: 86, endPoint y: 127, distance: 37.4
click at [53, 108] on div "Policies" at bounding box center [91, 111] width 151 height 21
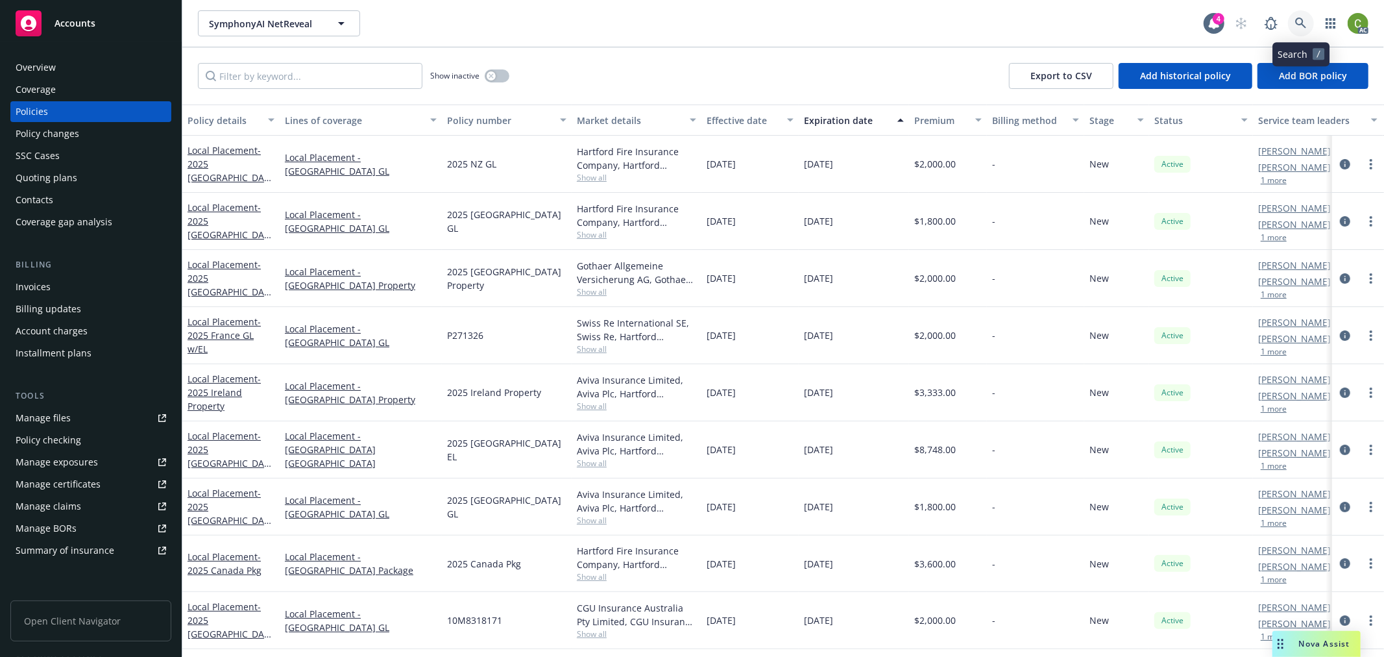
click at [1308, 24] on link at bounding box center [1301, 23] width 26 height 26
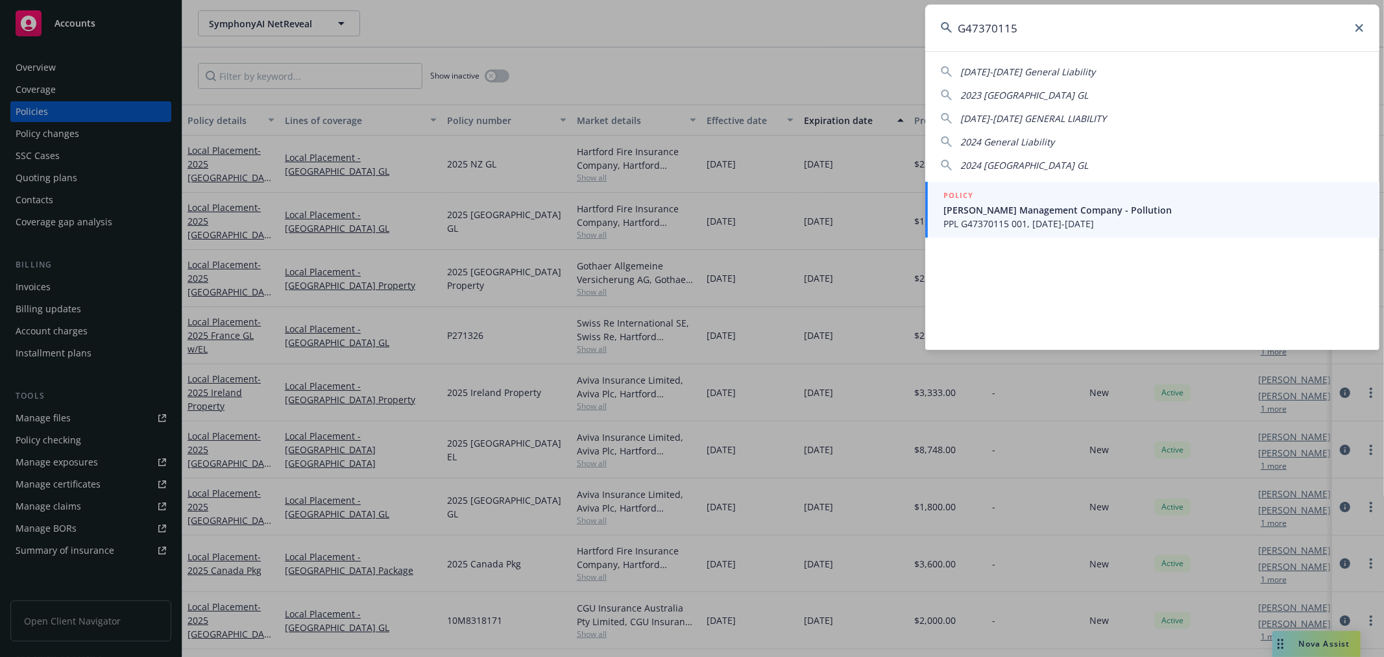
type input "G47370115"
click at [1116, 217] on span "PPL G47370115 001, 11/01/2022-11/01/2025" at bounding box center [1153, 224] width 420 height 14
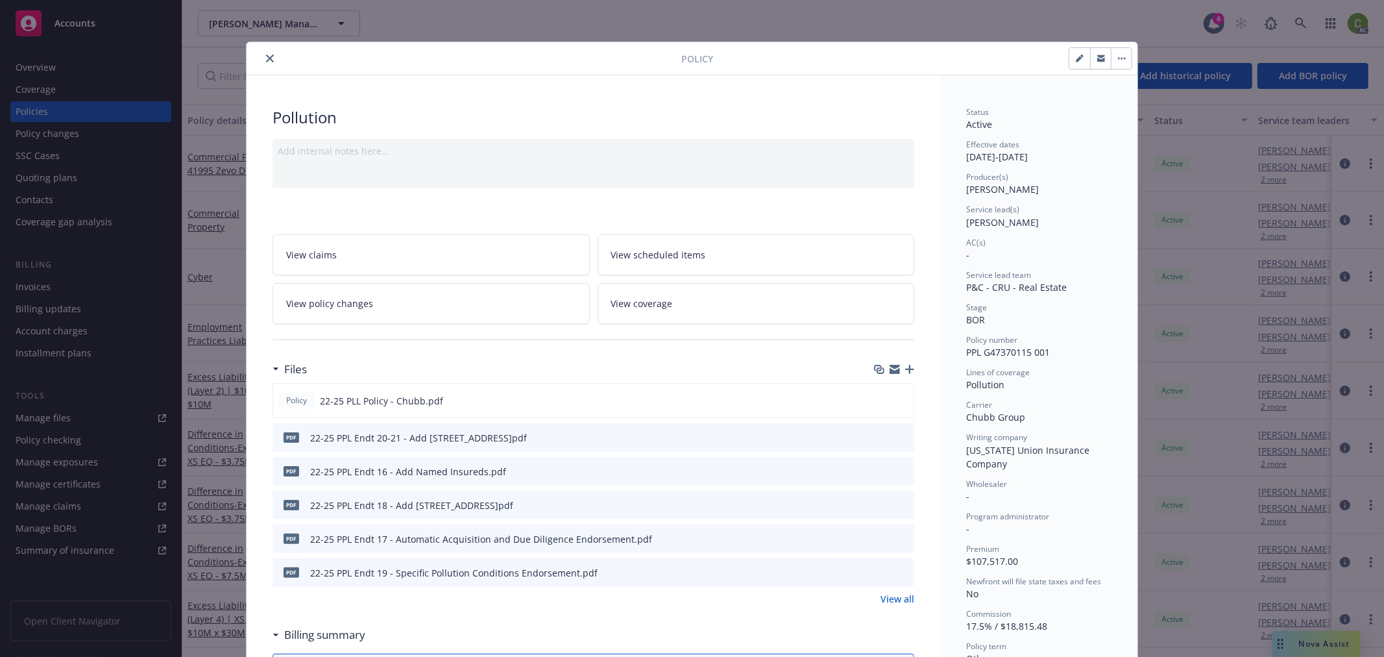
drag, startPoint x: 467, startPoint y: 297, endPoint x: 498, endPoint y: 306, distance: 31.8
click at [467, 296] on link "View policy changes" at bounding box center [430, 303] width 317 height 41
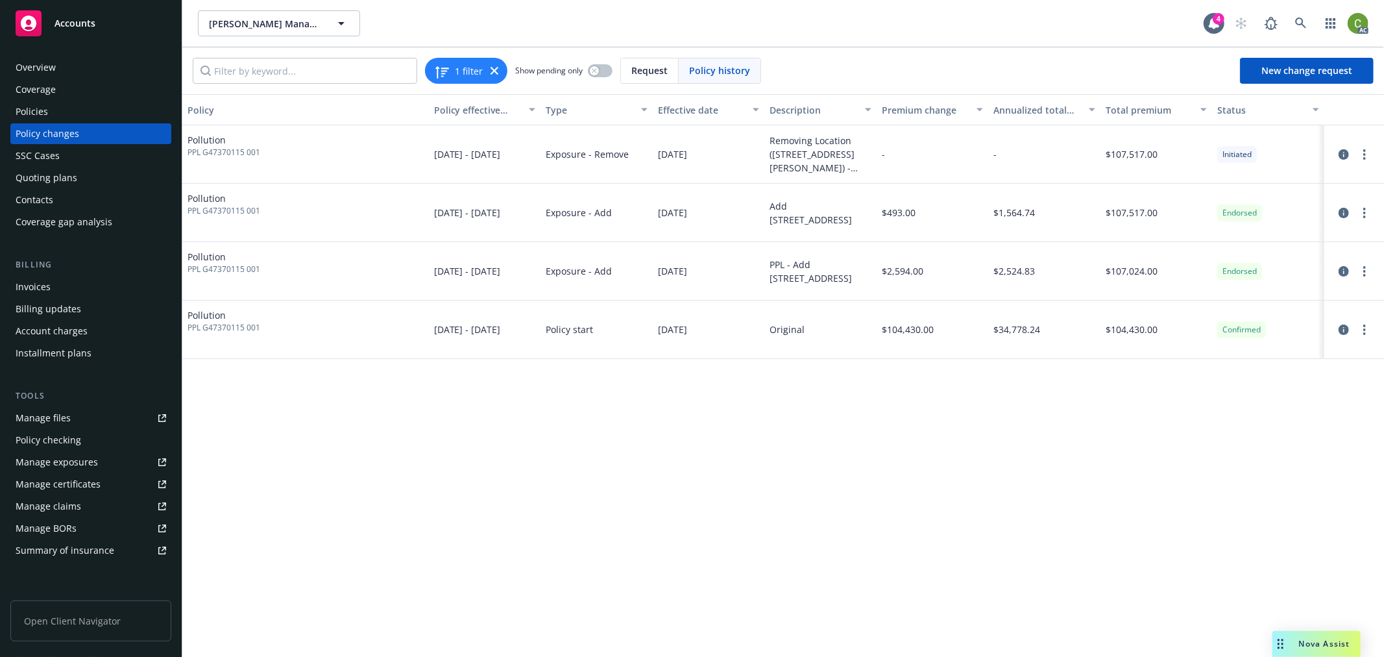
click at [42, 105] on div "Policies" at bounding box center [32, 111] width 32 height 21
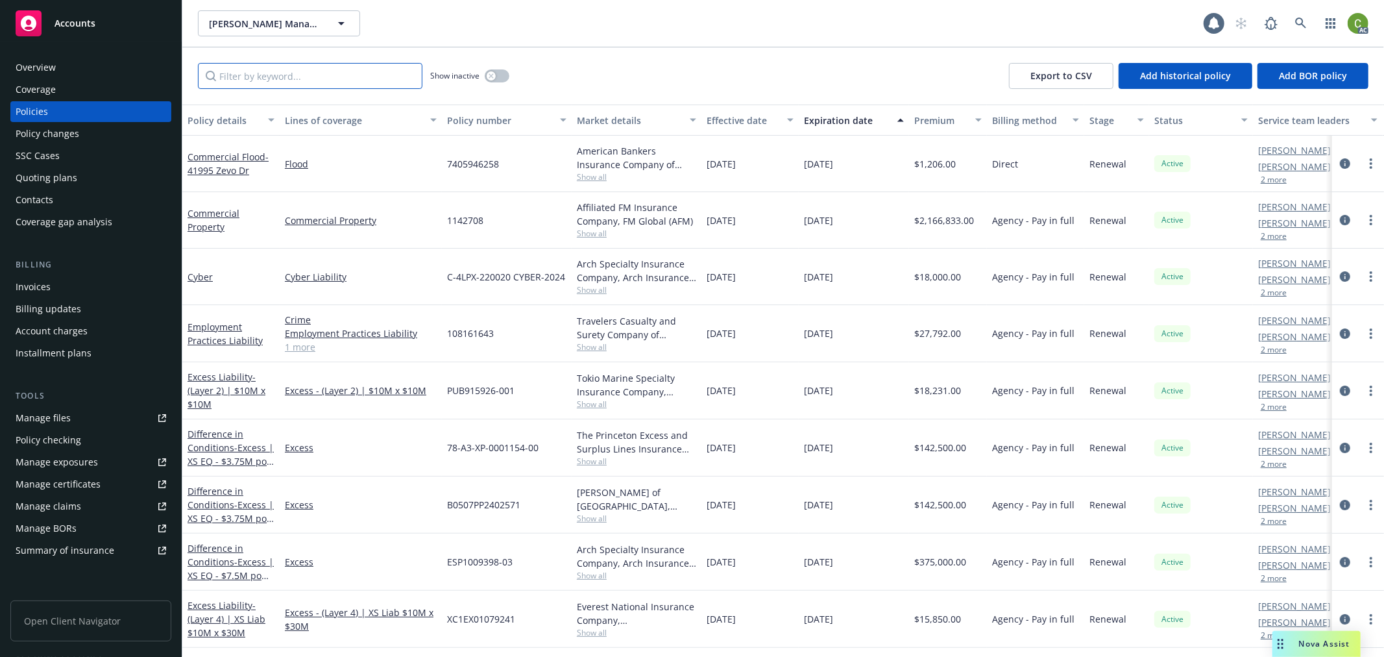
drag, startPoint x: 254, startPoint y: 75, endPoint x: 573, endPoint y: 141, distance: 326.0
click at [254, 75] on input "Filter by keyword..." at bounding box center [310, 76] width 224 height 26
paste input "PPL G47370115 001"
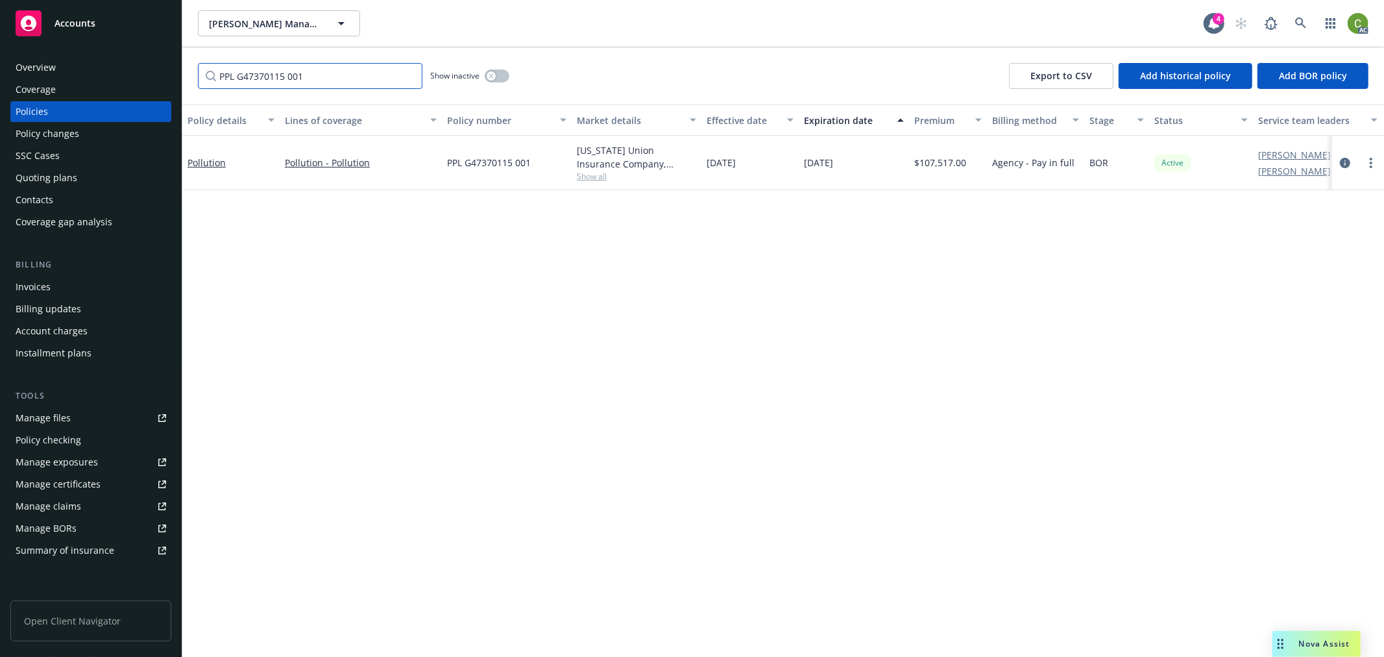
type input "PPL G47370115 001"
click at [1346, 156] on link "circleInformation" at bounding box center [1345, 163] width 16 height 16
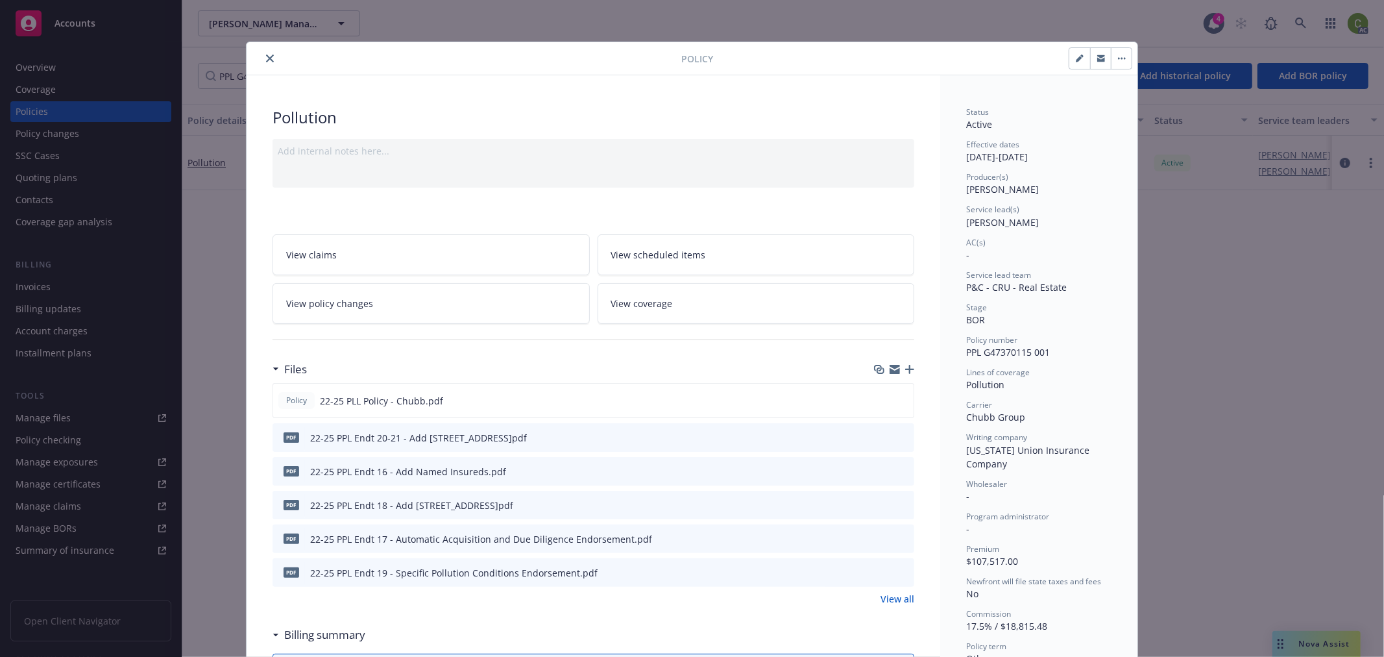
scroll to position [39, 0]
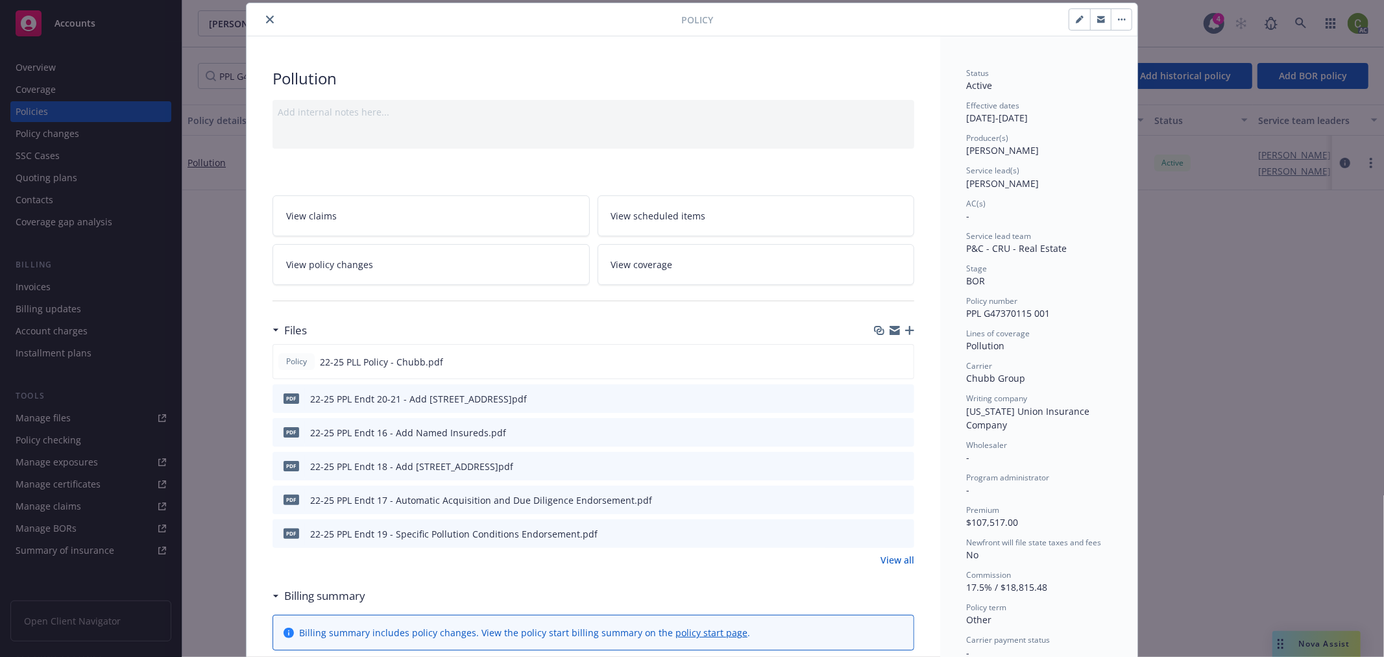
click at [262, 16] on button "close" at bounding box center [270, 20] width 16 height 16
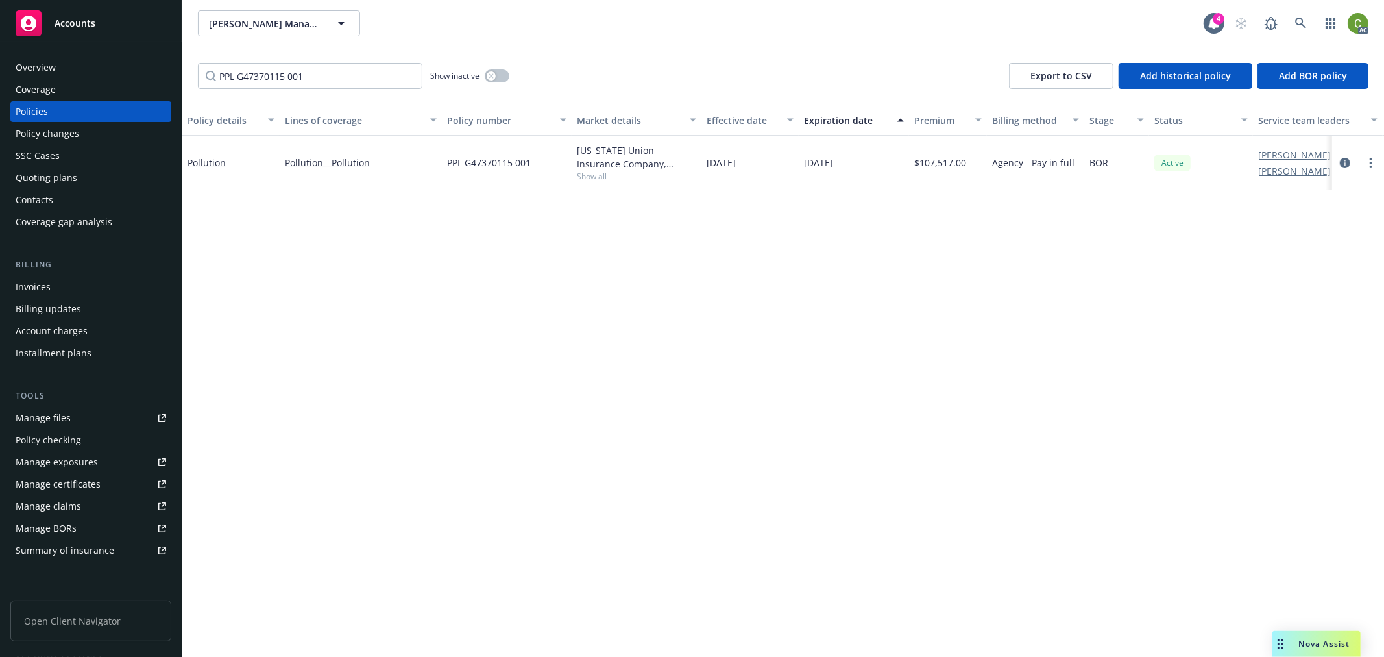
click at [119, 130] on div "Policy changes" at bounding box center [91, 133] width 151 height 21
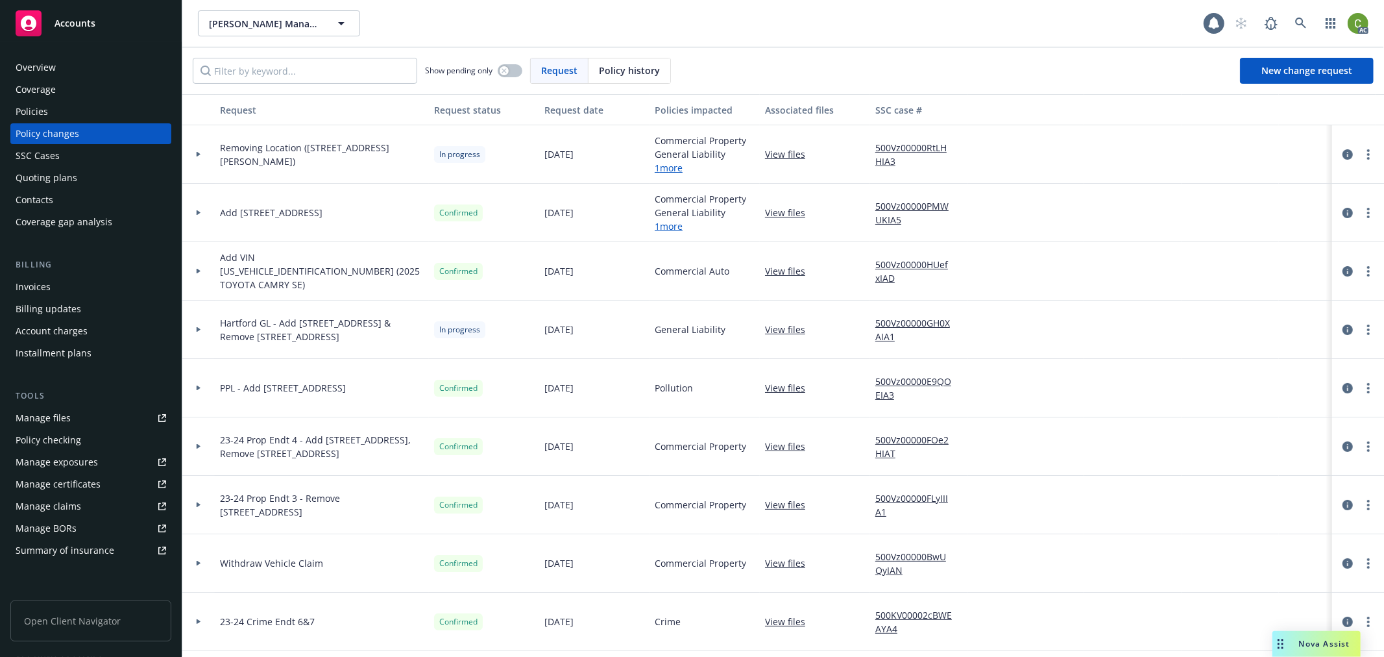
click at [619, 64] on span "Policy history" at bounding box center [629, 71] width 61 height 14
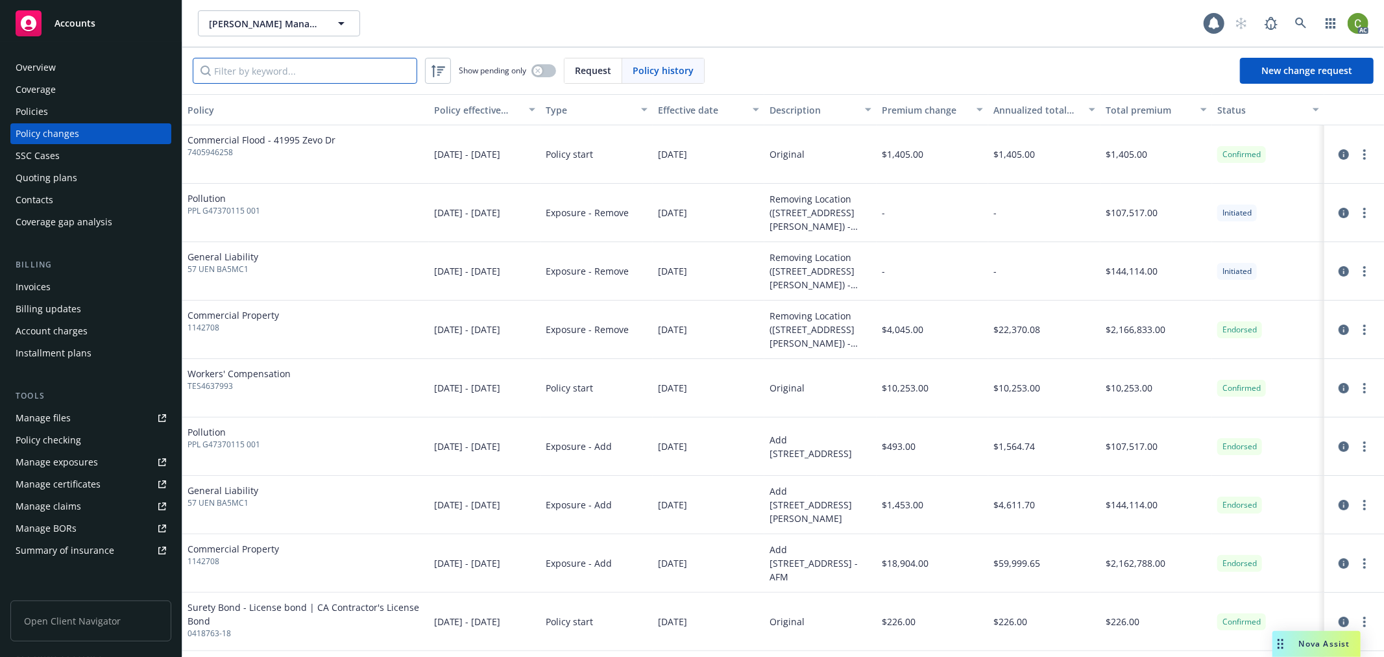
click at [361, 73] on input "Filter by keyword..." at bounding box center [305, 71] width 224 height 26
paste input "PPL G47370115 001"
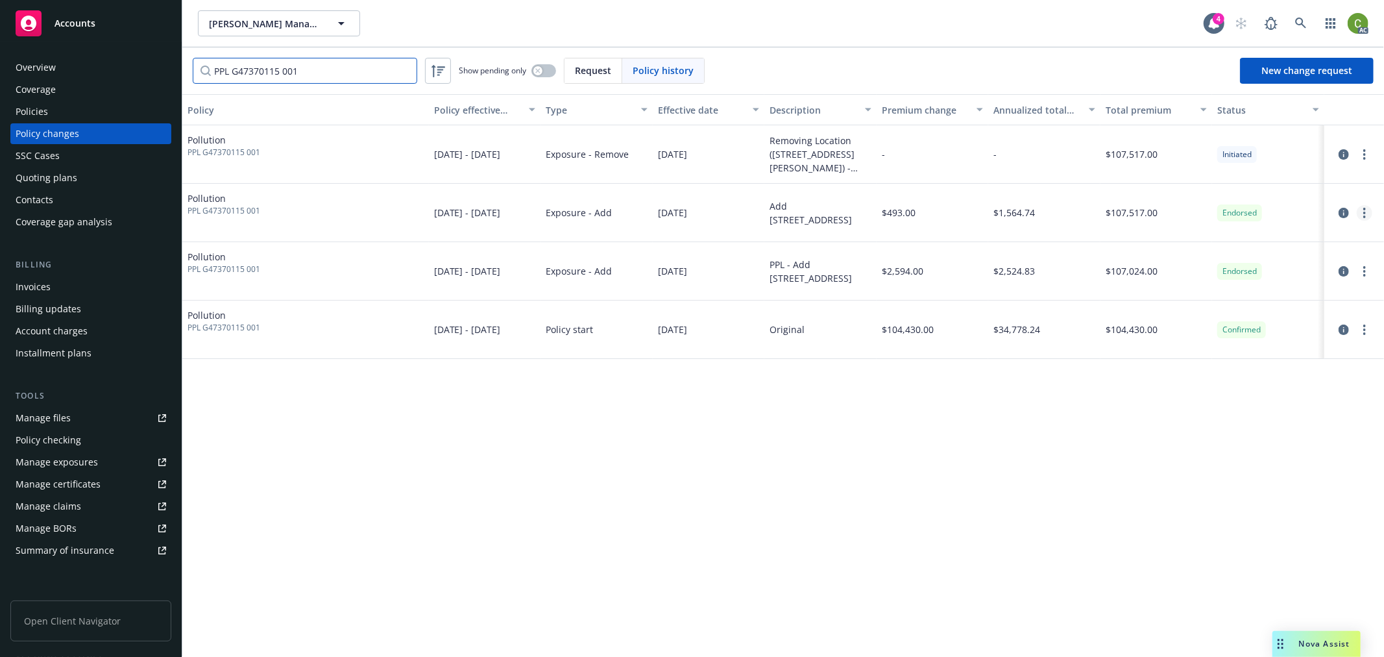
type input "PPL G47370115 001"
click at [1366, 211] on link "more" at bounding box center [1364, 213] width 16 height 16
click at [1230, 319] on link "Edit billing info" at bounding box center [1260, 317] width 223 height 26
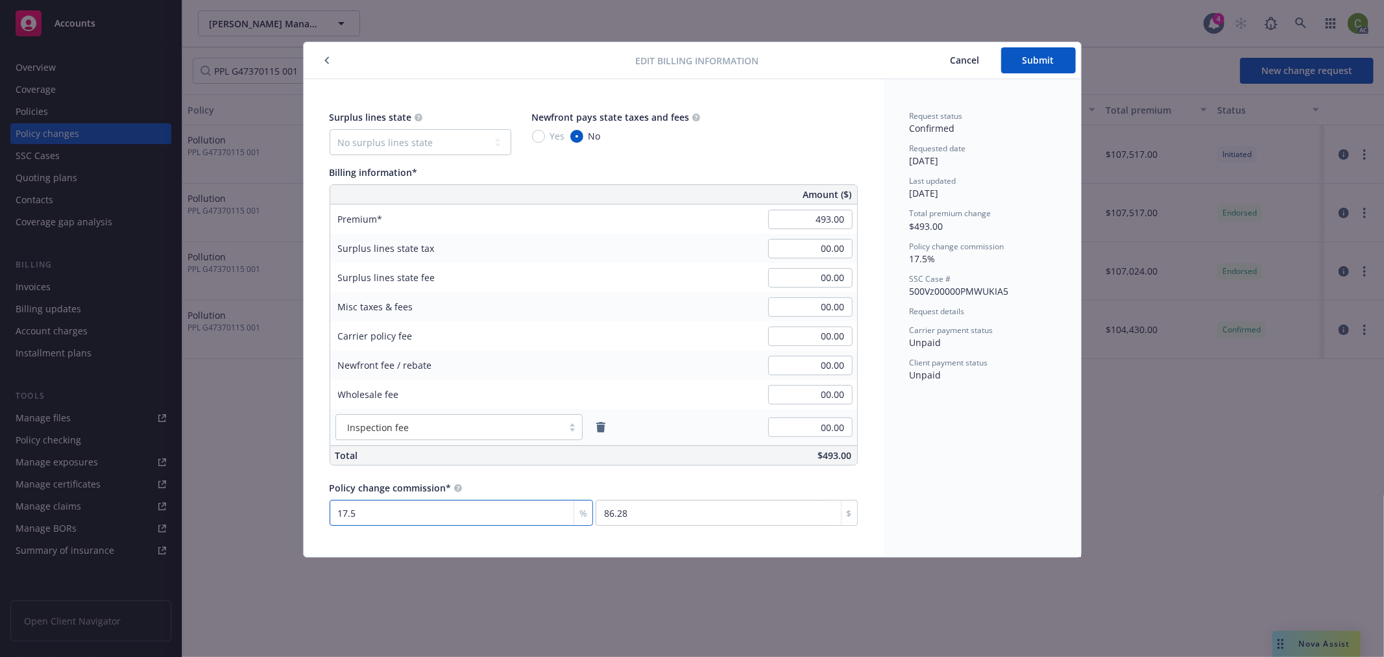
type input "1"
type input "4.93"
type input "15"
type input "73.95"
type input "15"
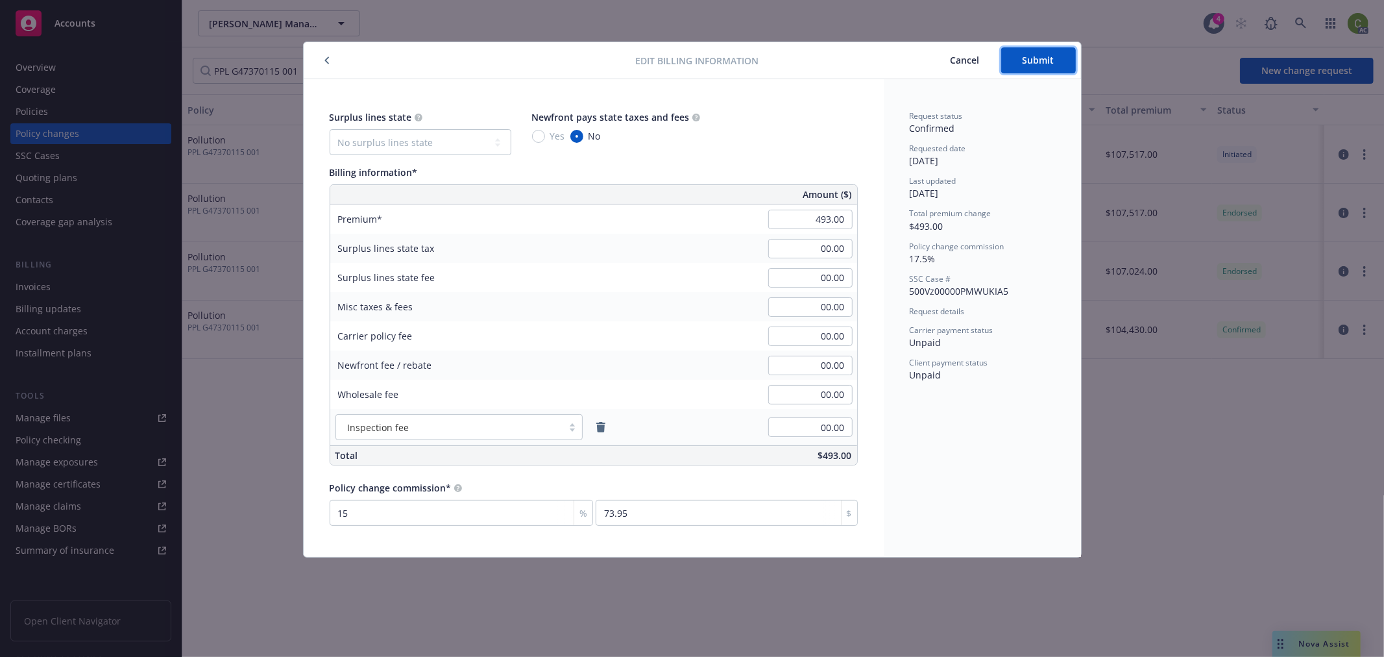
drag, startPoint x: 1050, startPoint y: 62, endPoint x: 1050, endPoint y: 82, distance: 20.1
click at [1050, 62] on span "Submit" at bounding box center [1038, 60] width 32 height 12
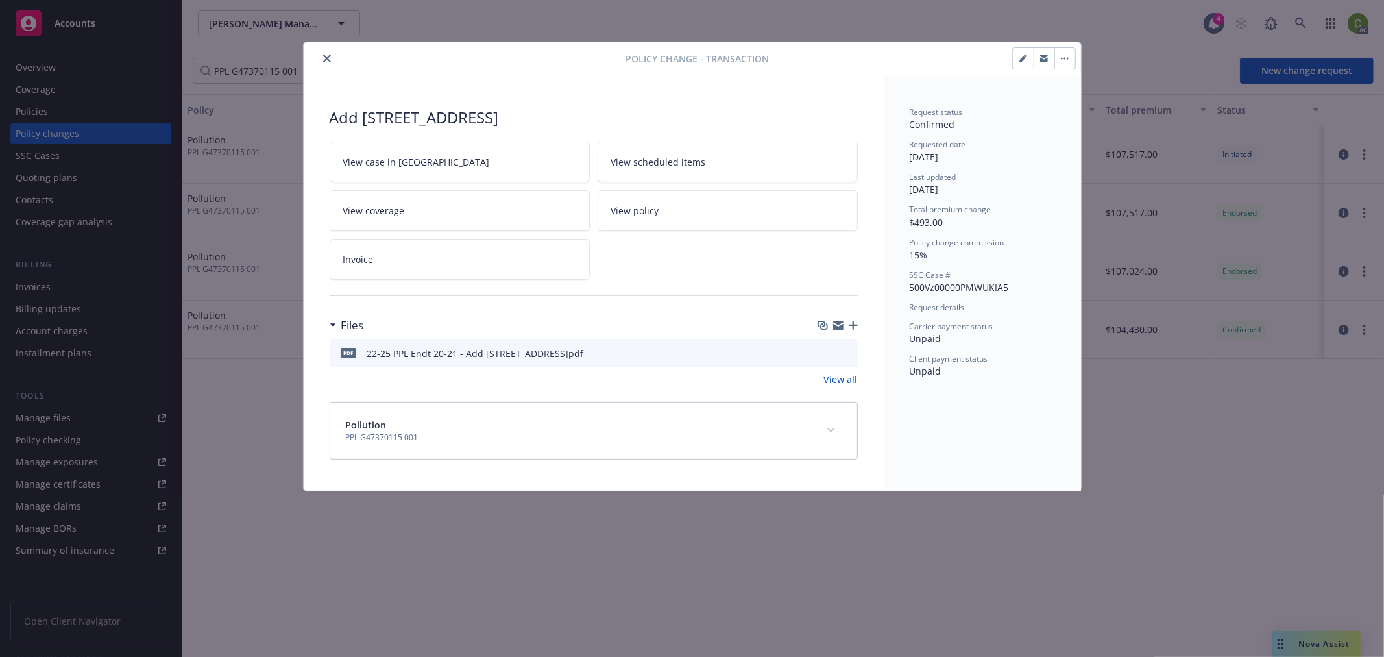
drag, startPoint x: 324, startPoint y: 54, endPoint x: 384, endPoint y: 20, distance: 68.6
click at [324, 54] on icon "close" at bounding box center [327, 58] width 8 height 8
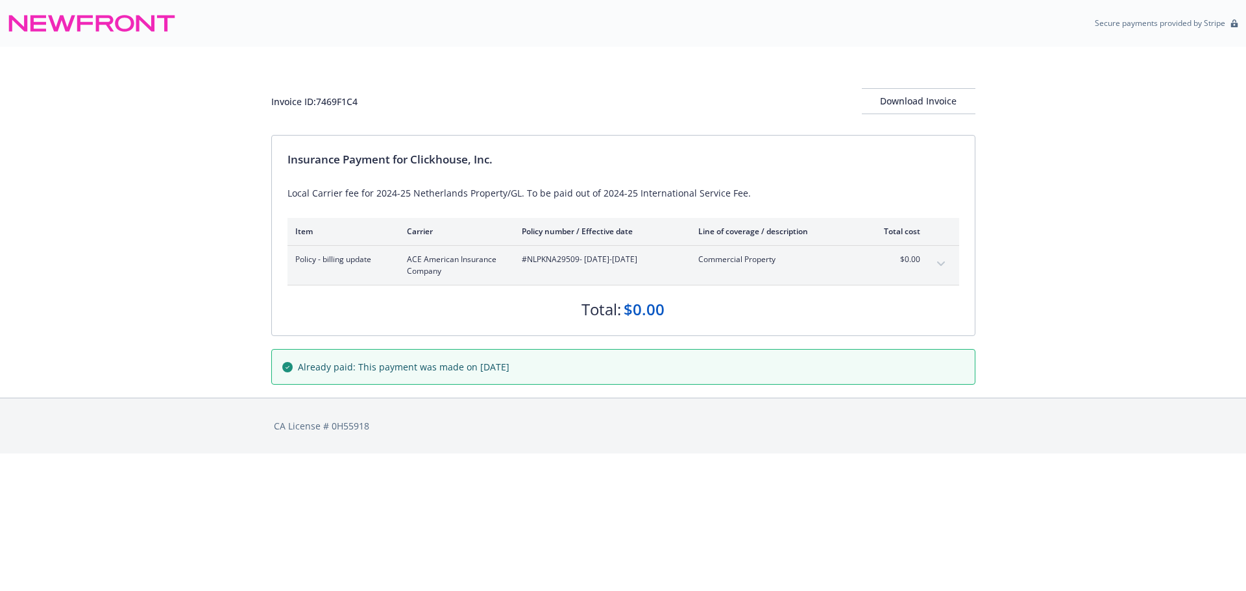
click at [943, 261] on icon "expand content" at bounding box center [941, 263] width 8 height 5
click at [942, 261] on icon "expand content" at bounding box center [941, 263] width 8 height 5
click at [946, 264] on button "expand content" at bounding box center [940, 264] width 21 height 21
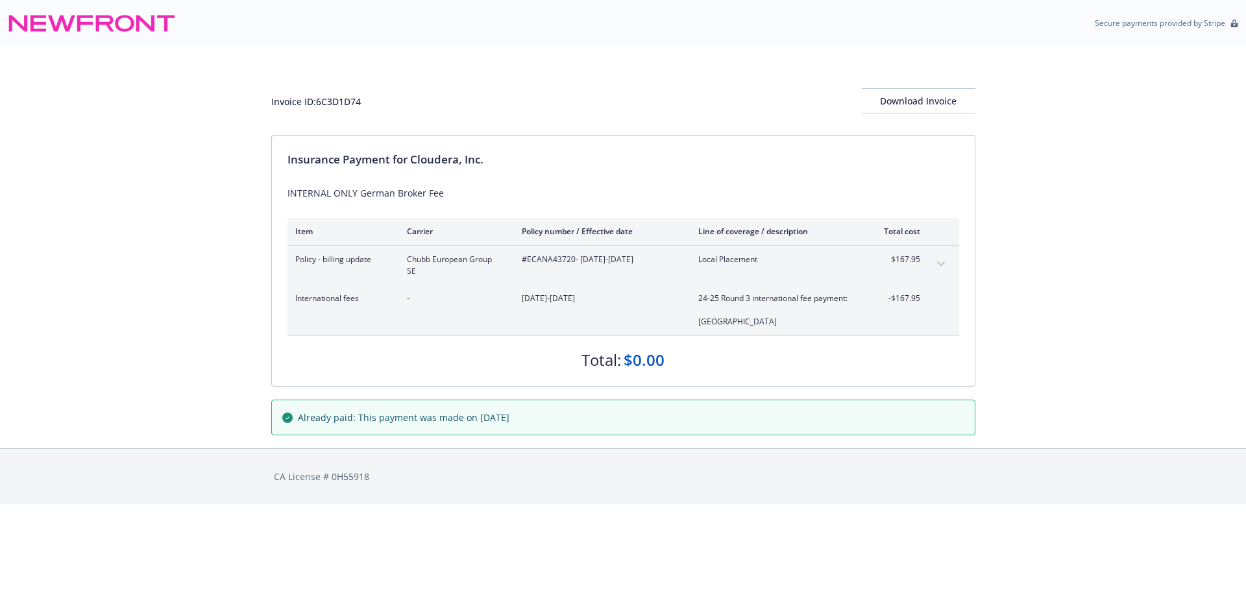
click at [939, 261] on icon "expand content" at bounding box center [941, 263] width 8 height 5
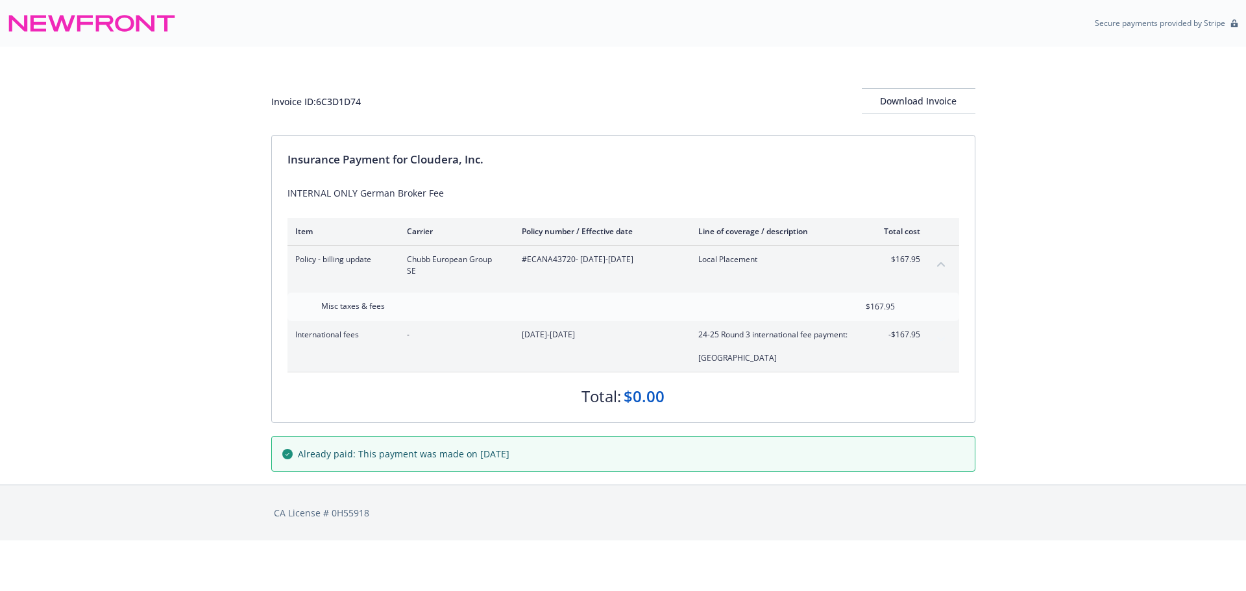
drag, startPoint x: 939, startPoint y: 261, endPoint x: 912, endPoint y: 238, distance: 35.4
click at [939, 261] on icon "collapse content" at bounding box center [941, 263] width 8 height 5
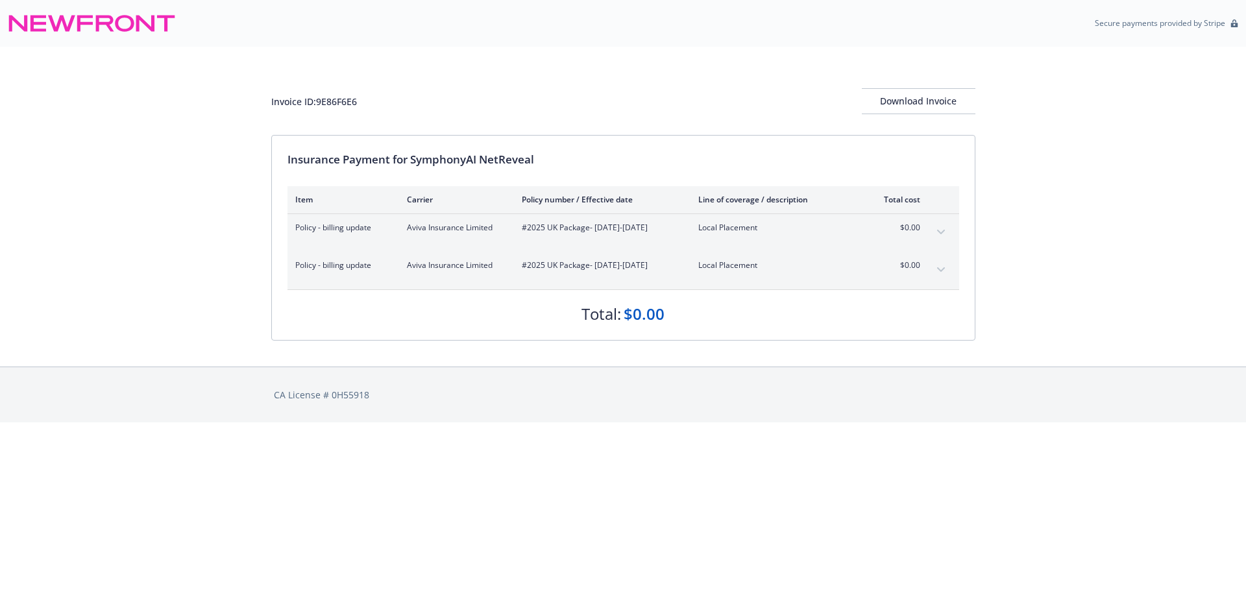
click at [943, 230] on icon "expand content" at bounding box center [941, 232] width 8 height 5
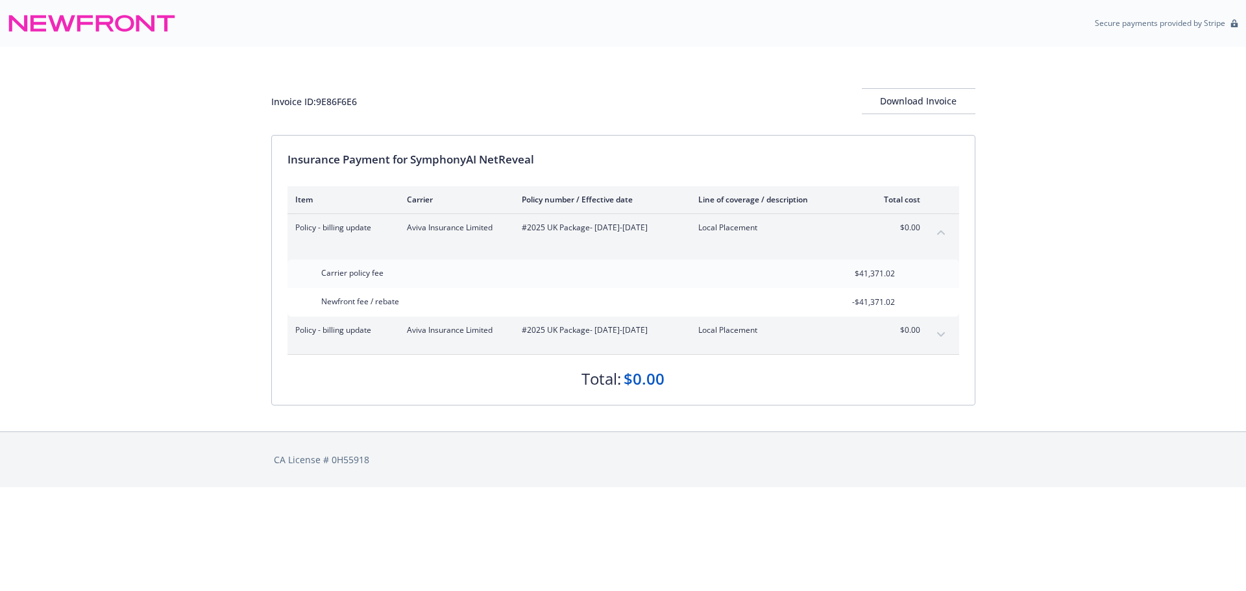
click at [943, 230] on icon "collapse content" at bounding box center [941, 232] width 8 height 5
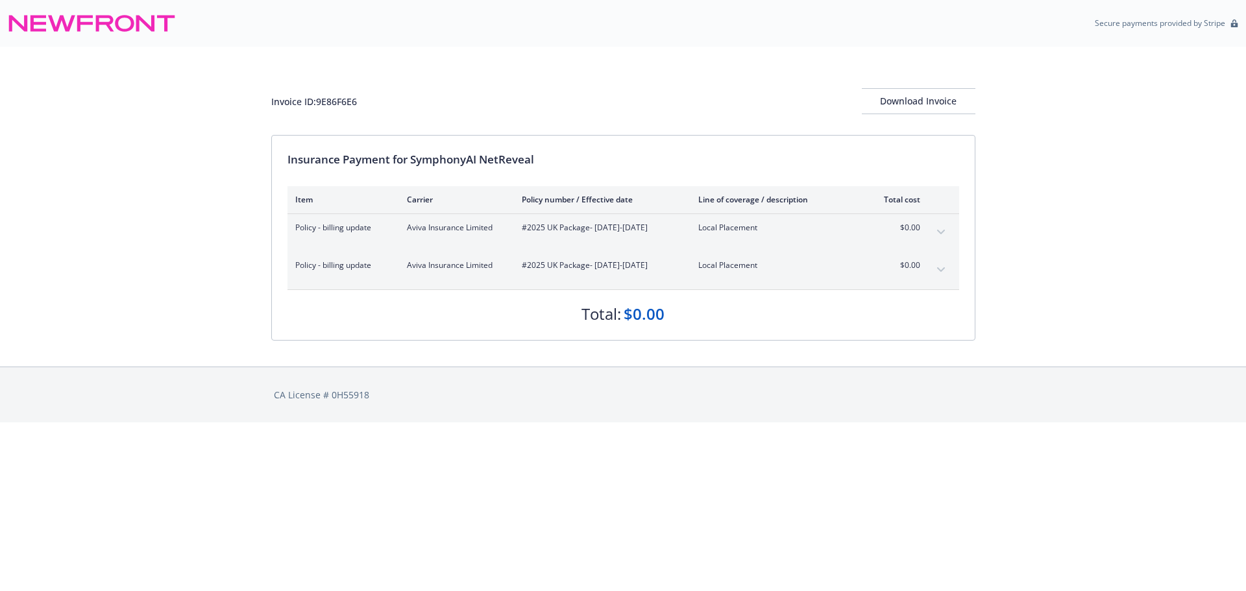
click at [941, 271] on icon "expand content" at bounding box center [941, 269] width 8 height 5
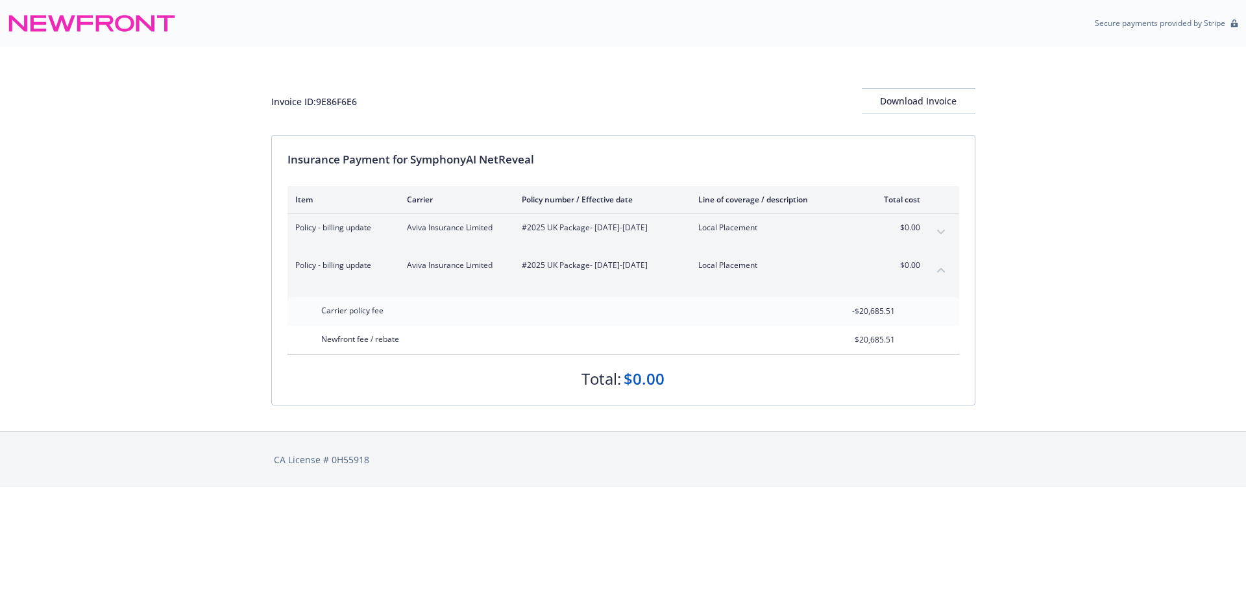
click at [940, 228] on button "expand content" at bounding box center [940, 232] width 21 height 21
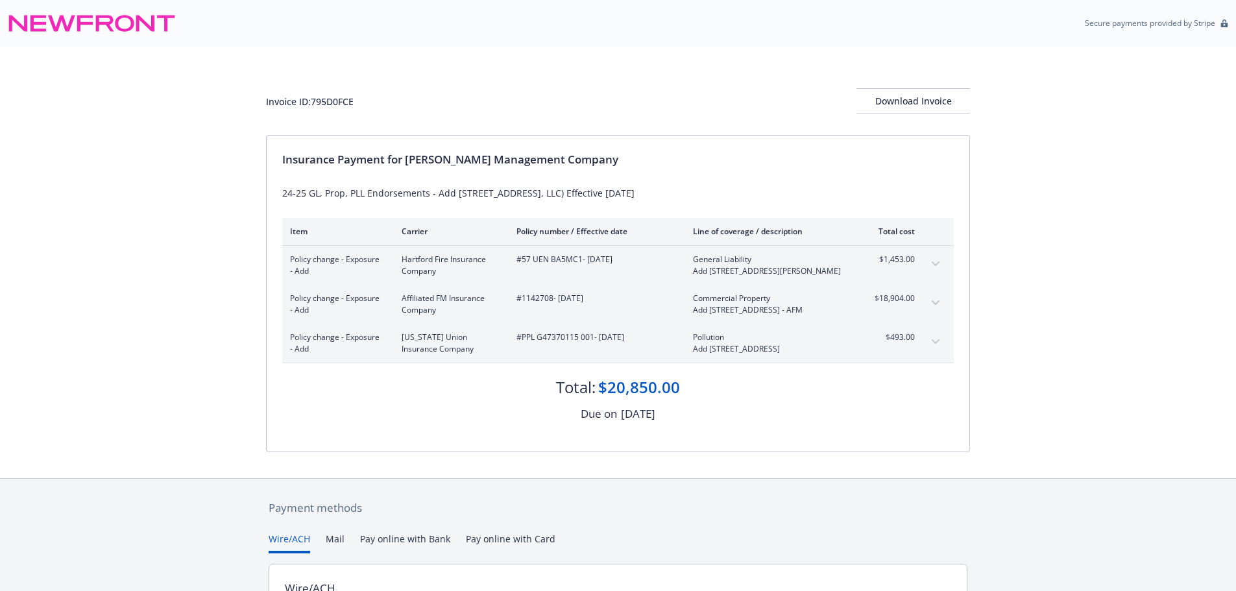
click at [940, 352] on button "expand content" at bounding box center [935, 342] width 21 height 21
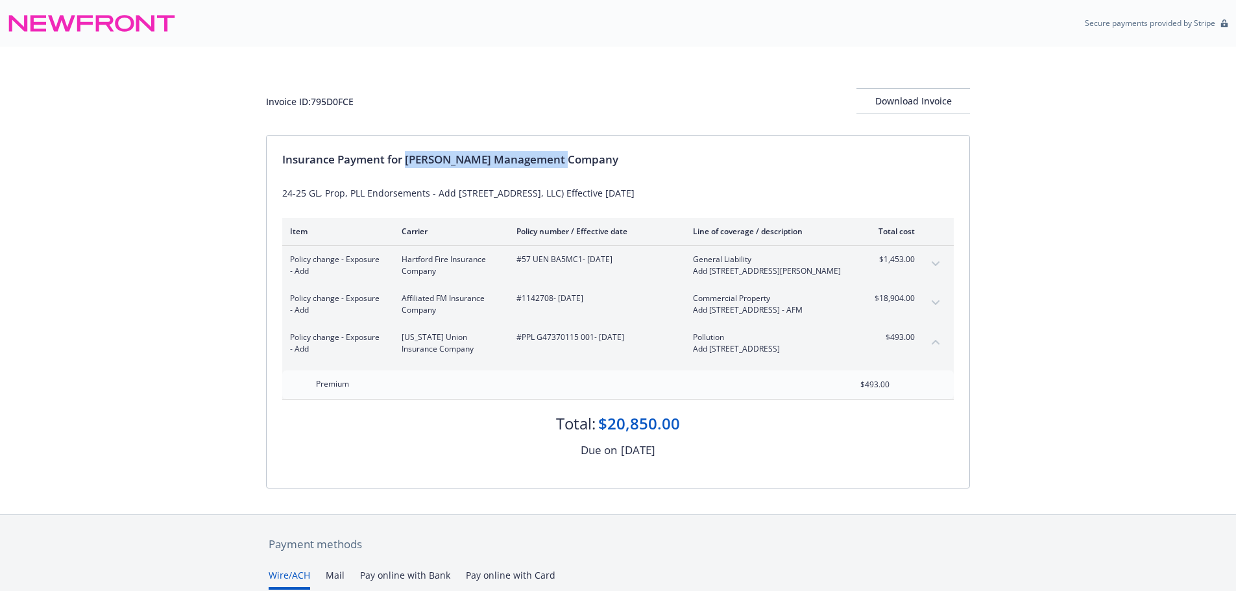
drag, startPoint x: 407, startPoint y: 159, endPoint x: 755, endPoint y: 167, distance: 348.5
click at [733, 149] on div "Insurance Payment for Karney Management Company 24-25 GL, Prop, PLL Endorsement…" at bounding box center [618, 312] width 703 height 352
copy div "Karney Management Company"
drag, startPoint x: 522, startPoint y: 366, endPoint x: 593, endPoint y: 368, distance: 71.4
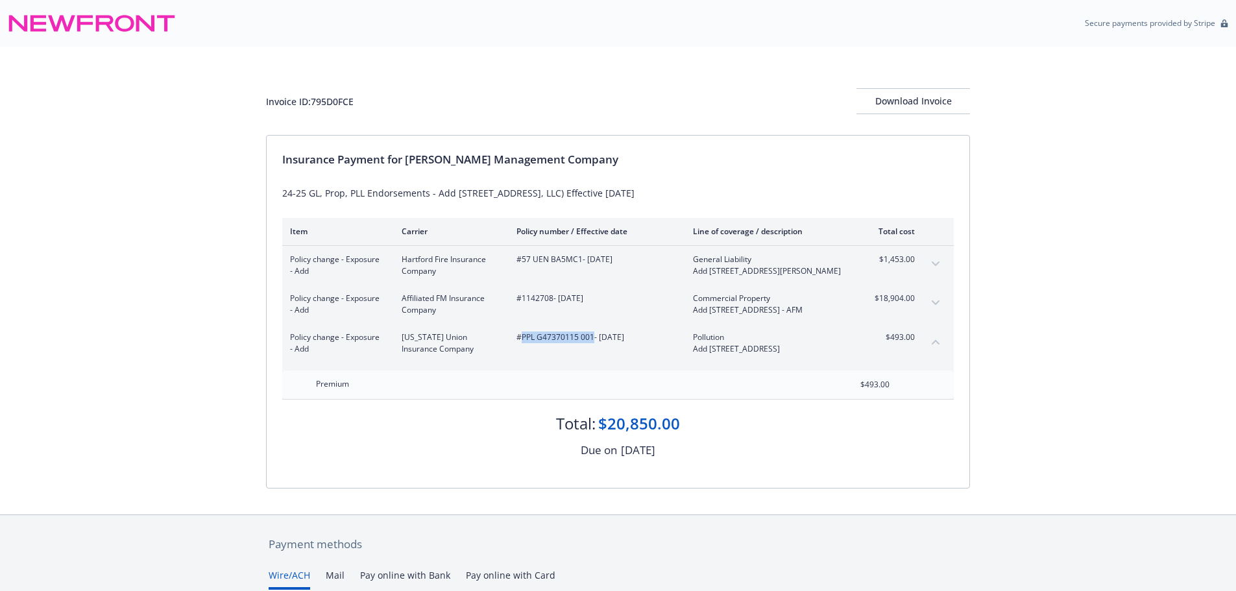
click at [593, 355] on div "#PPL G47370115 001 - 07/09/2025" at bounding box center [594, 343] width 156 height 23
copy span "PPL G47370115 001"
click at [313, 95] on div "Invoice ID: 795D0FCE" at bounding box center [310, 102] width 88 height 14
copy div "795D0FCE"
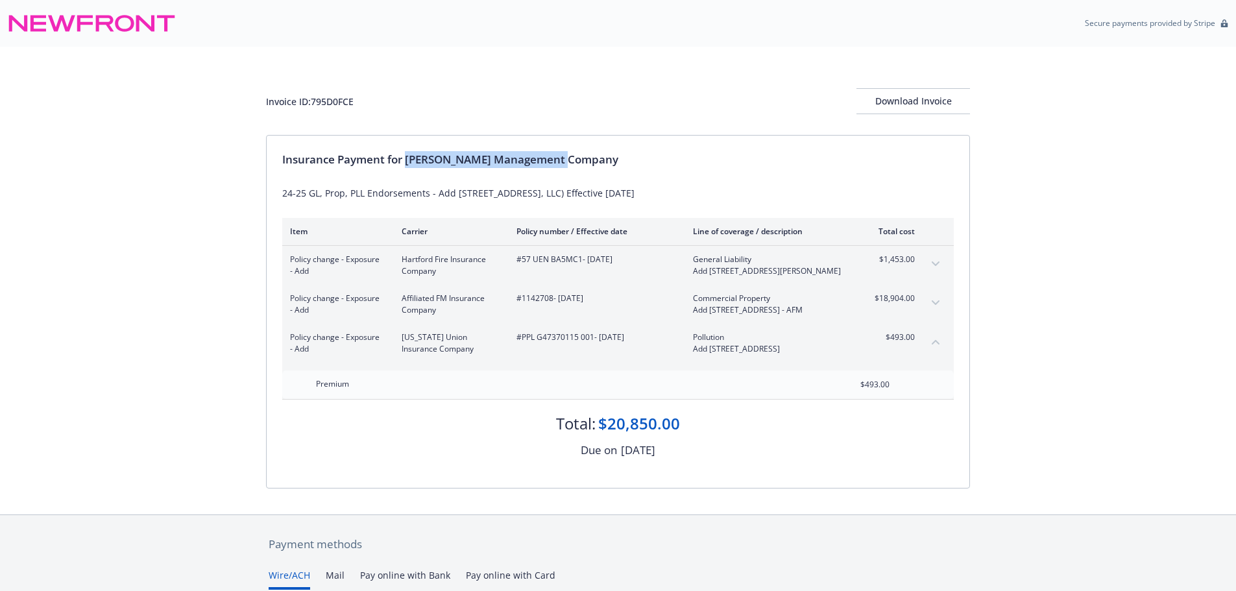
drag, startPoint x: 408, startPoint y: 160, endPoint x: 646, endPoint y: 158, distance: 238.1
click at [646, 158] on div "Insurance Payment for Karney Management Company" at bounding box center [617, 159] width 671 height 17
copy div "Karney Management Company"
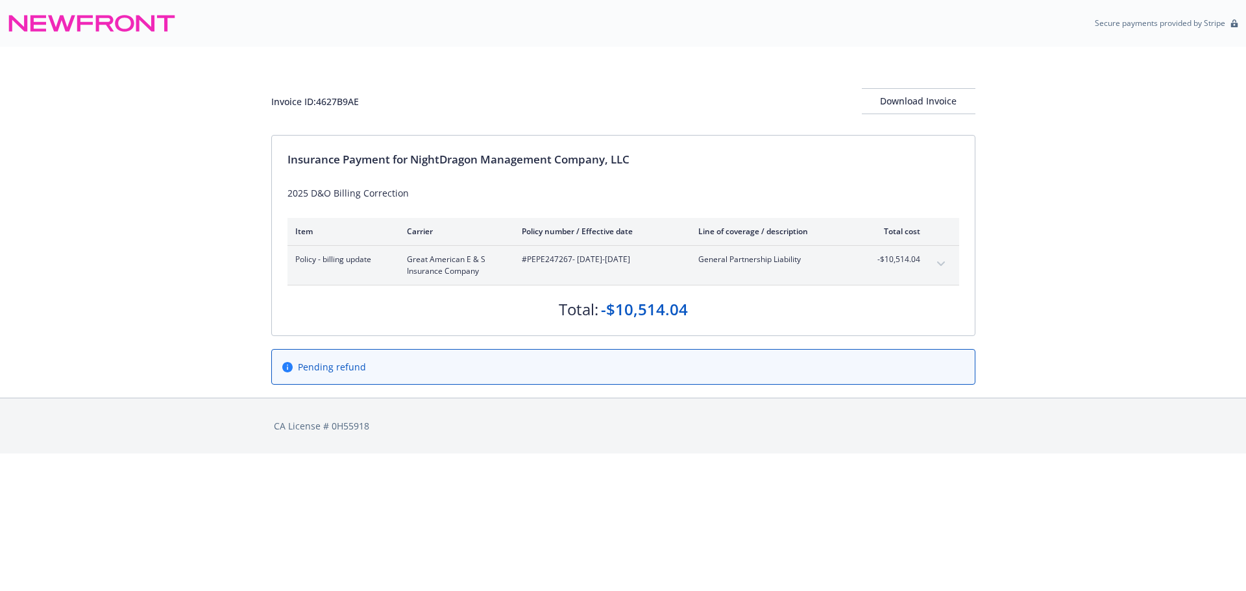
click at [943, 260] on button "expand content" at bounding box center [940, 264] width 21 height 21
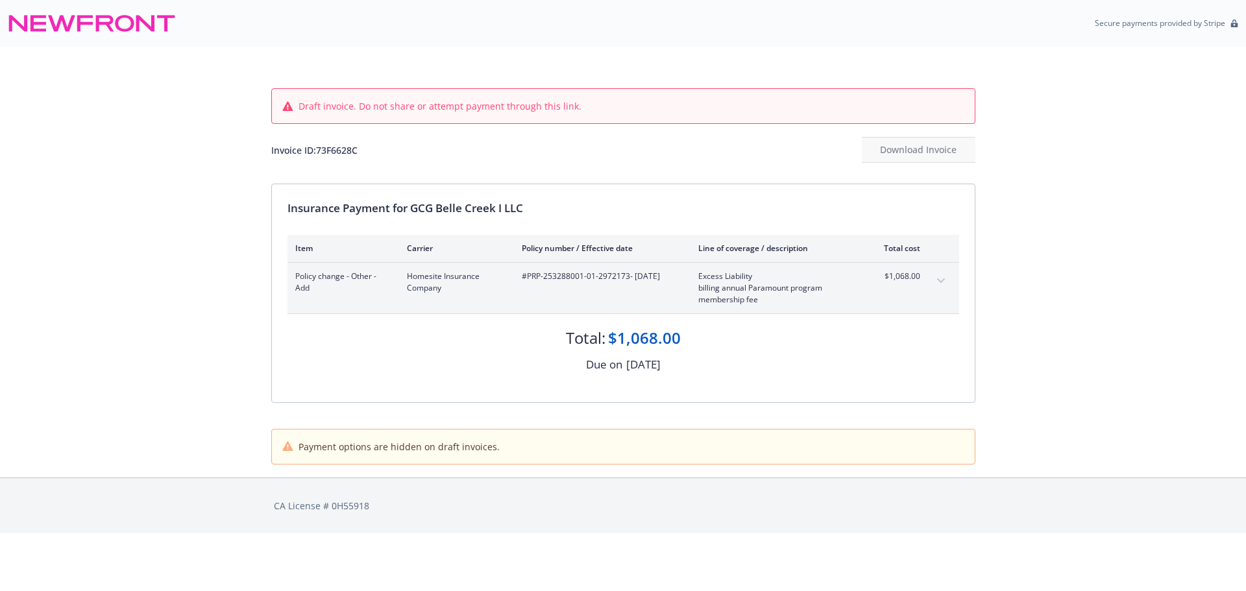
click at [348, 152] on div "Invoice ID: 73F6628C" at bounding box center [314, 150] width 86 height 14
click at [348, 151] on div "Invoice ID: 73F6628C" at bounding box center [314, 150] width 86 height 14
copy div "73F6628C"
drag, startPoint x: 525, startPoint y: 281, endPoint x: 627, endPoint y: 282, distance: 102.5
click at [627, 282] on div "#PRP-253288001-01-2972173 - 08/12/2025" at bounding box center [600, 288] width 156 height 35
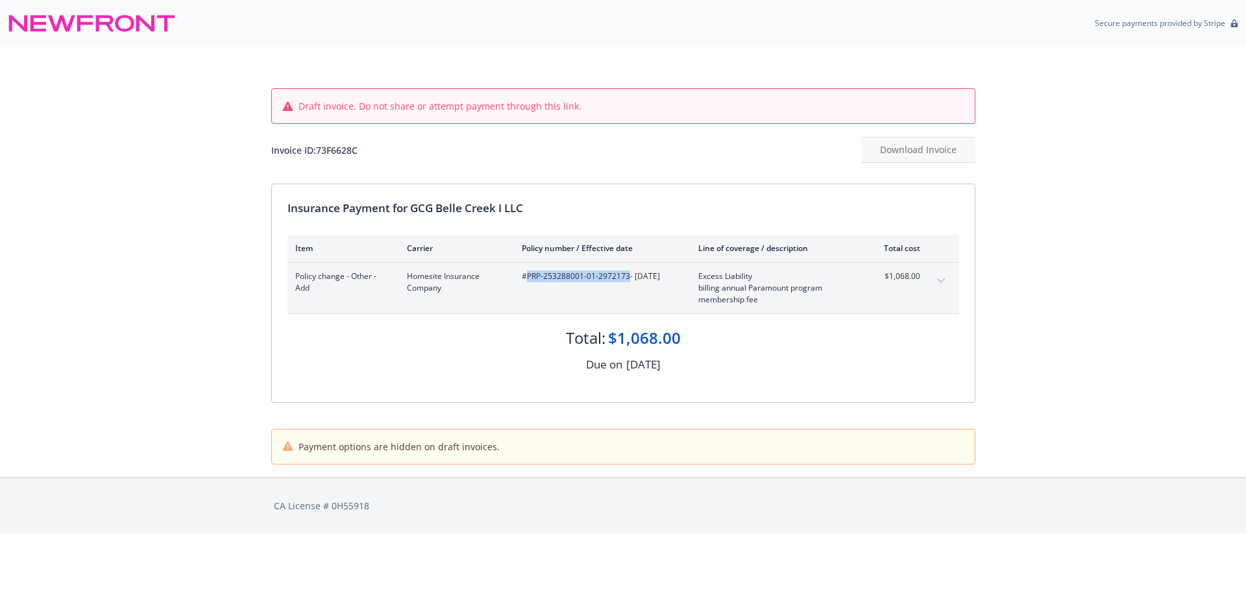
copy span "PRP-253288001-01-2972173"
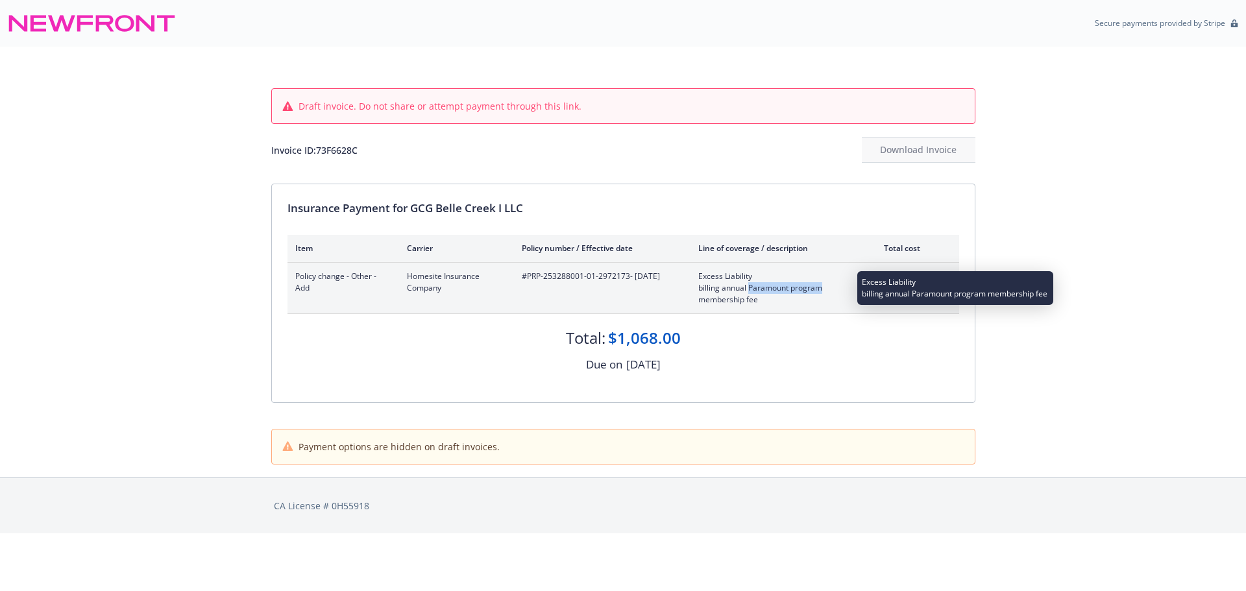
drag, startPoint x: 749, startPoint y: 289, endPoint x: 820, endPoint y: 293, distance: 71.4
click at [820, 293] on span "billing annual Paramount program membership fee" at bounding box center [774, 293] width 152 height 23
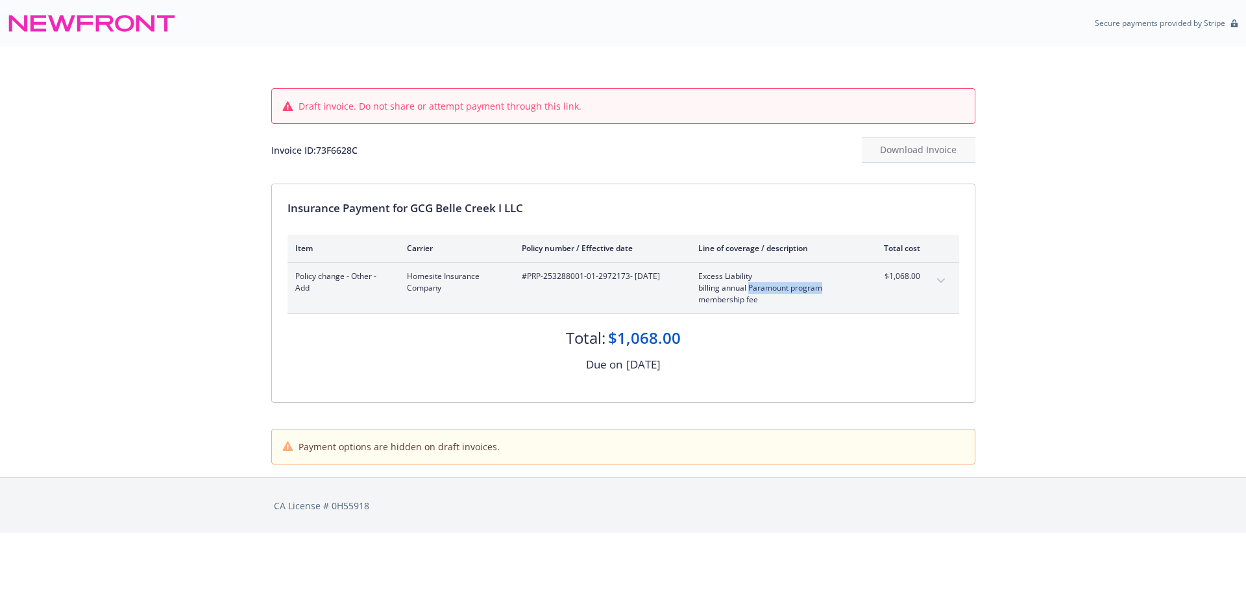
copy span "Paramount program"
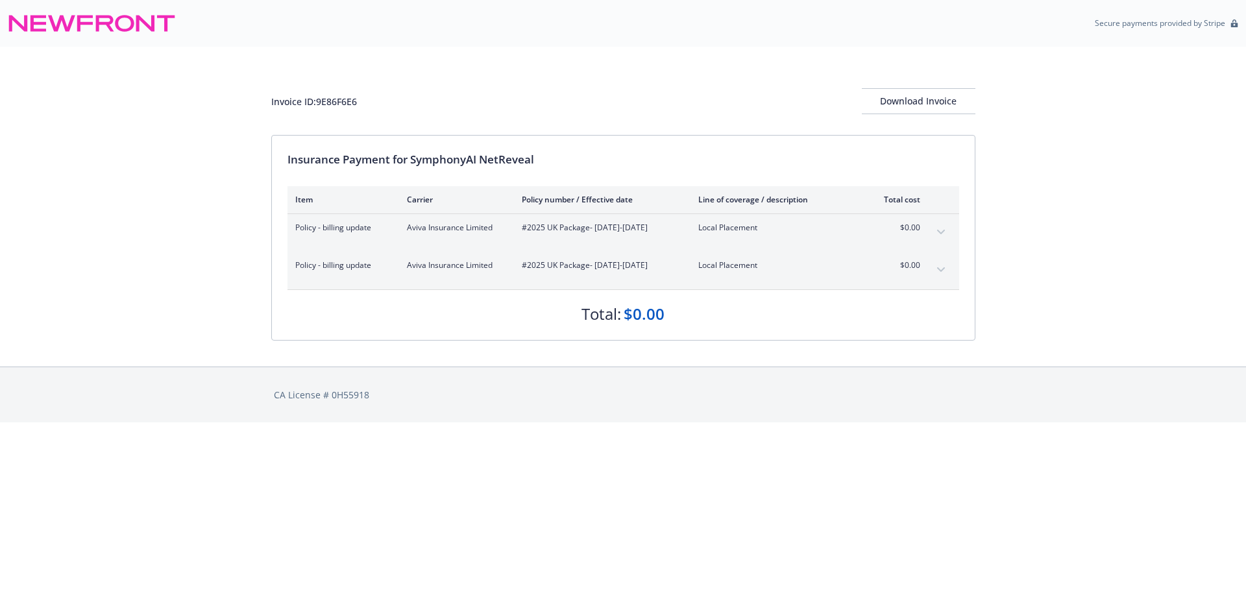
drag, startPoint x: 940, startPoint y: 227, endPoint x: 941, endPoint y: 265, distance: 38.3
click at [940, 226] on button "expand content" at bounding box center [940, 232] width 21 height 21
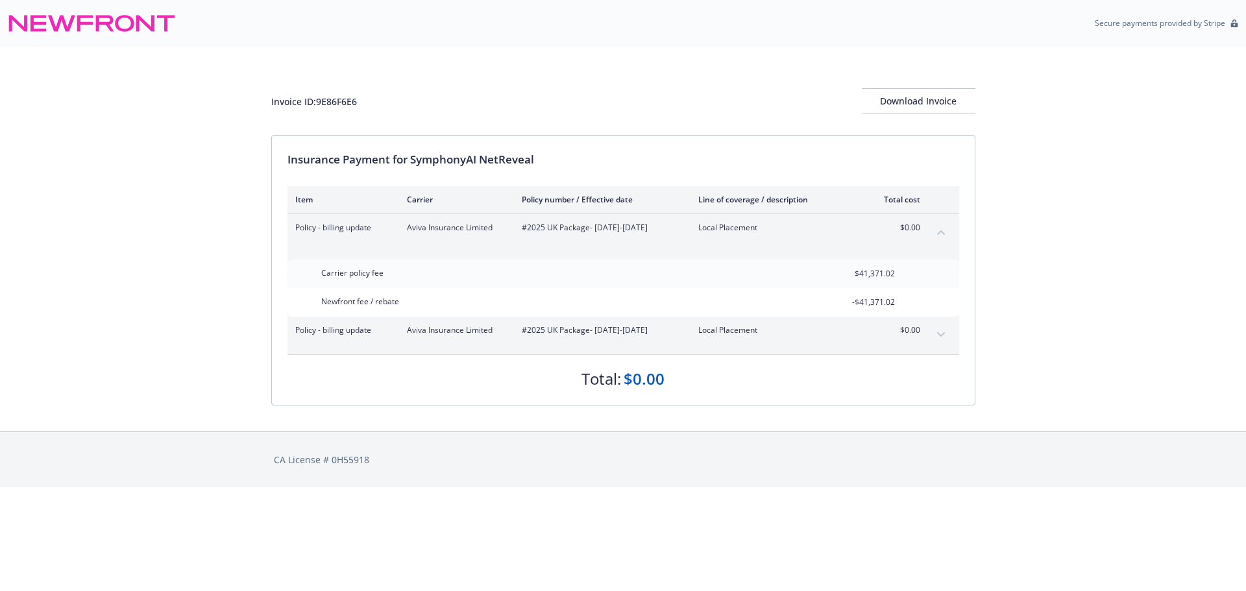
click at [937, 337] on icon "expand content" at bounding box center [941, 334] width 8 height 5
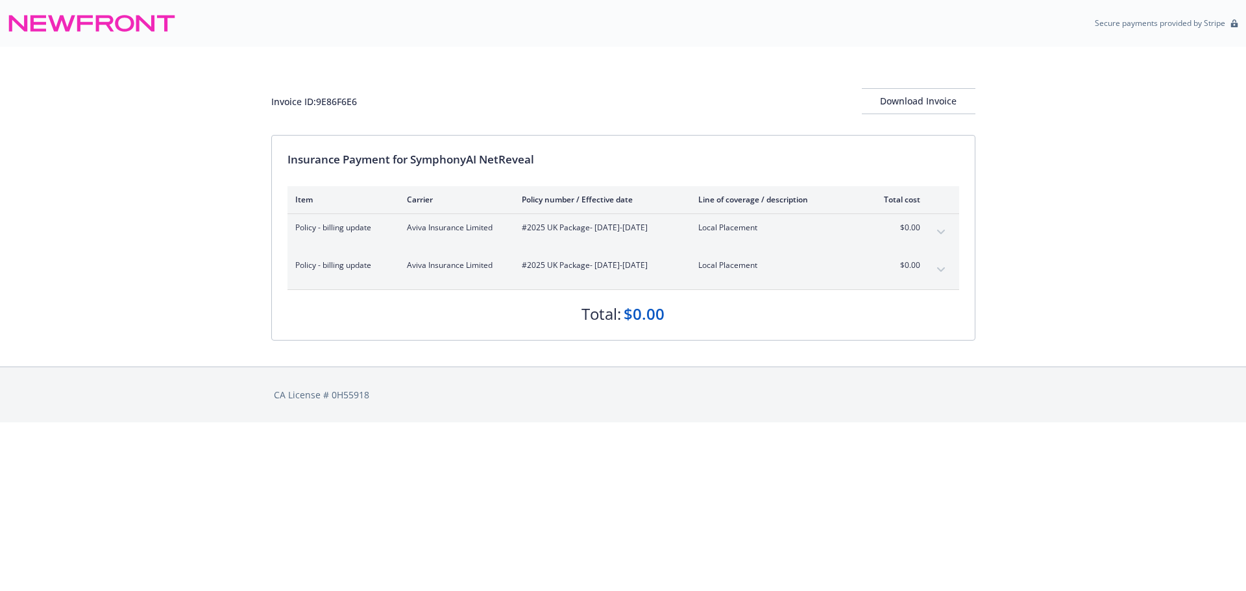
click at [939, 226] on button "expand content" at bounding box center [940, 232] width 21 height 21
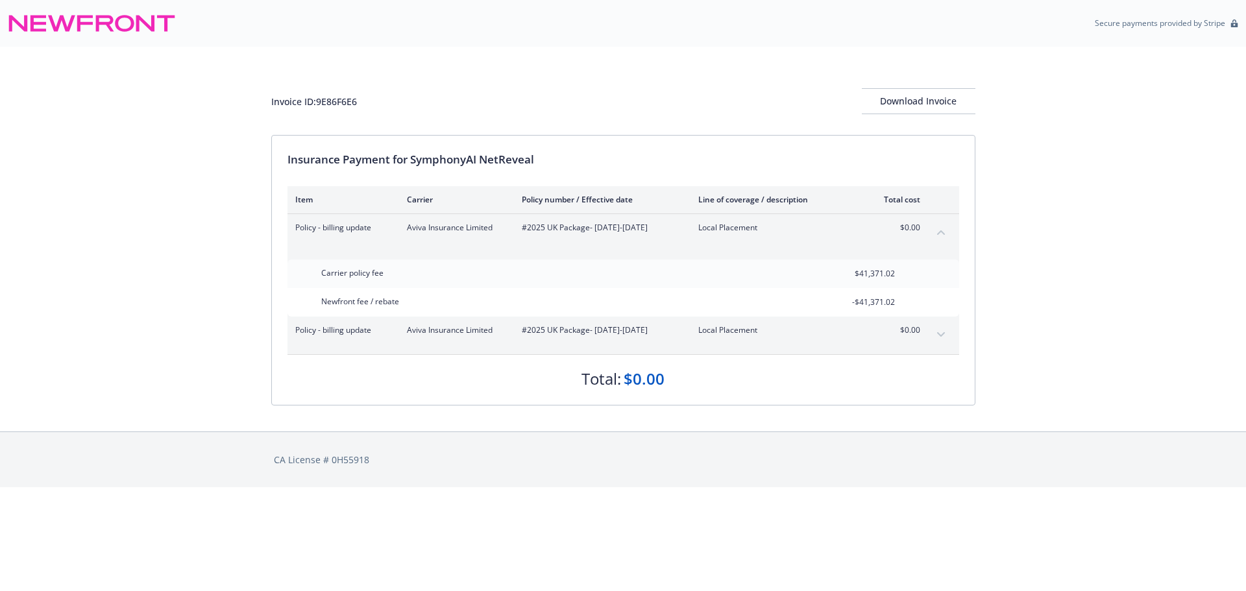
drag, startPoint x: 937, startPoint y: 333, endPoint x: 470, endPoint y: 455, distance: 482.6
click at [937, 333] on button "expand content" at bounding box center [940, 334] width 21 height 21
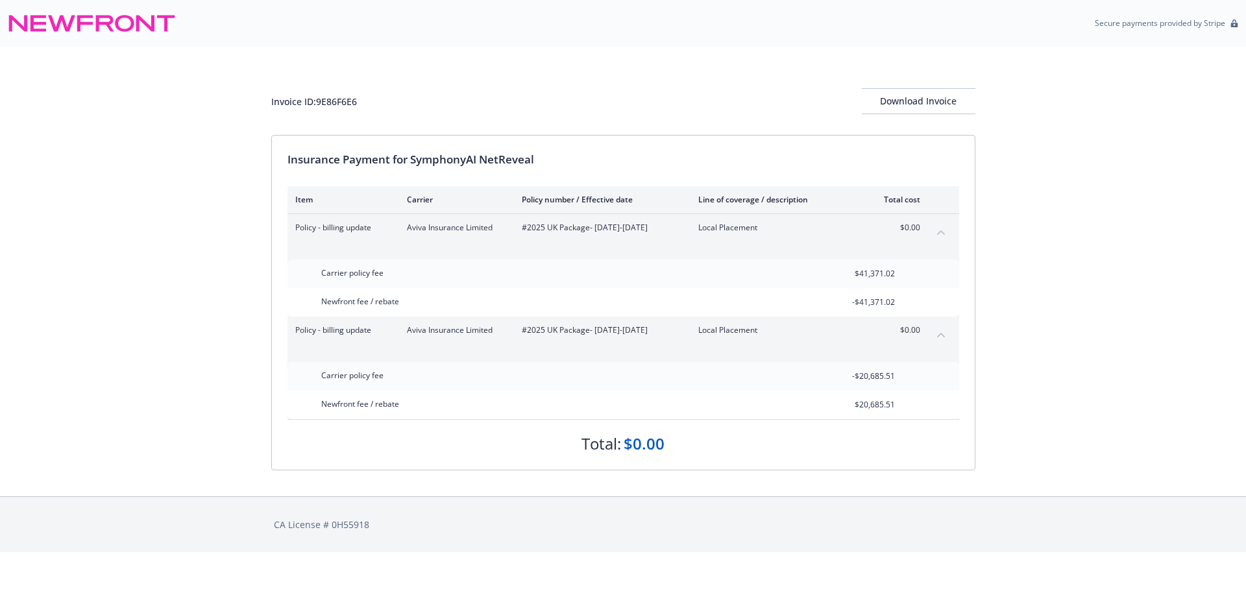
click at [347, 100] on div "Invoice ID: 9E86F6E6" at bounding box center [314, 102] width 86 height 14
click at [347, 99] on div "Invoice ID: 9E86F6E6" at bounding box center [314, 102] width 86 height 14
copy div "9E86F6E6"
drag, startPoint x: 526, startPoint y: 230, endPoint x: 586, endPoint y: 230, distance: 60.3
click at [586, 230] on span "#2025 UK Package - 01/30/2025-01/30/2026" at bounding box center [600, 228] width 156 height 12
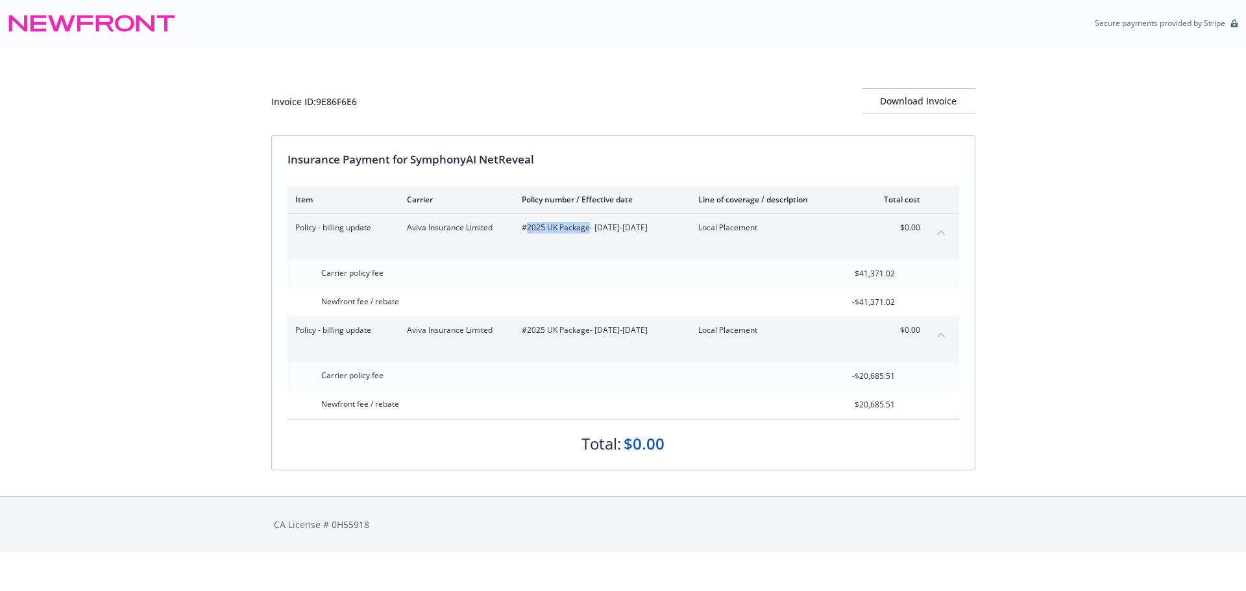
copy span "2025 UK Package"
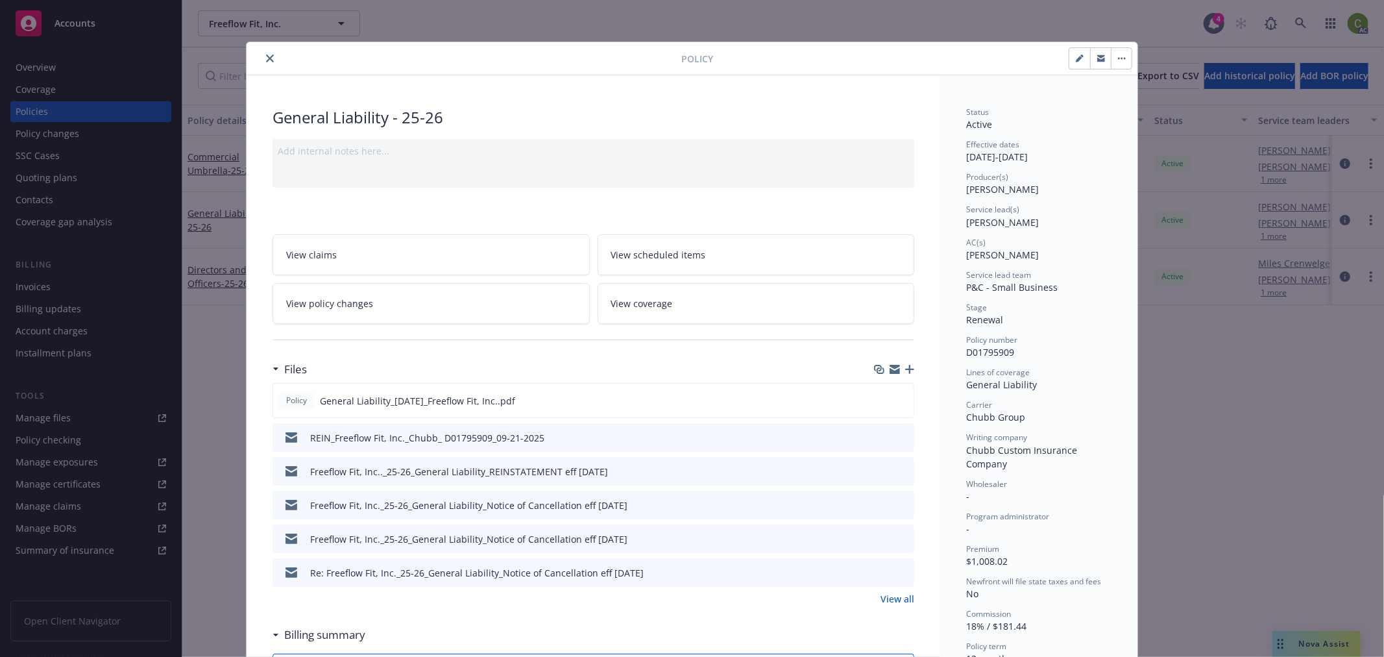
click at [266, 54] on icon "close" at bounding box center [270, 58] width 8 height 8
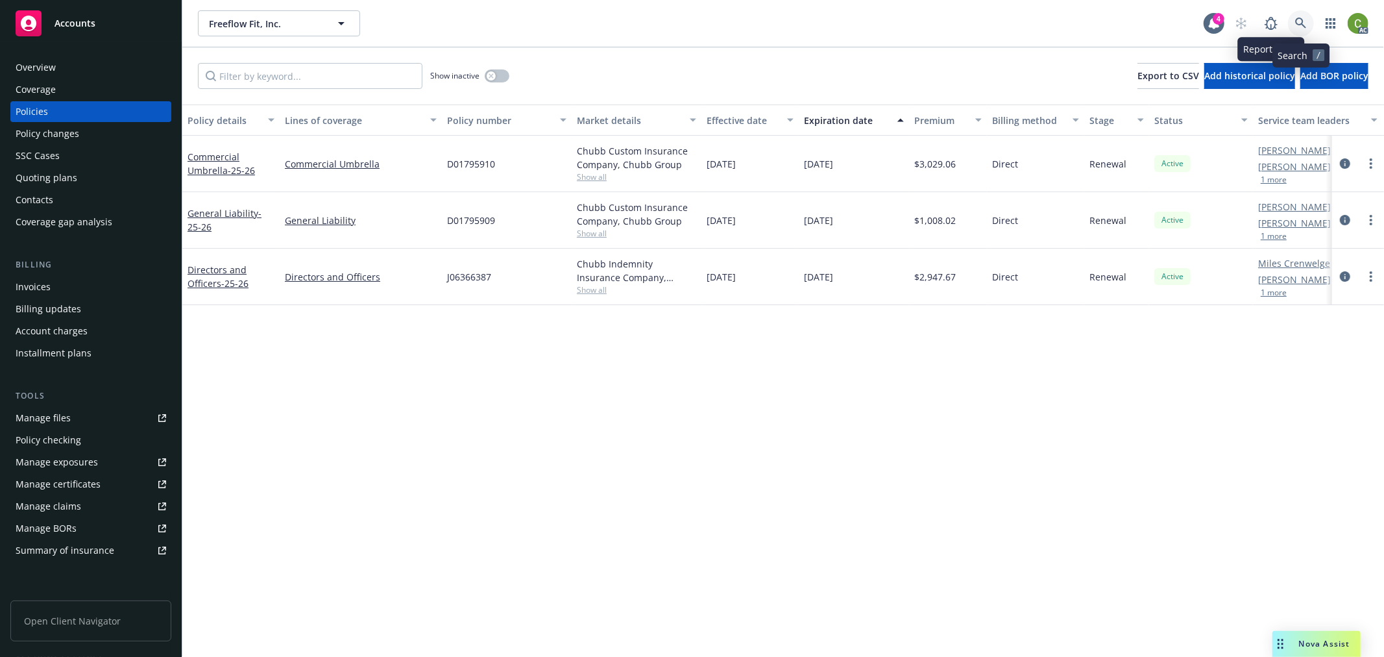
click at [1296, 21] on icon at bounding box center [1300, 23] width 11 height 11
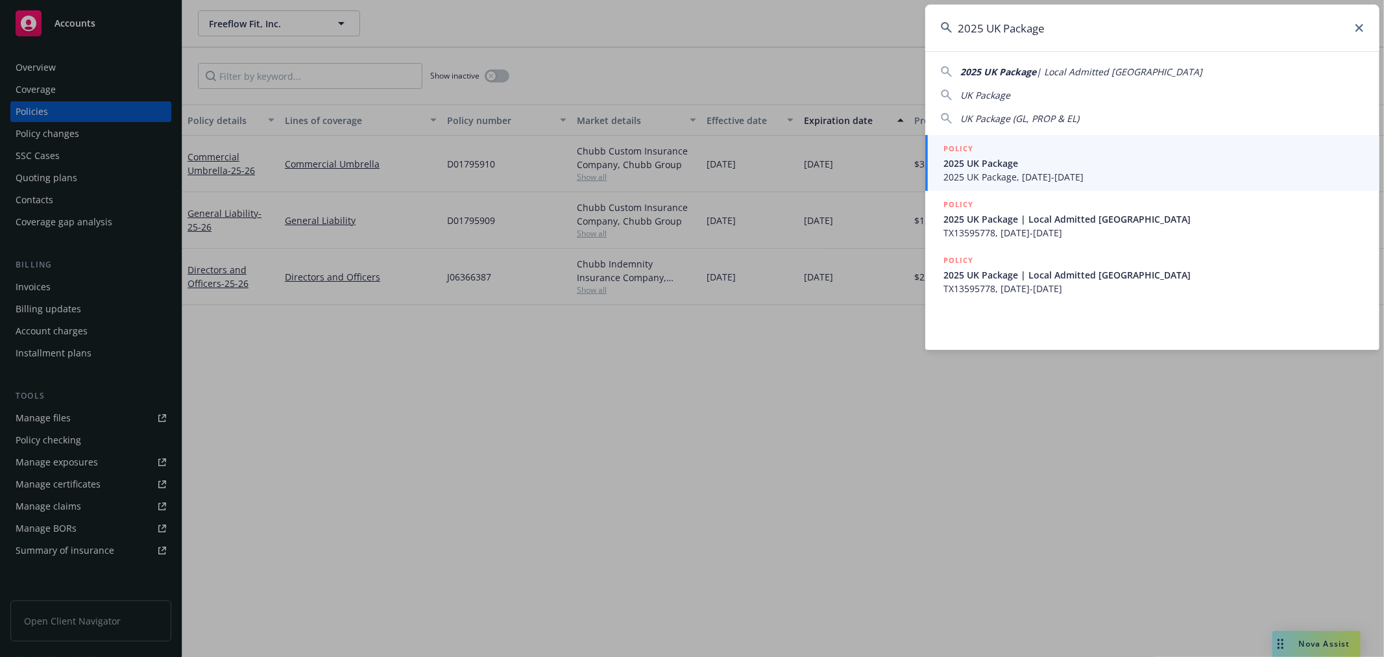
type input "2025 UK Package"
click at [1103, 167] on span "2025 UK Package" at bounding box center [1153, 163] width 420 height 14
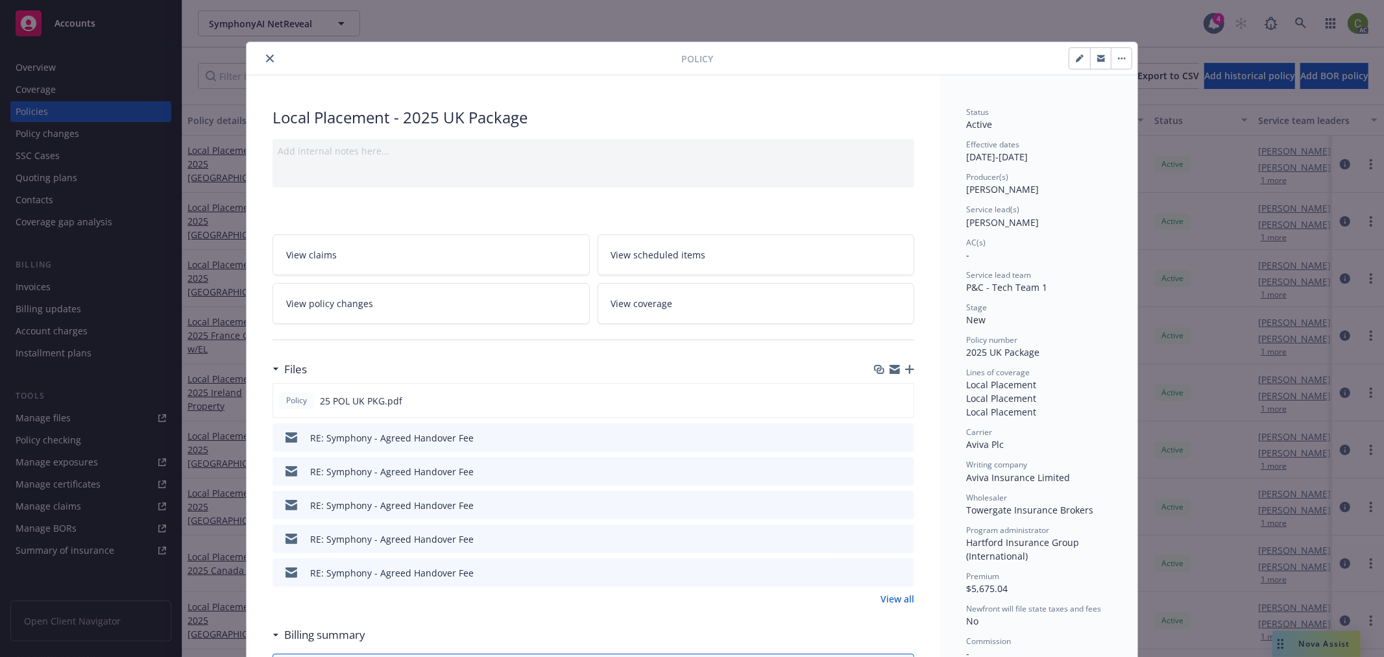
drag, startPoint x: 260, startPoint y: 56, endPoint x: 782, endPoint y: 56, distance: 521.6
click at [266, 54] on icon "close" at bounding box center [270, 58] width 8 height 8
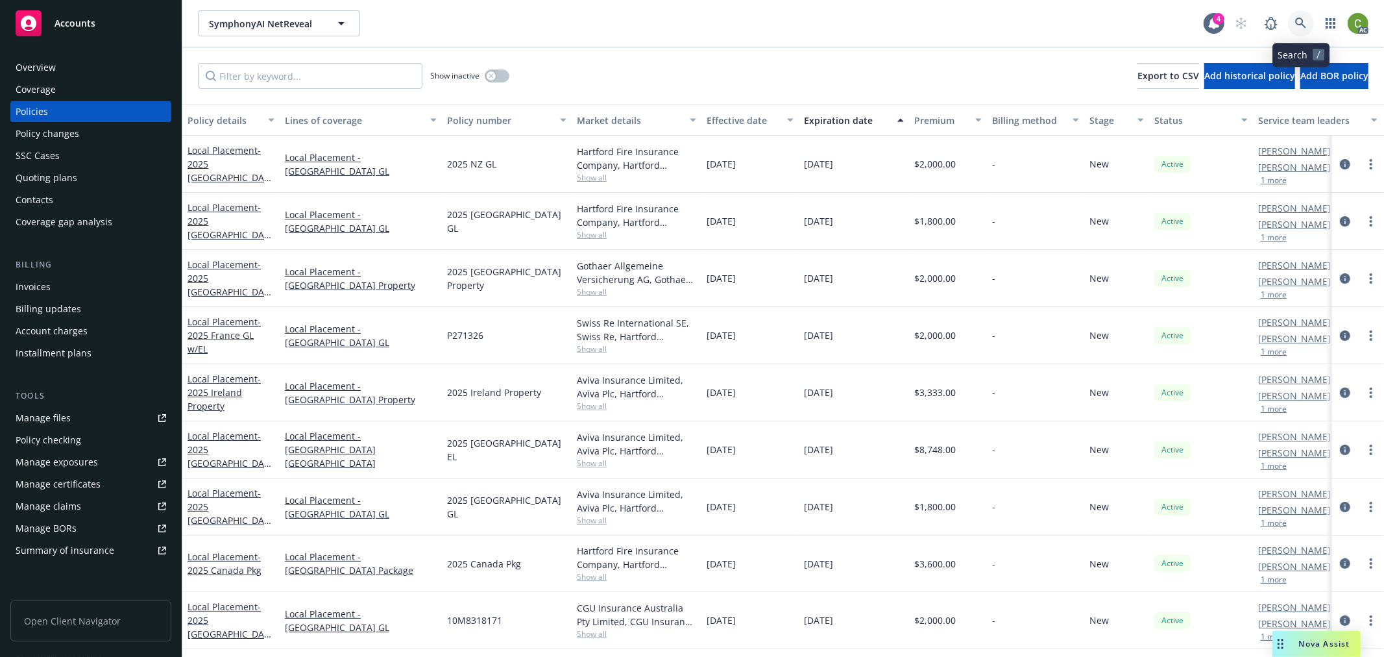
click at [1303, 20] on icon at bounding box center [1301, 24] width 12 height 12
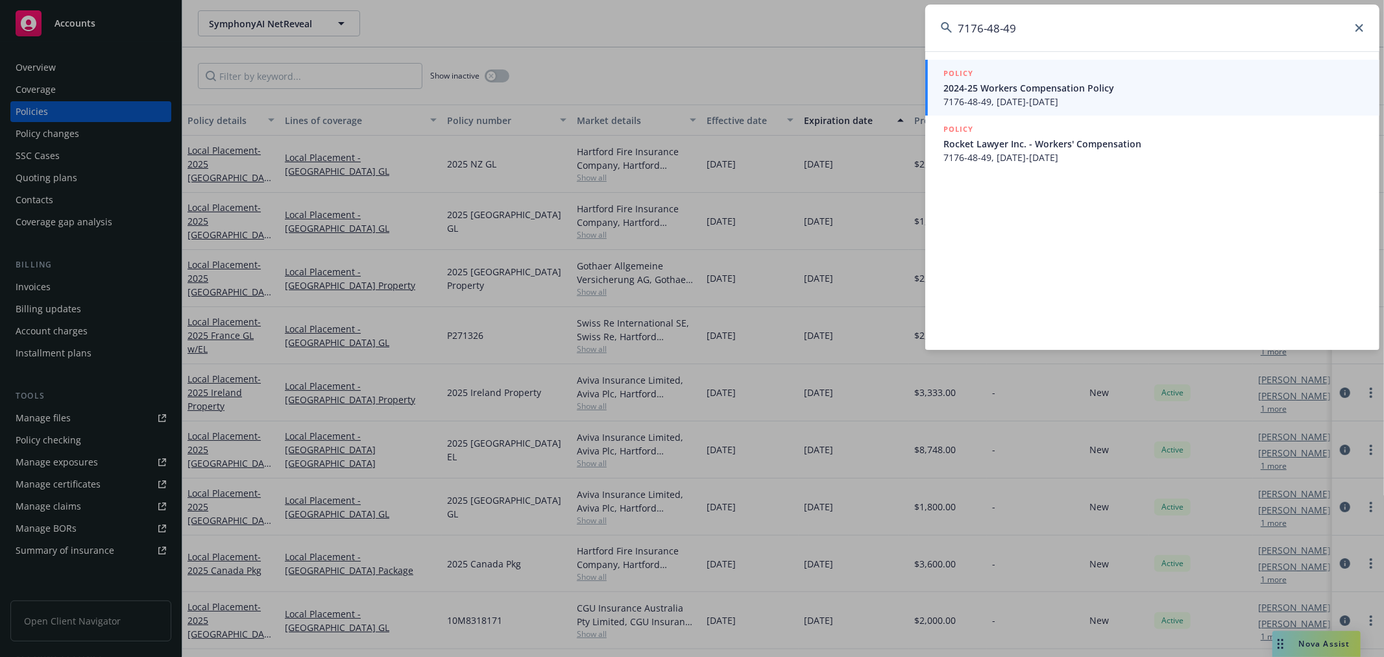
type input "7176-48-49"
click at [1074, 152] on span "7176-48-49, 08/15/2025-08/15/2026" at bounding box center [1153, 158] width 420 height 14
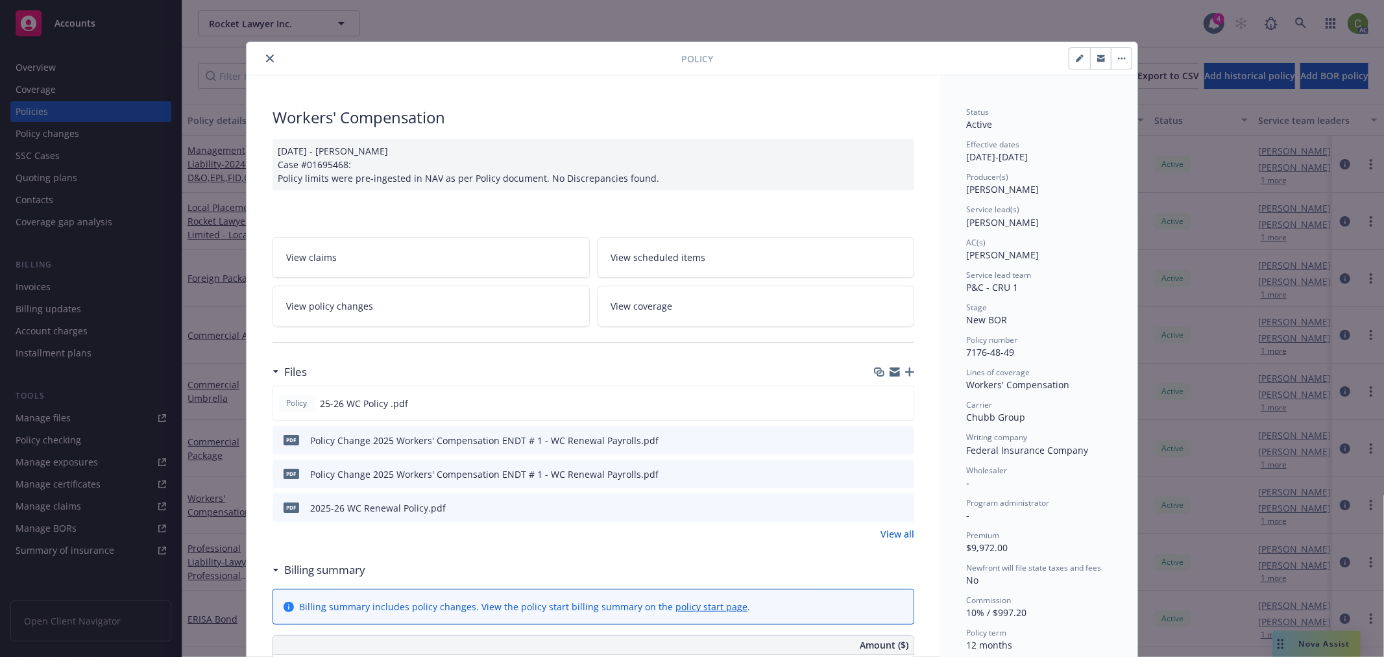
drag, startPoint x: 267, startPoint y: 56, endPoint x: 276, endPoint y: 60, distance: 10.2
click at [267, 55] on icon "close" at bounding box center [270, 58] width 8 height 8
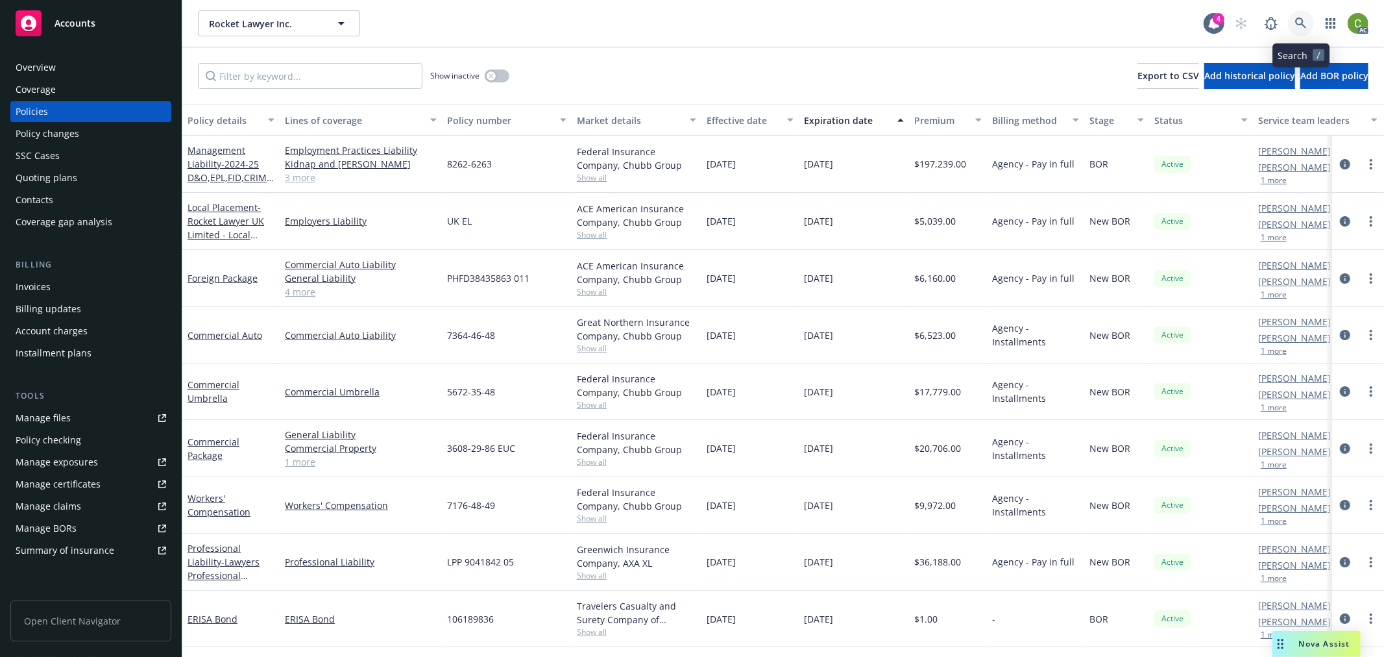
click at [1301, 19] on icon at bounding box center [1301, 24] width 12 height 12
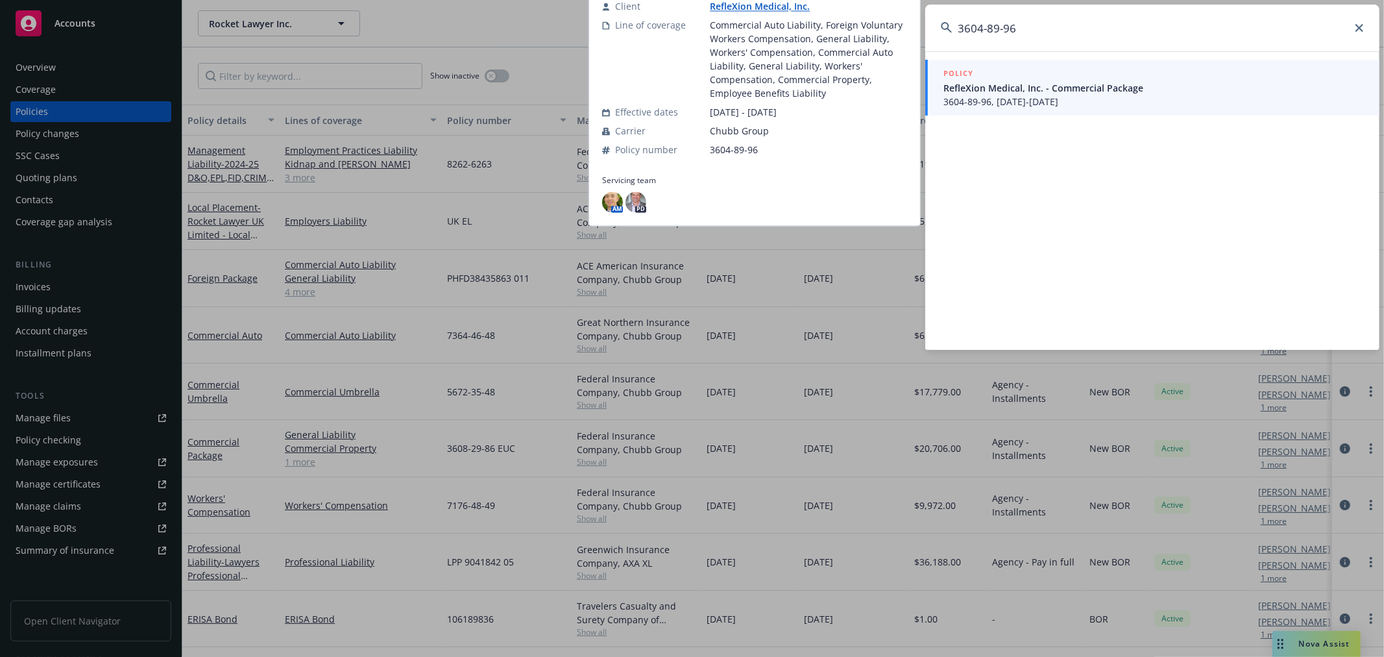
type input "3604-89-96"
click at [1108, 85] on span "RefleXion Medical, Inc. - Commercial Package" at bounding box center [1153, 88] width 420 height 14
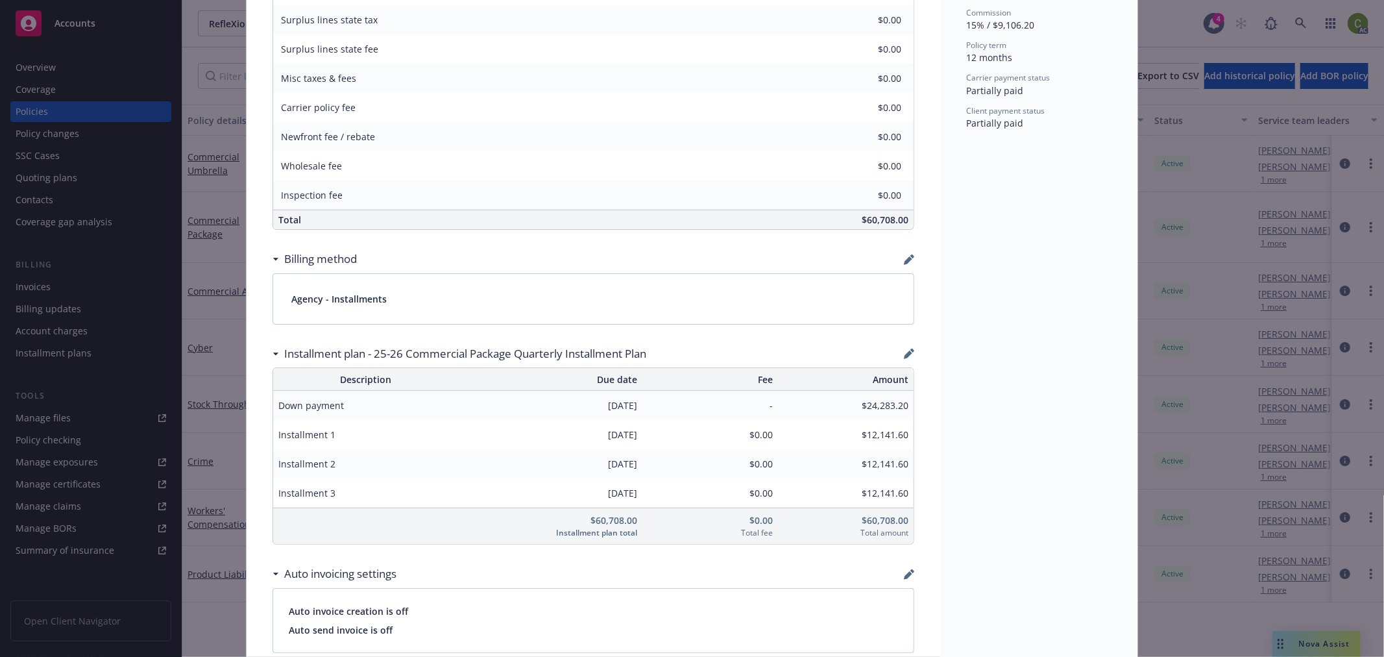
scroll to position [721, 0]
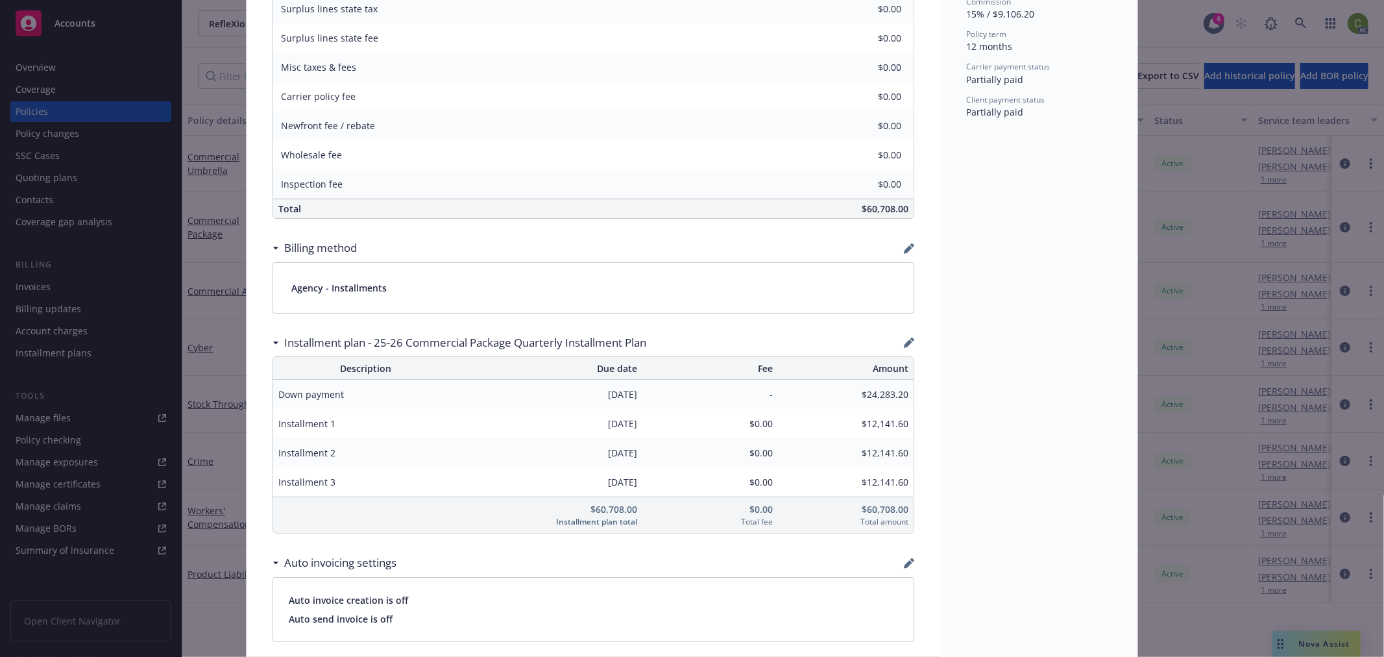
click at [904, 342] on icon "button" at bounding box center [909, 342] width 10 height 10
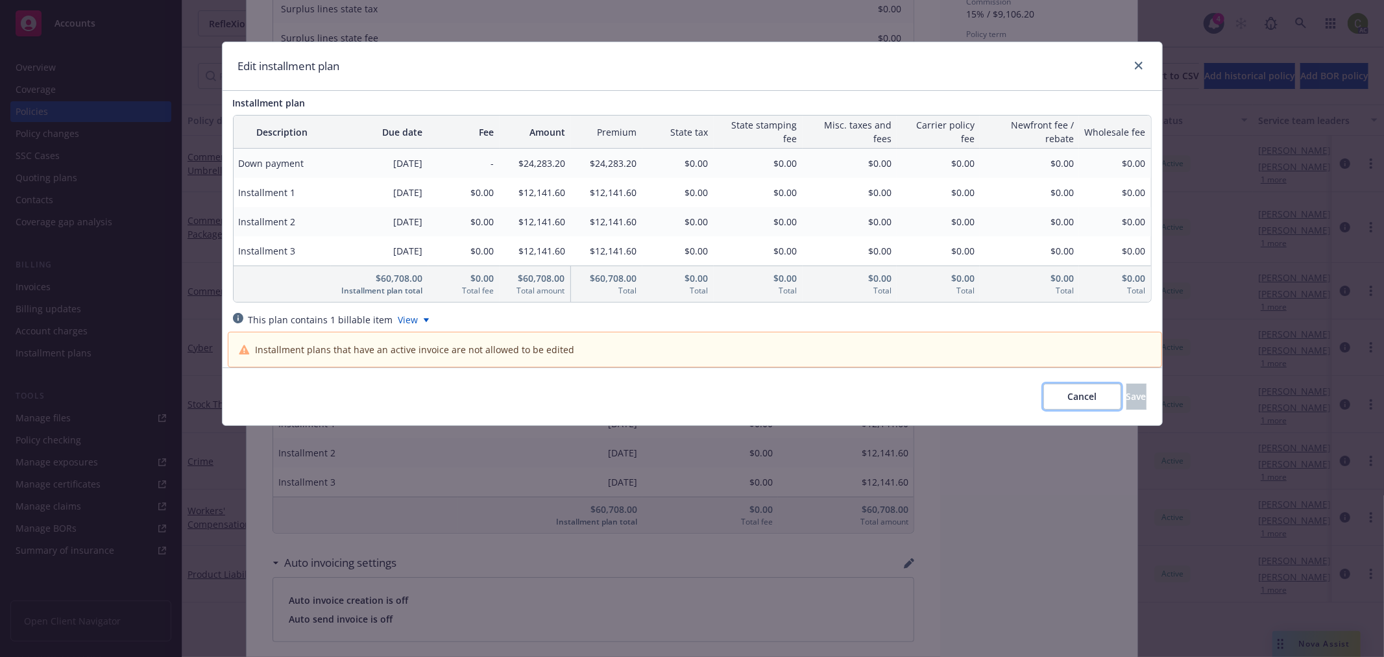
click at [1067, 391] on span "Cancel" at bounding box center [1081, 396] width 29 height 12
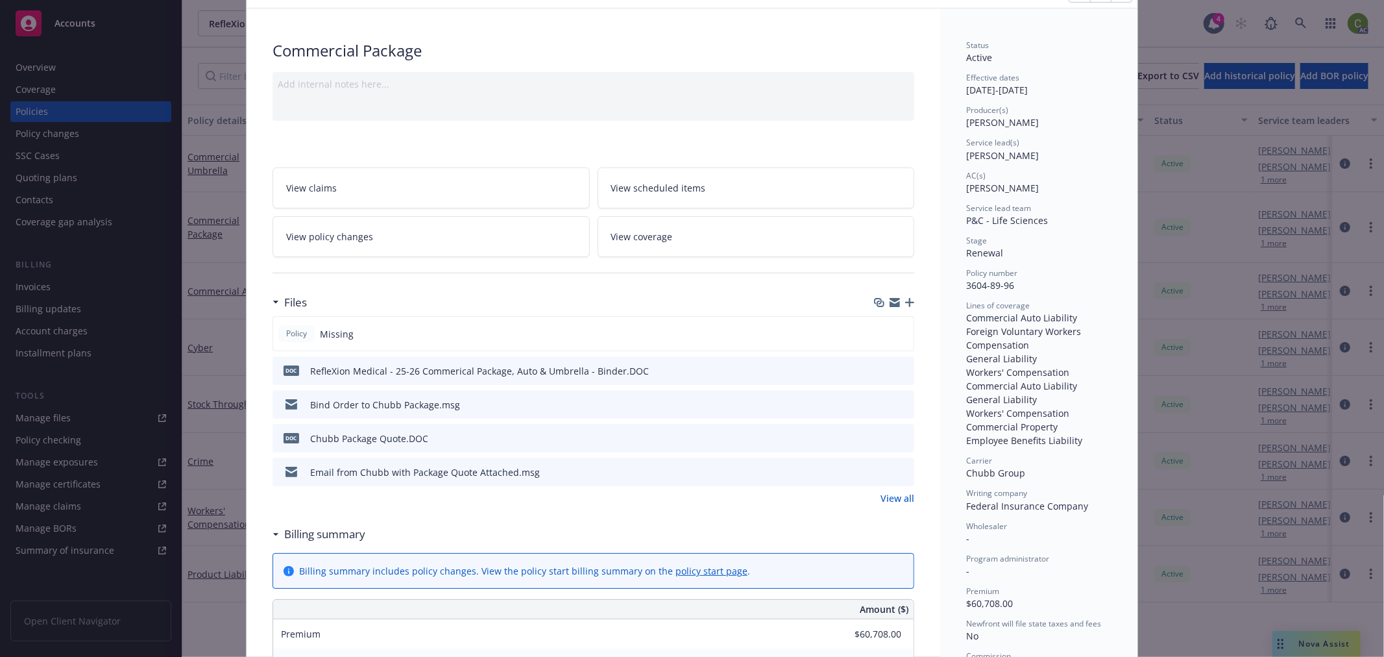
scroll to position [0, 0]
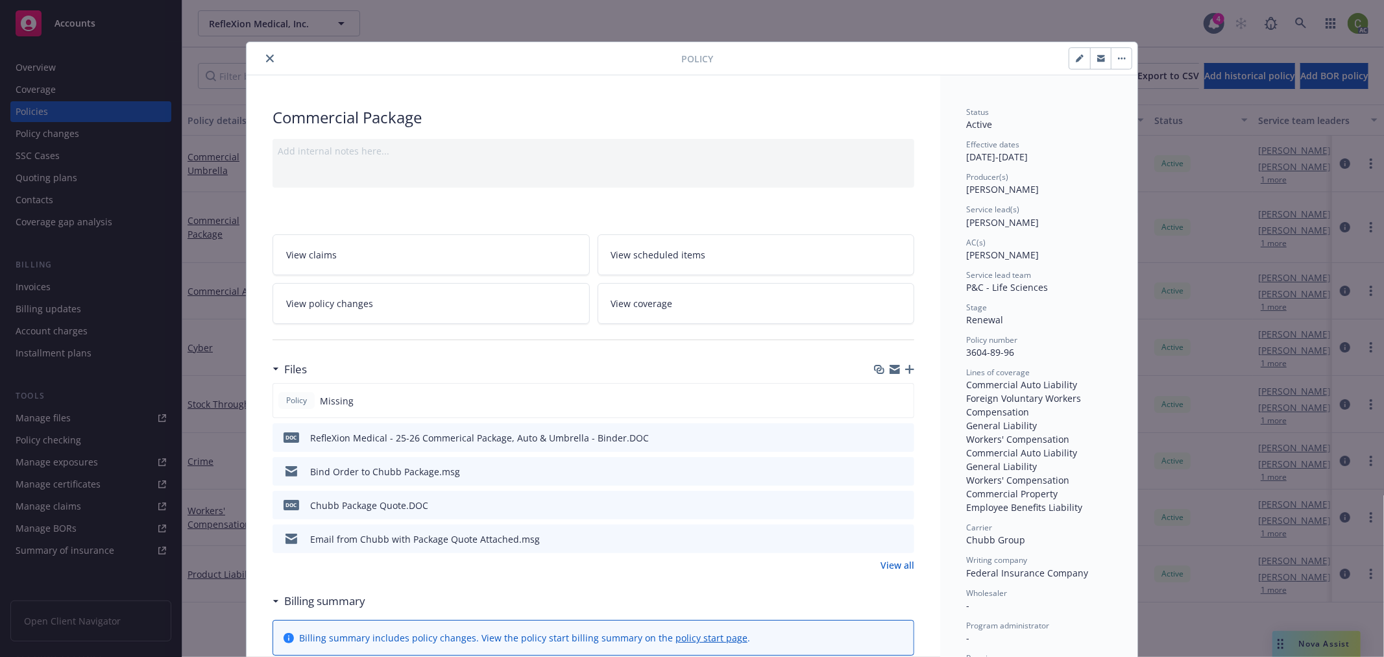
click at [291, 302] on span "View policy changes" at bounding box center [329, 303] width 87 height 14
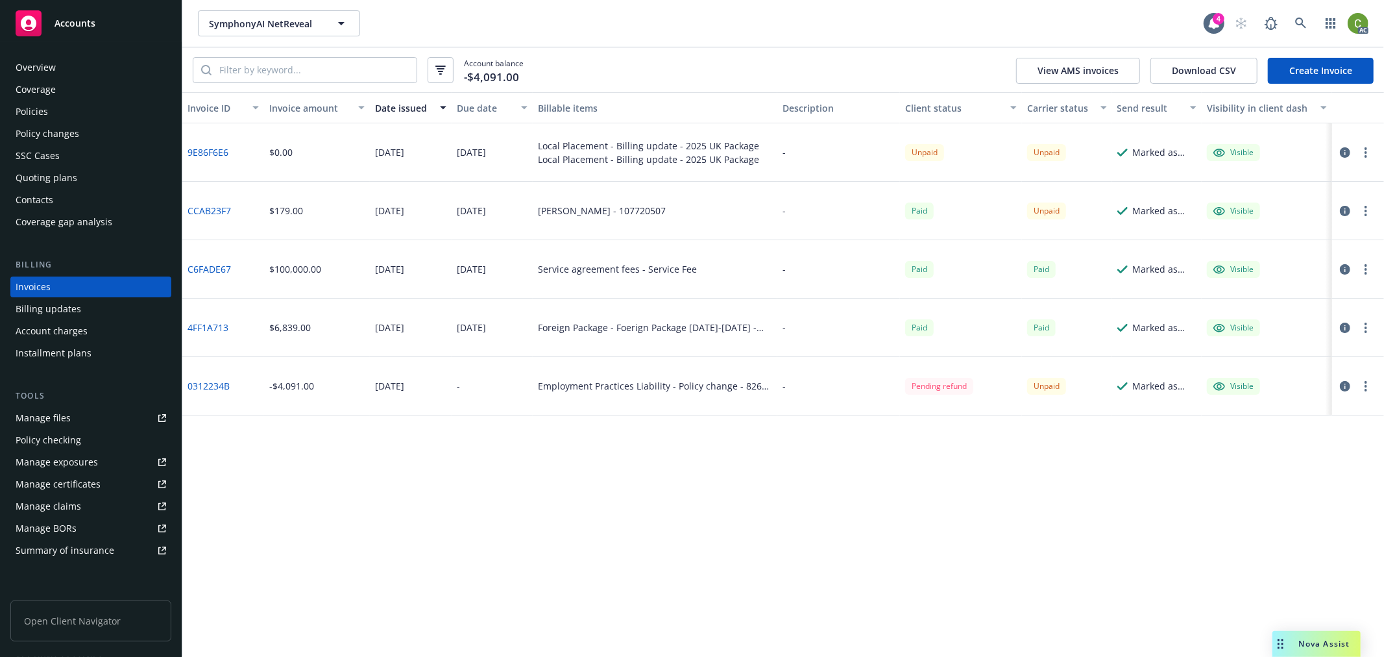
click at [1344, 151] on icon "button" at bounding box center [1345, 152] width 10 height 10
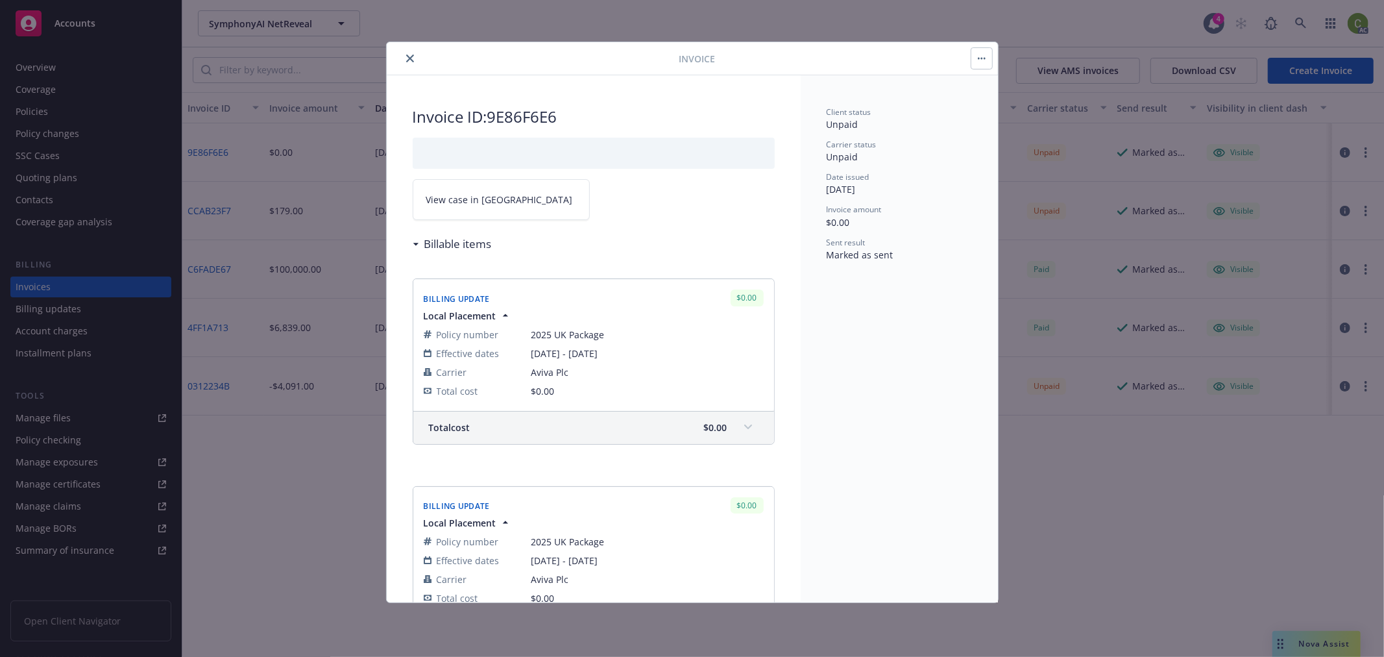
click at [500, 198] on link "View case in [GEOGRAPHIC_DATA]" at bounding box center [501, 199] width 177 height 41
click at [410, 56] on icon "close" at bounding box center [410, 58] width 8 height 8
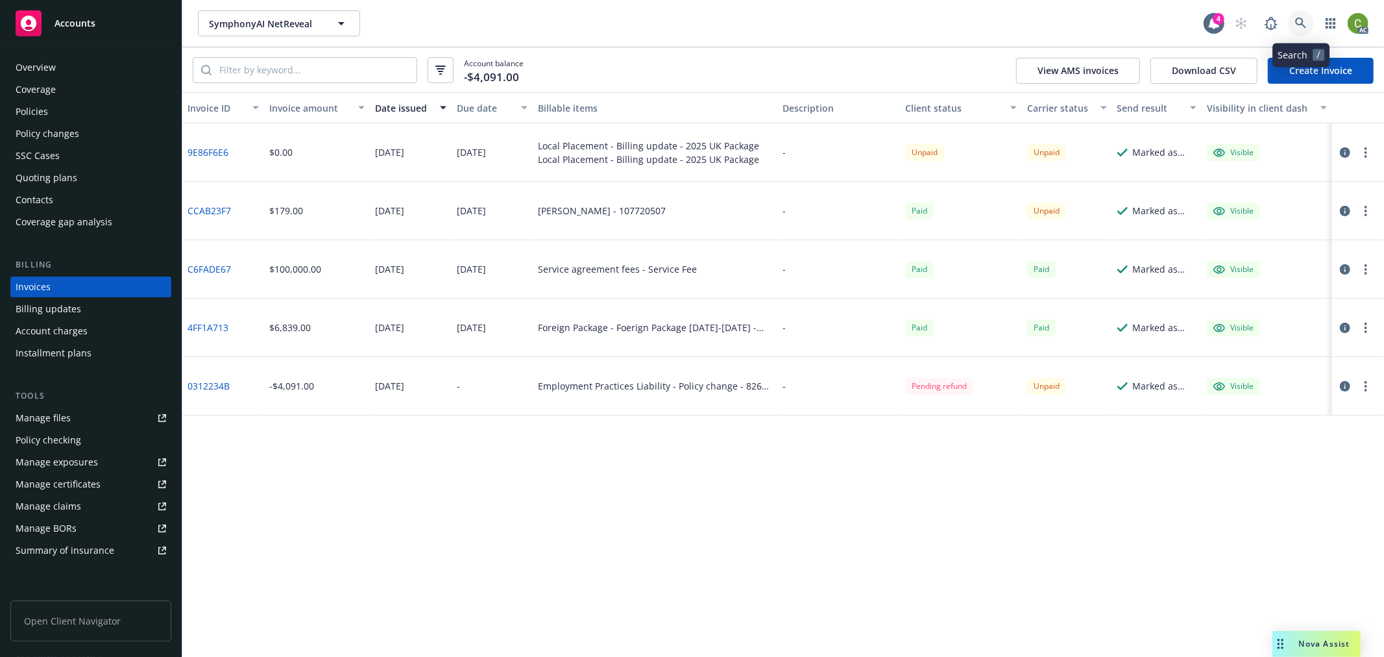
click at [1301, 21] on icon at bounding box center [1301, 24] width 12 height 12
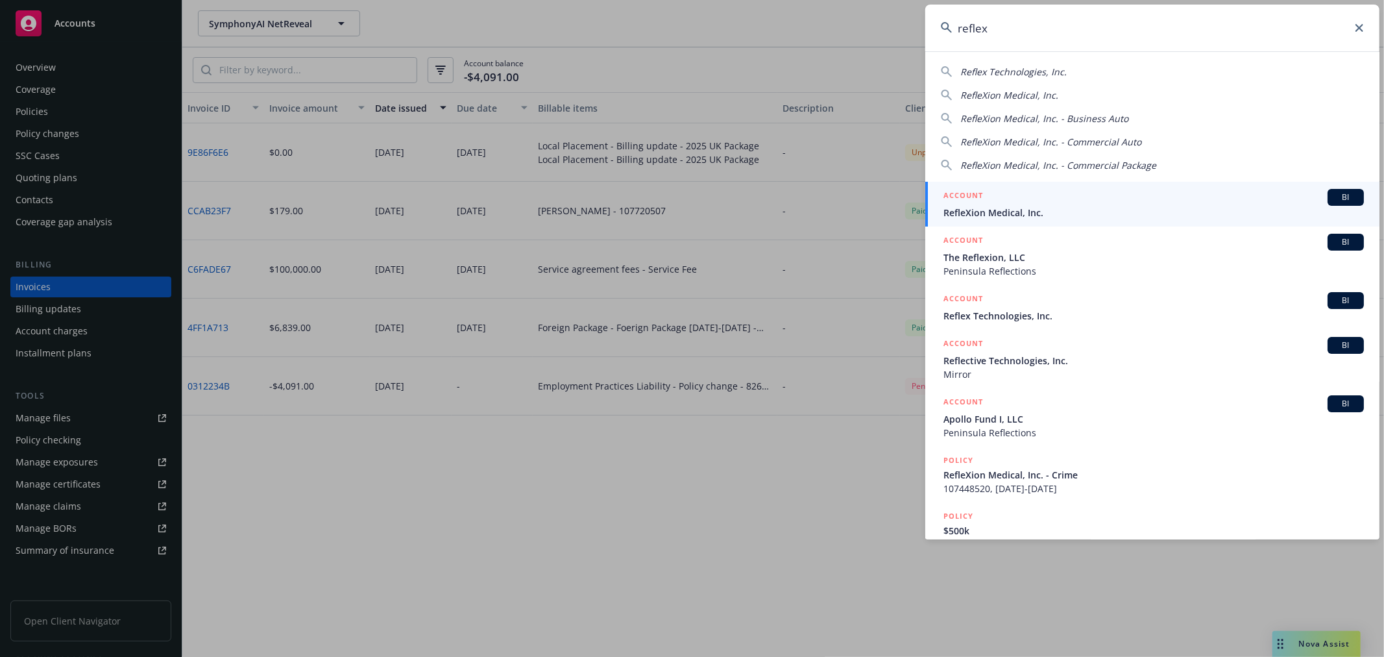
type input "reflex"
click at [1035, 208] on span "RefleXion Medical, Inc." at bounding box center [1153, 213] width 420 height 14
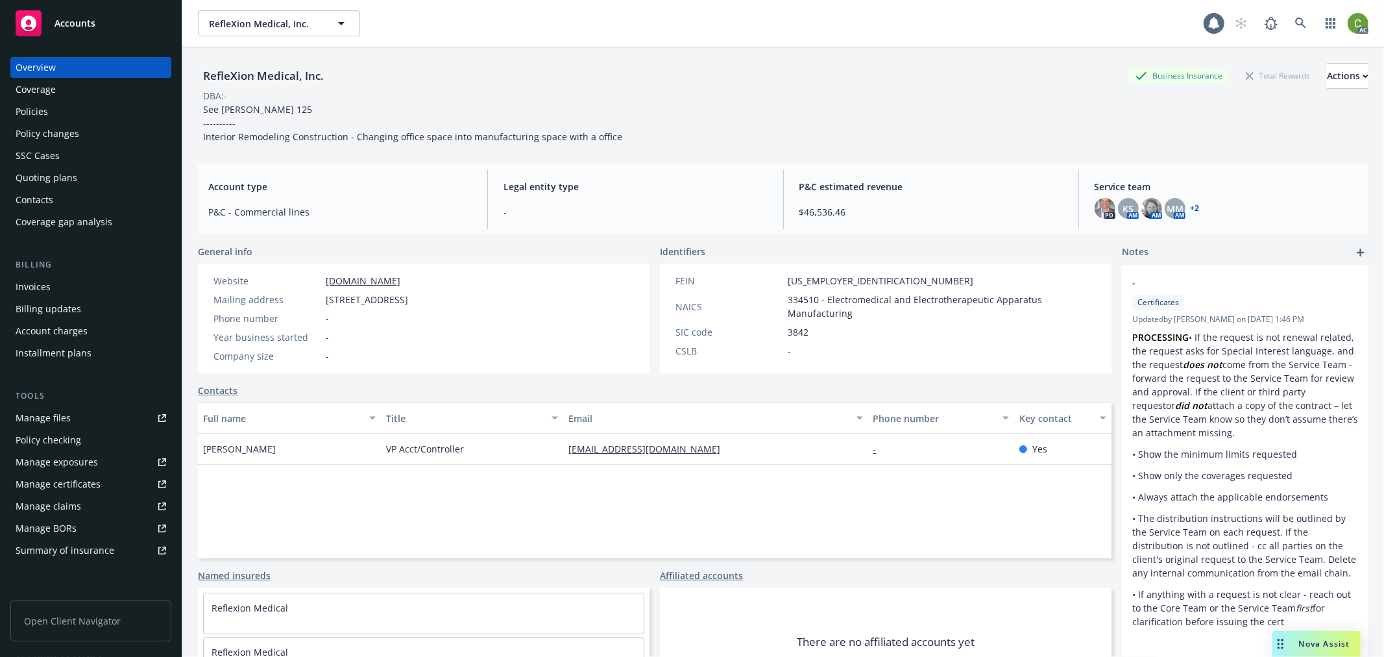
click at [97, 282] on div "Invoices" at bounding box center [91, 286] width 151 height 21
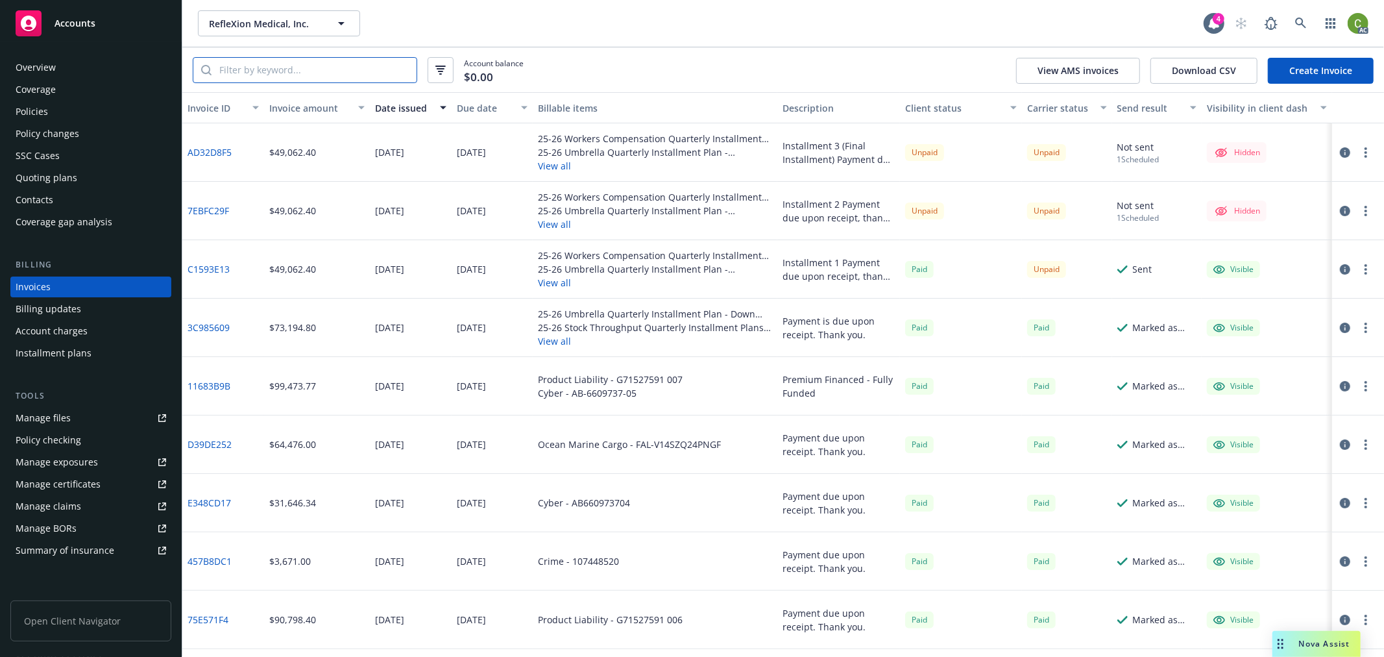
click at [357, 71] on input "search" at bounding box center [313, 70] width 205 height 25
paste input "7818-51-95"
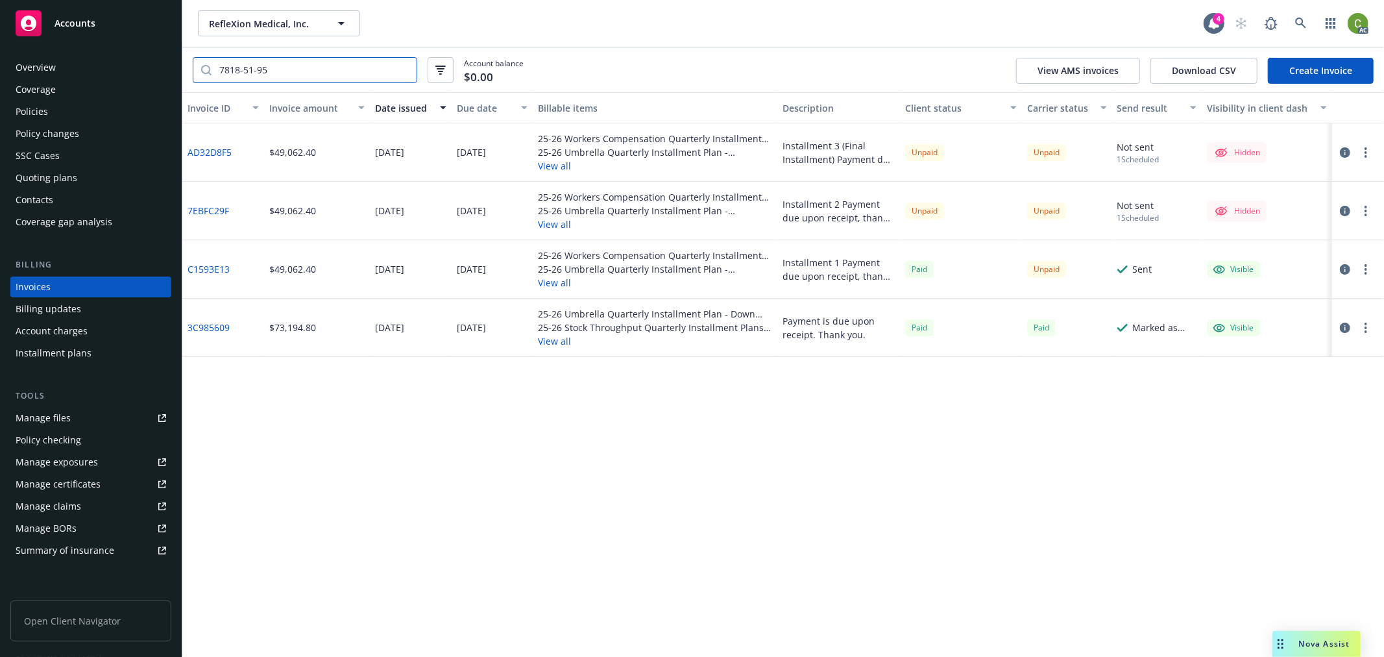
type input "7818-51-95"
click at [81, 134] on div "Policy changes" at bounding box center [91, 133] width 151 height 21
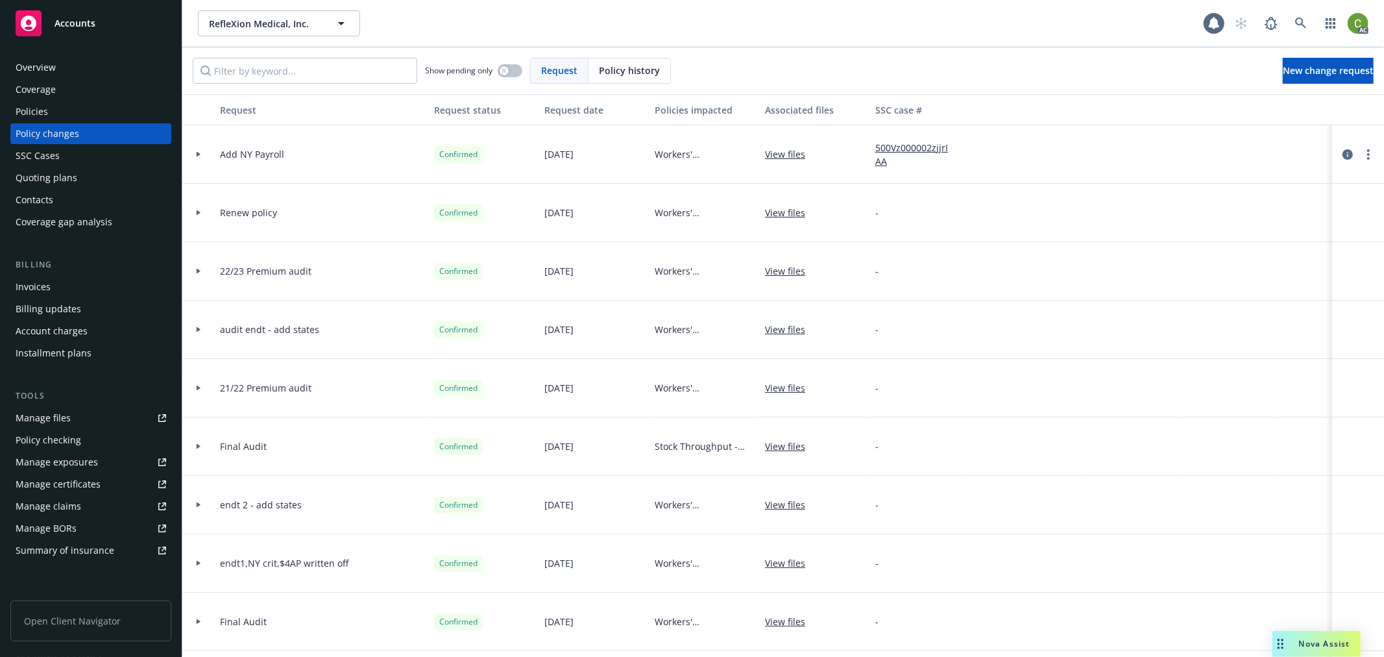
click at [630, 66] on span "Policy history" at bounding box center [629, 71] width 61 height 14
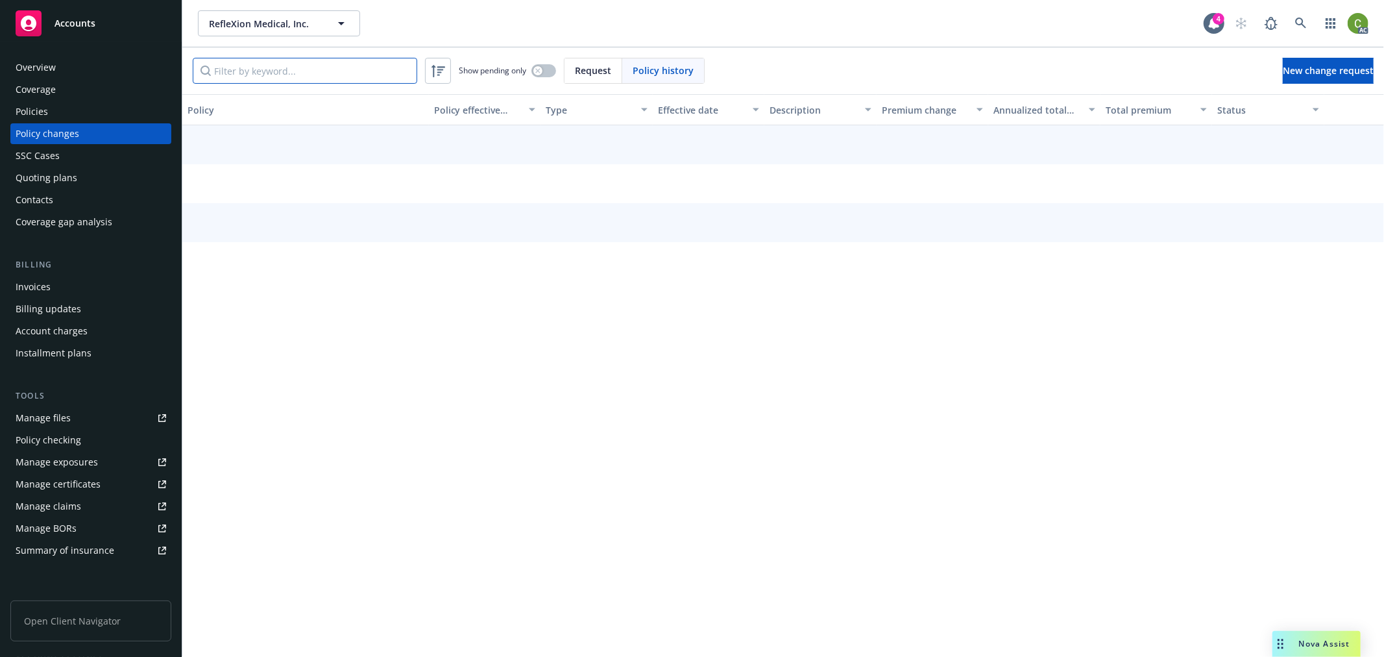
click at [299, 71] on input "Filter by keyword..." at bounding box center [305, 71] width 224 height 26
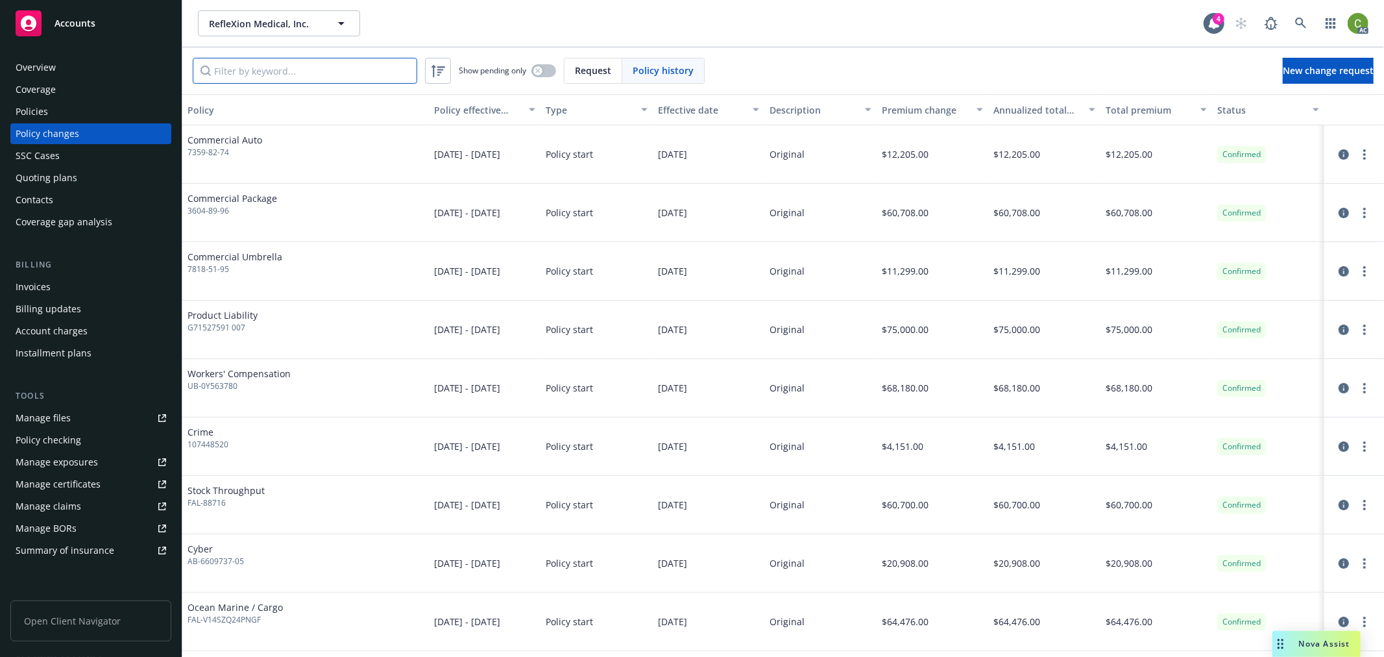
paste input "7818-51-95"
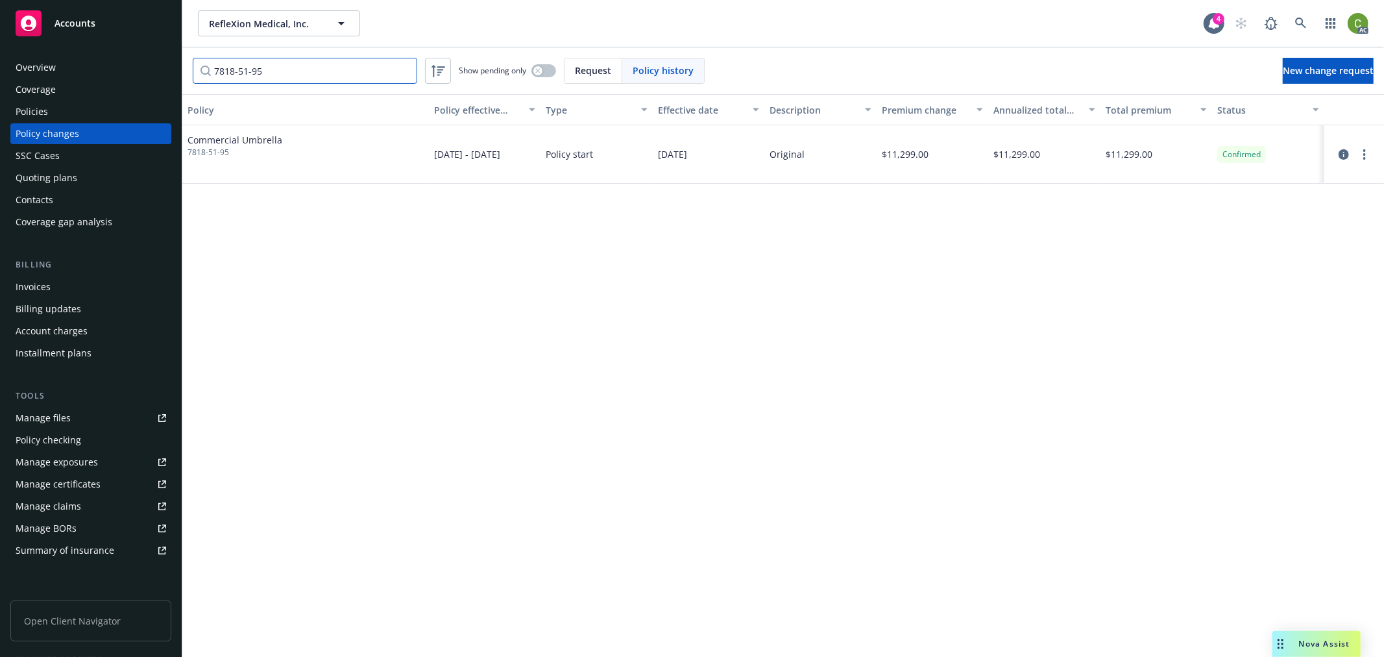
type input "7818-51-95"
